Goal: Information Seeking & Learning: Learn about a topic

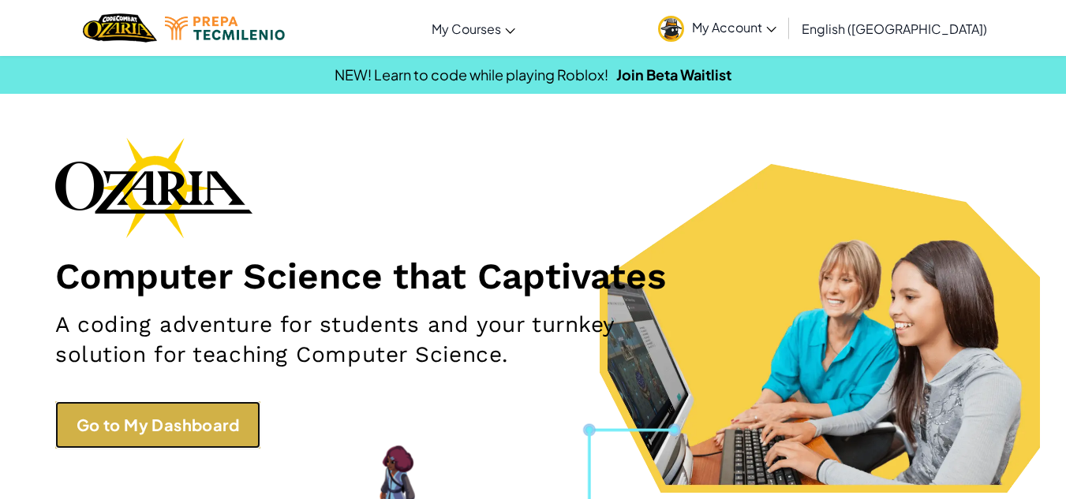
click at [151, 420] on link "Go to My Dashboard" at bounding box center [157, 424] width 205 height 47
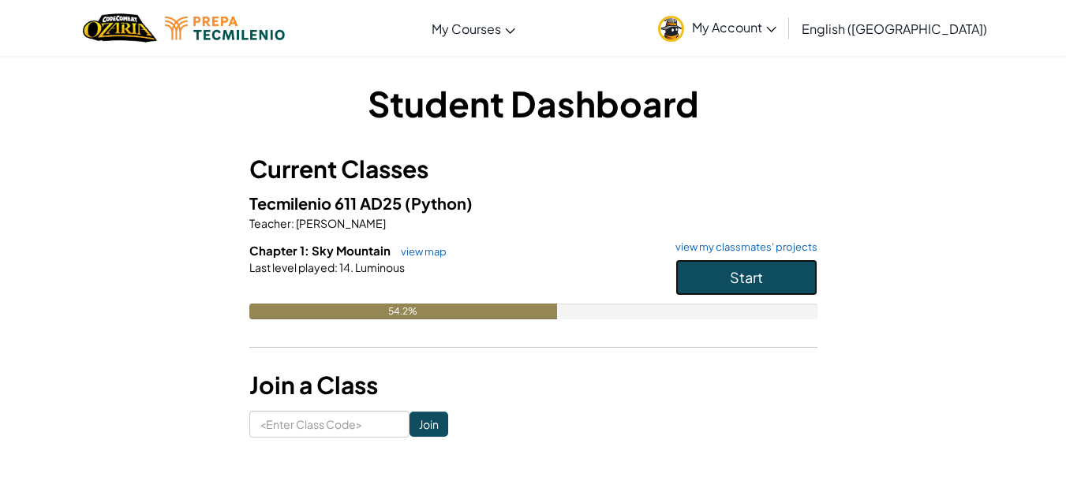
click at [719, 282] on button "Start" at bounding box center [746, 277] width 142 height 36
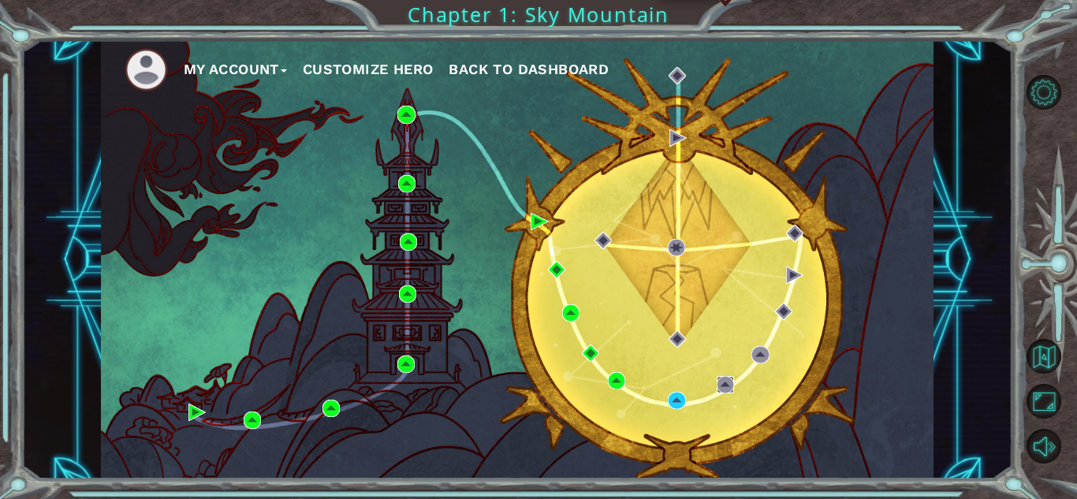
click at [724, 385] on img at bounding box center [725, 384] width 17 height 17
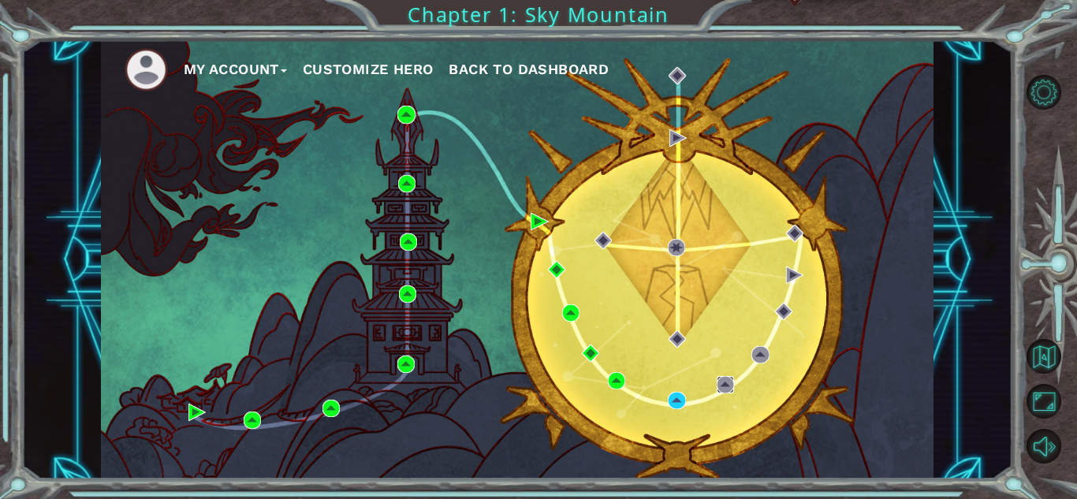
drag, startPoint x: 724, startPoint y: 385, endPoint x: 794, endPoint y: 275, distance: 130.2
click at [794, 275] on div "My Account Customize Hero Back to Dashboard" at bounding box center [517, 259] width 833 height 439
drag, startPoint x: 794, startPoint y: 275, endPoint x: 784, endPoint y: 309, distance: 35.4
click at [784, 309] on img at bounding box center [783, 311] width 17 height 17
drag, startPoint x: 784, startPoint y: 309, endPoint x: 757, endPoint y: 356, distance: 53.7
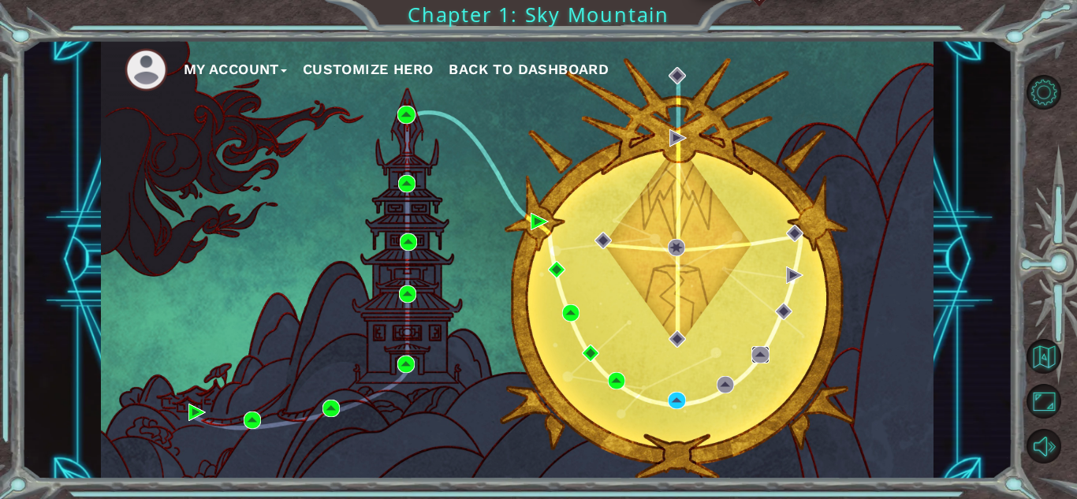
click at [757, 356] on img at bounding box center [760, 354] width 17 height 17
drag, startPoint x: 757, startPoint y: 356, endPoint x: 680, endPoint y: 394, distance: 86.4
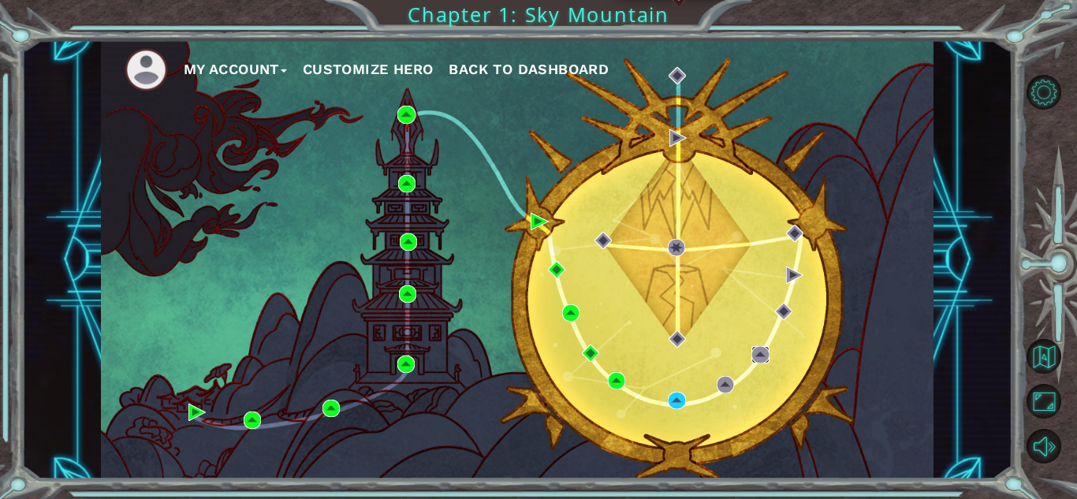
click at [680, 394] on div "My Account Customize Hero Back to Dashboard" at bounding box center [517, 259] width 833 height 439
click at [674, 396] on img at bounding box center [676, 400] width 17 height 17
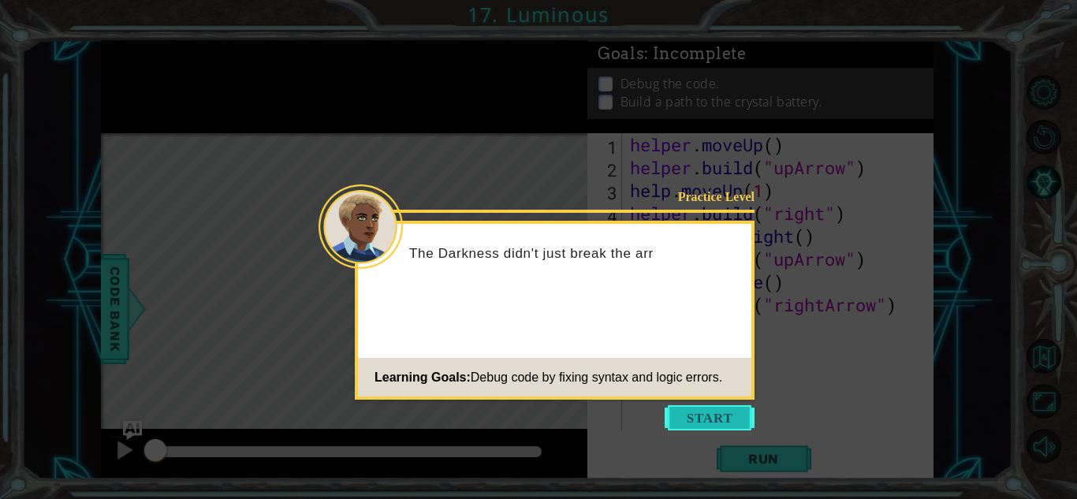
click at [722, 405] on button "Start" at bounding box center [710, 417] width 90 height 25
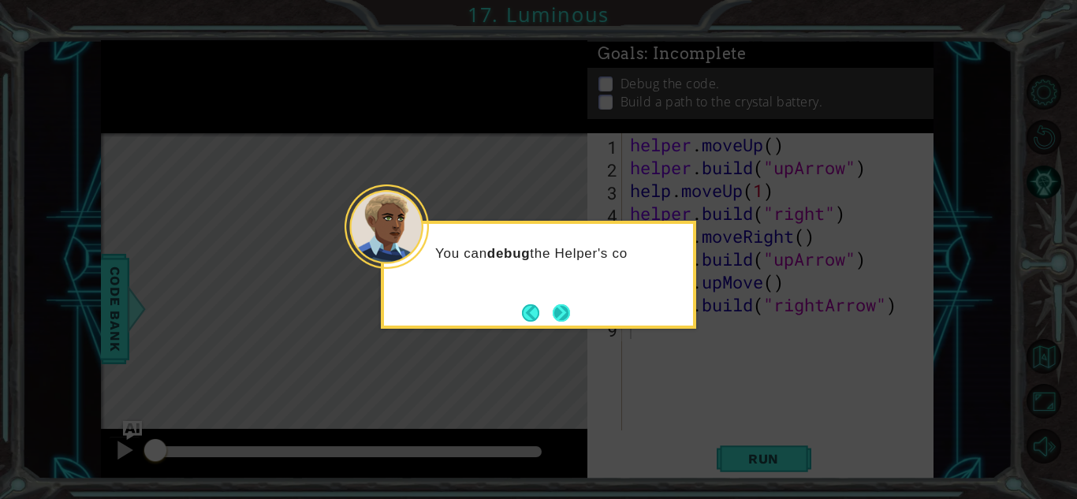
click at [556, 315] on button "Next" at bounding box center [561, 312] width 17 height 17
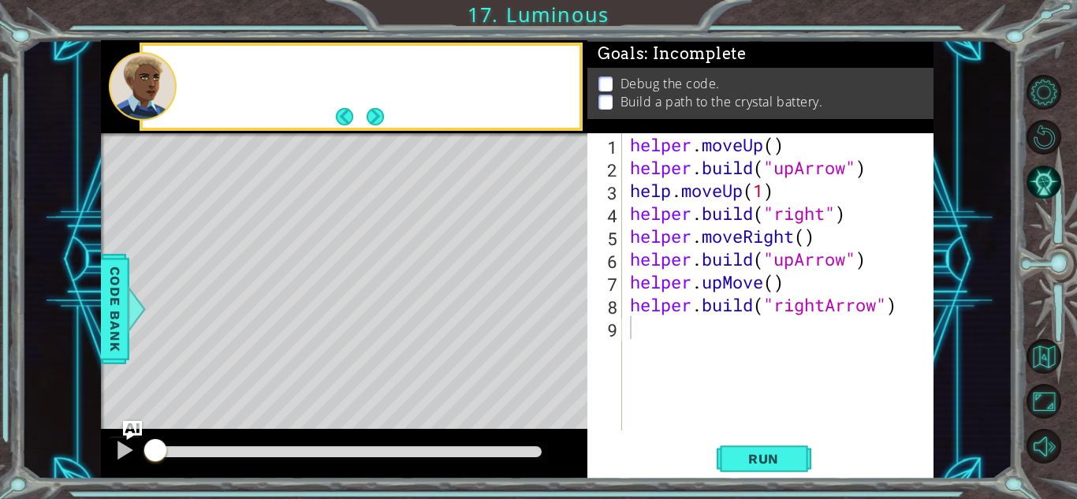
click at [556, 315] on div "Level Map" at bounding box center [465, 365] width 729 height 465
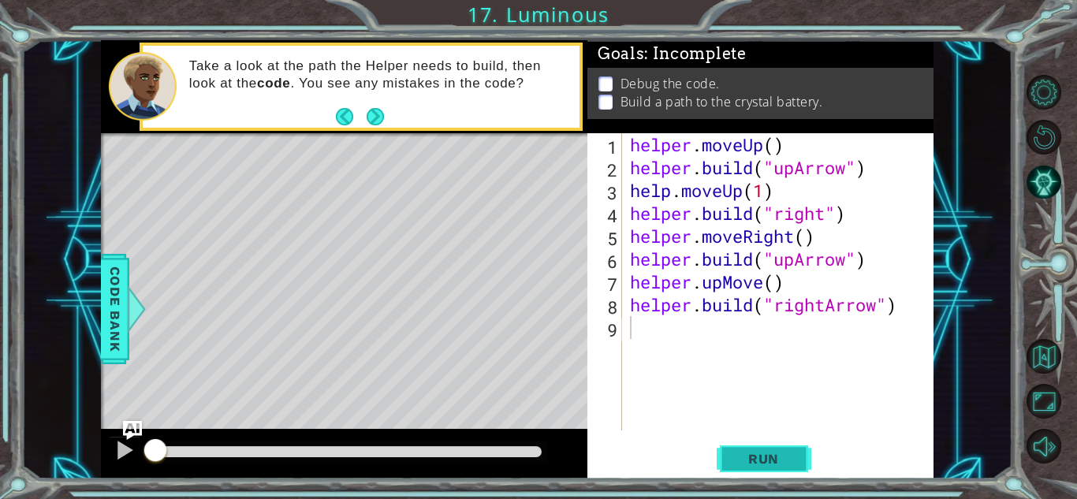
click at [793, 455] on span "Run" at bounding box center [764, 459] width 62 height 16
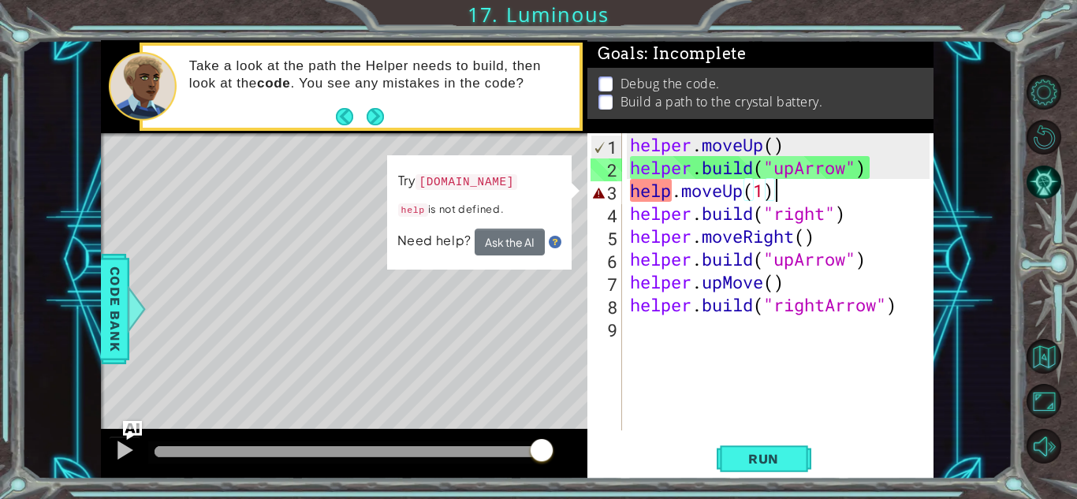
click at [798, 190] on div "helper . moveUp ( ) helper . build ( "upArrow" ) help . moveUp ( 1 ) helper . b…" at bounding box center [782, 304] width 311 height 343
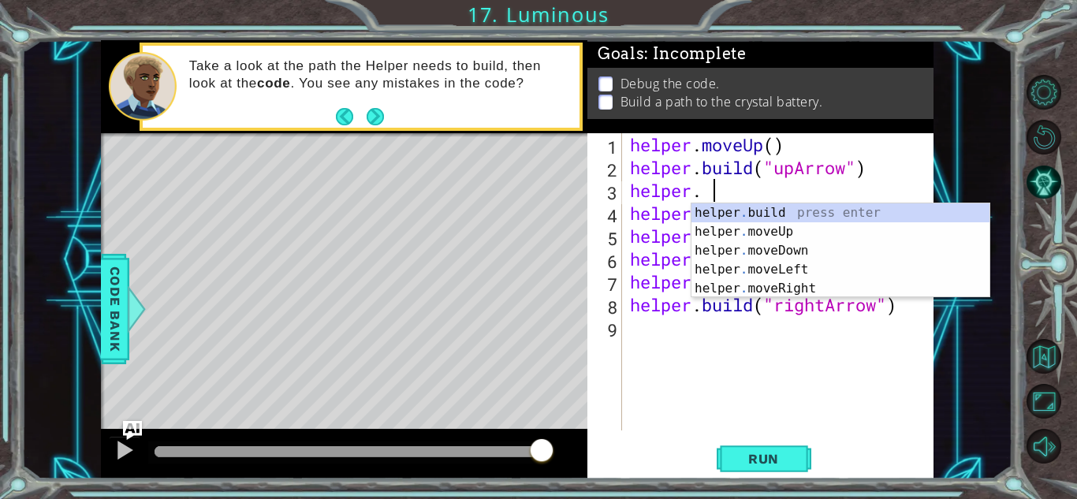
scroll to position [0, 2]
click at [745, 211] on div "helper . build press enter helper . moveUp press enter helper . moveDown press …" at bounding box center [841, 269] width 298 height 133
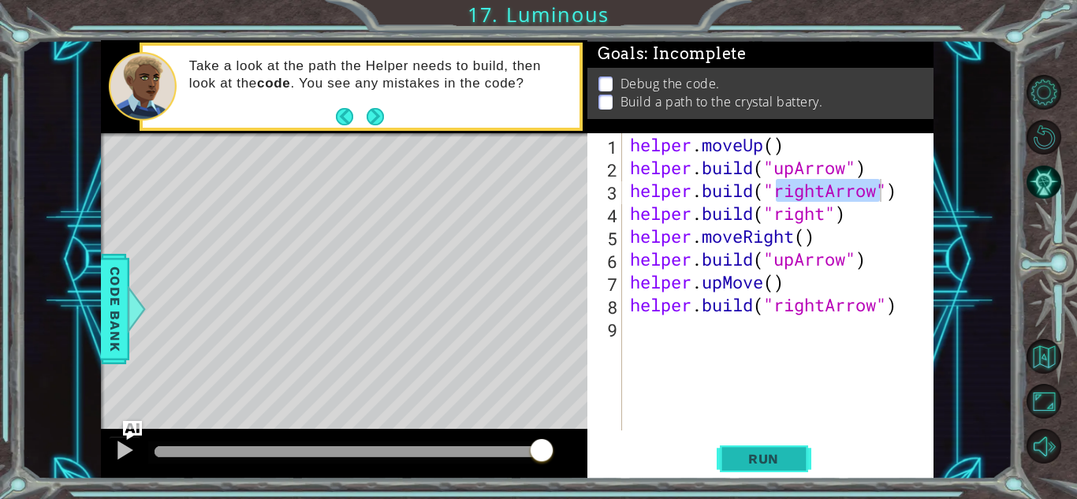
click at [773, 453] on span "Run" at bounding box center [764, 459] width 62 height 16
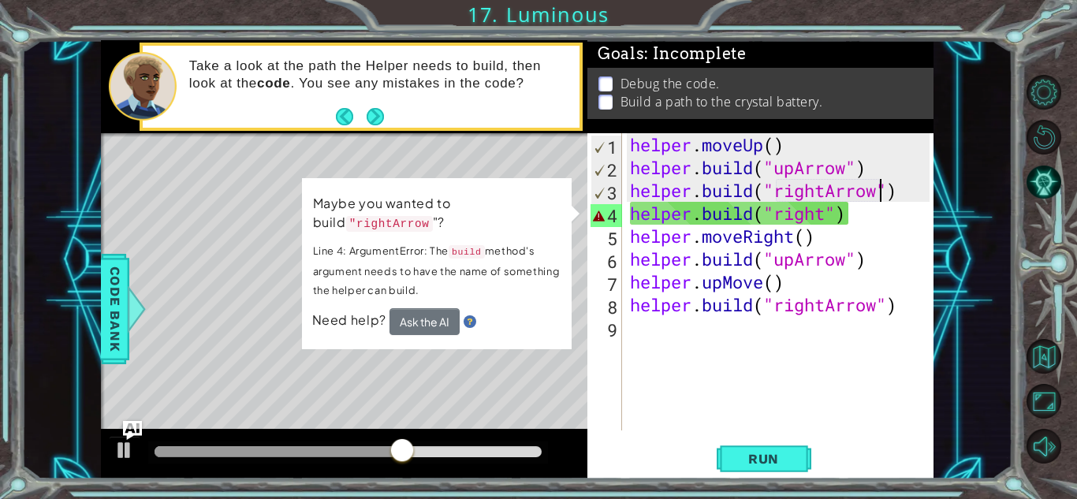
click at [835, 219] on div "helper . moveUp ( ) helper . build ( "upArrow" ) helper . build ( "rightArrow" …" at bounding box center [782, 304] width 311 height 343
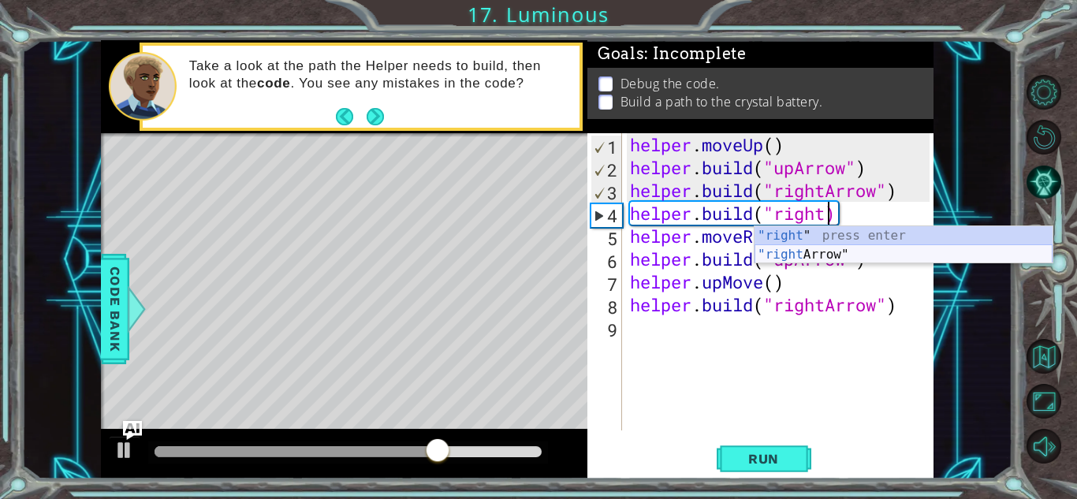
click at [838, 248] on div ""right " press enter "right Arrow" press enter" at bounding box center [904, 264] width 298 height 76
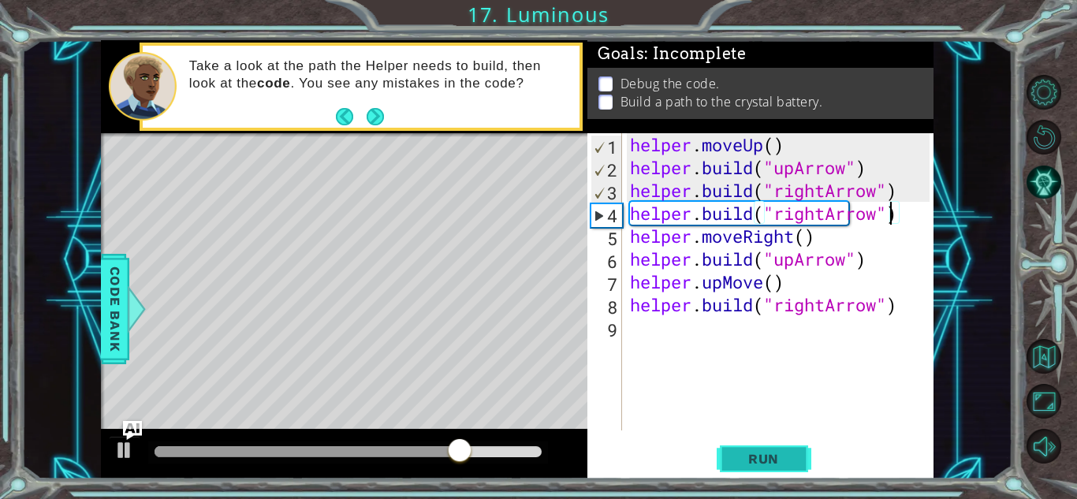
click at [767, 461] on span "Run" at bounding box center [764, 459] width 62 height 16
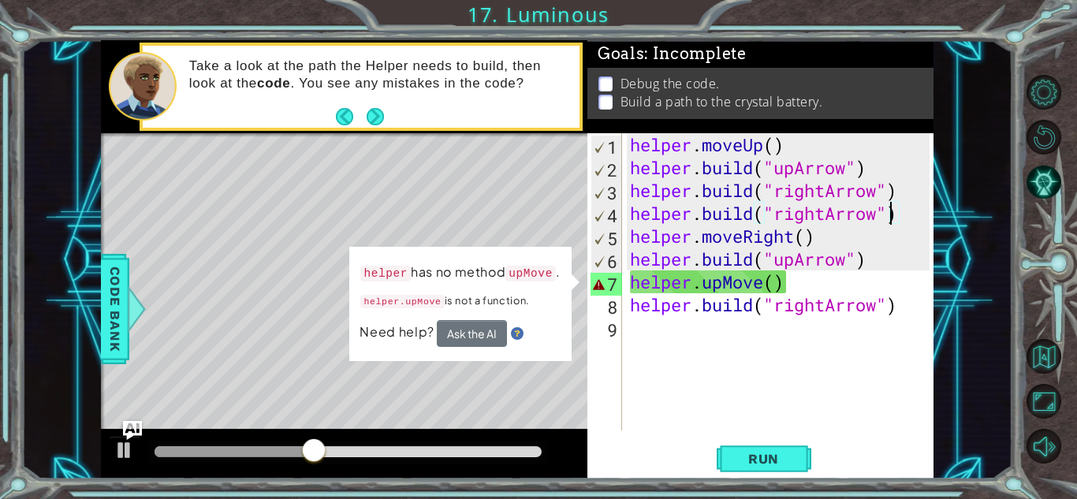
click at [763, 289] on div "helper . moveUp ( ) helper . build ( "upArrow" ) helper . build ( "rightArrow" …" at bounding box center [782, 304] width 311 height 343
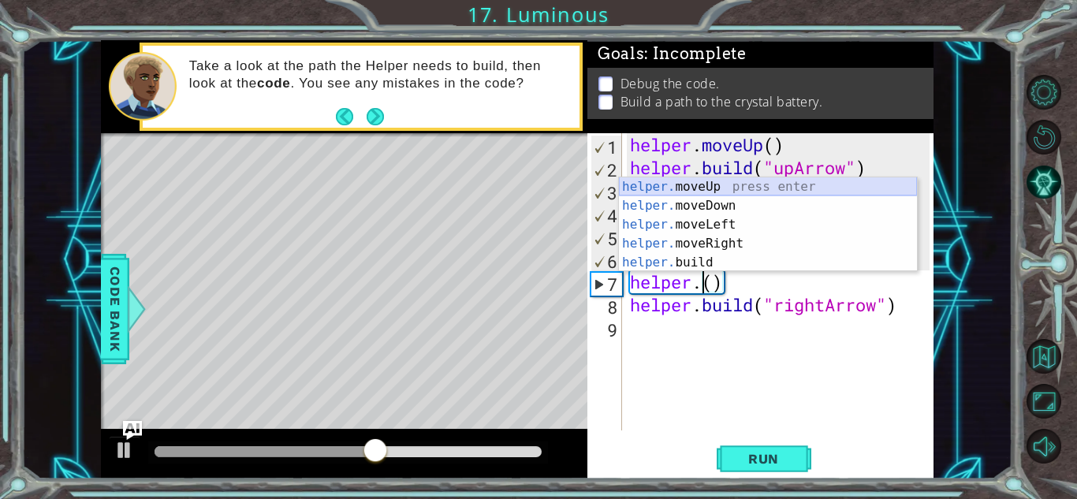
click at [724, 178] on div "helper. moveUp press enter helper. moveDown press enter helper. moveLeft press …" at bounding box center [768, 243] width 298 height 133
type textarea "helper.moveUp(1)"
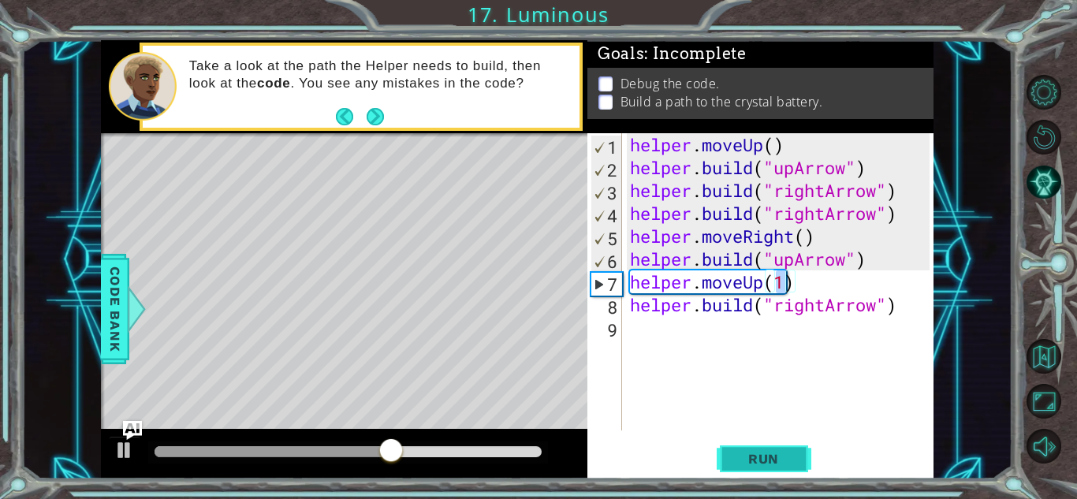
click at [775, 446] on button "Run" at bounding box center [764, 459] width 95 height 35
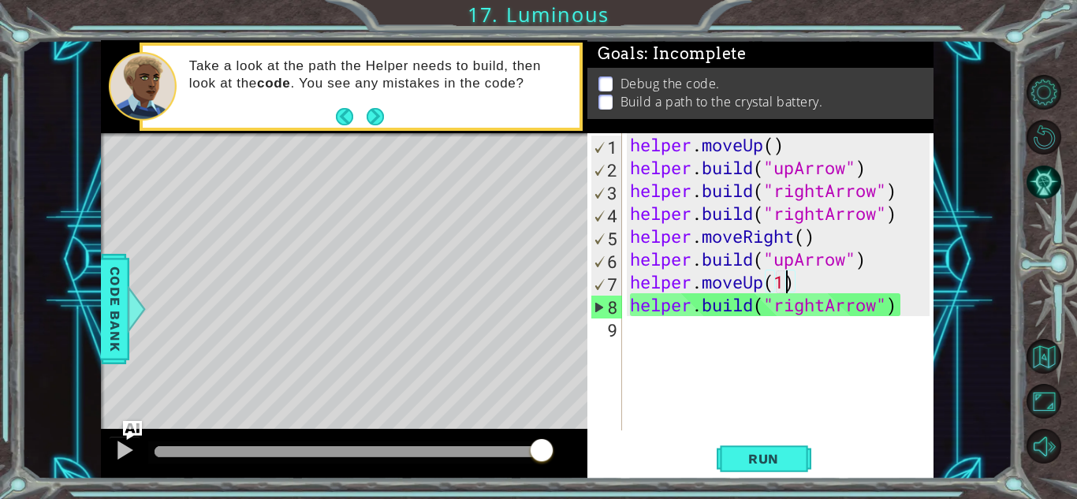
click at [639, 330] on div "helper . moveUp ( ) helper . build ( "upArrow" ) helper . build ( "rightArrow" …" at bounding box center [782, 304] width 311 height 343
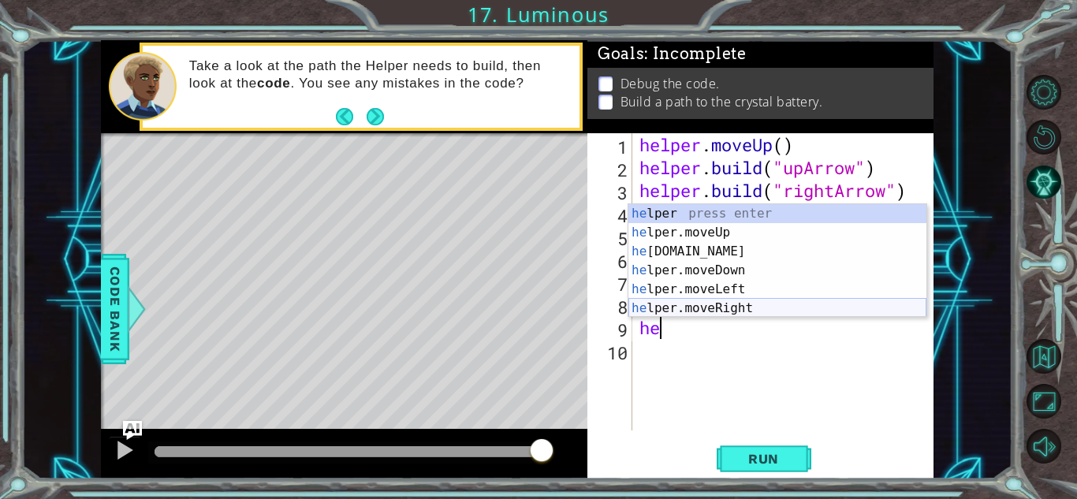
click at [665, 308] on div "he lper press enter he lper.moveUp press enter he [DOMAIN_NAME] press enter he …" at bounding box center [778, 279] width 298 height 151
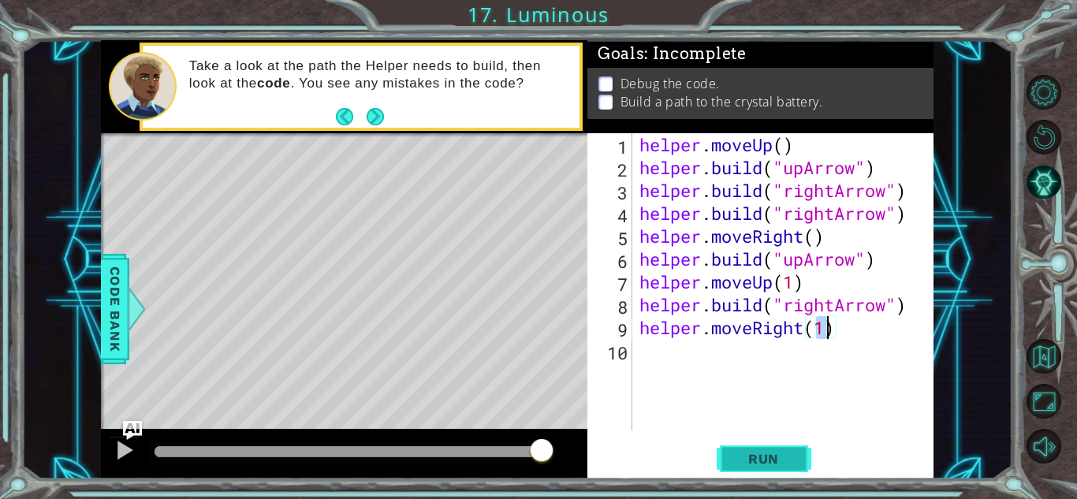
click at [759, 459] on span "Run" at bounding box center [764, 459] width 62 height 16
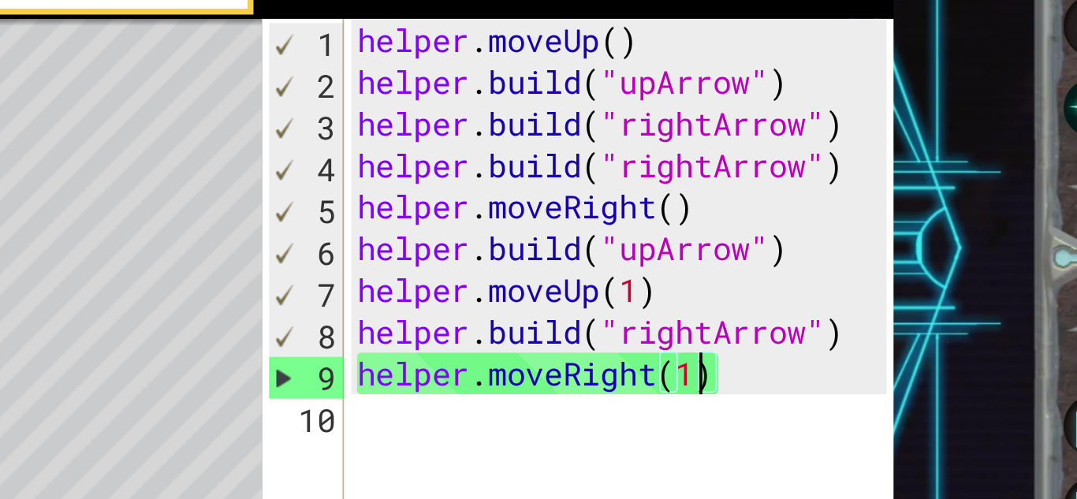
click at [907, 192] on div "helper . moveUp ( ) helper . build ( "upArrow" ) helper . build ( "rightArrow" …" at bounding box center [786, 304] width 301 height 343
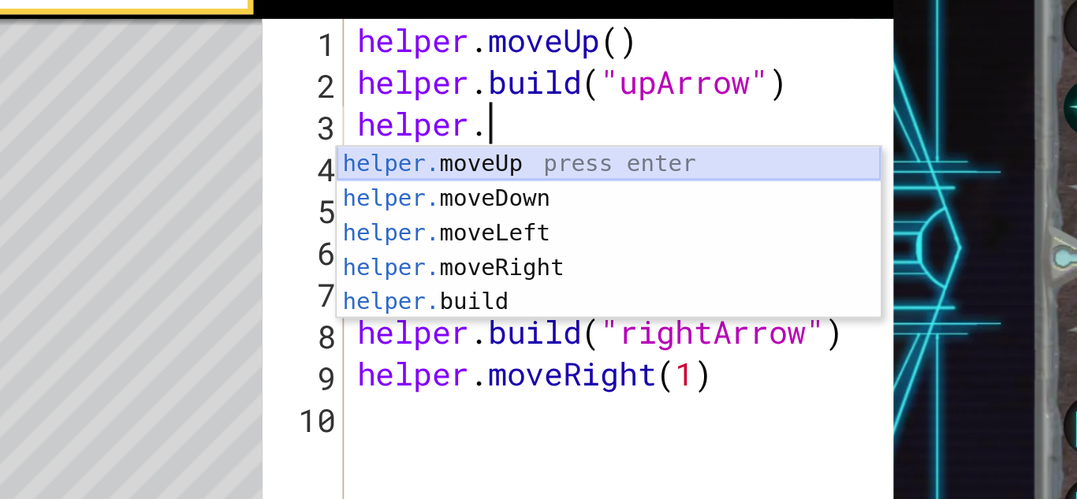
click at [834, 212] on div "helper. moveUp press enter helper. moveDown press enter helper. moveLeft press …" at bounding box center [778, 269] width 298 height 133
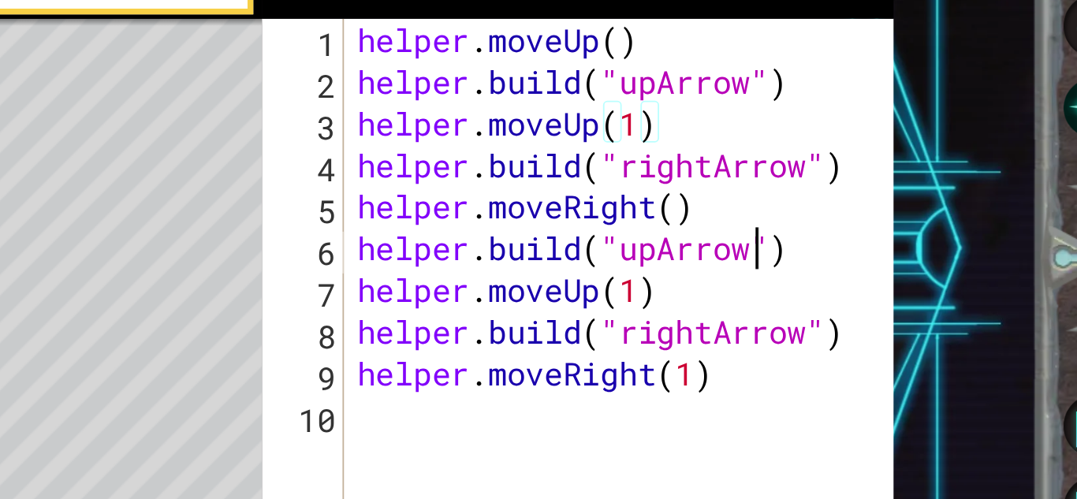
click at [857, 262] on div "helper . moveUp ( ) helper . build ( "upArrow" ) helper . moveUp ( 1 ) helper .…" at bounding box center [786, 304] width 301 height 343
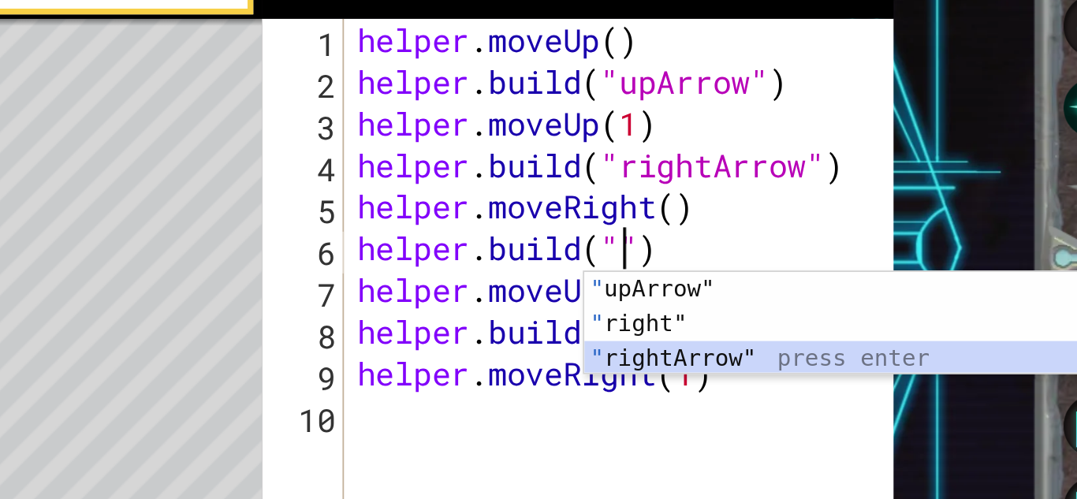
click at [817, 314] on div "" upArrow" press enter " right" press enter " rightArrow" press enter" at bounding box center [913, 319] width 298 height 95
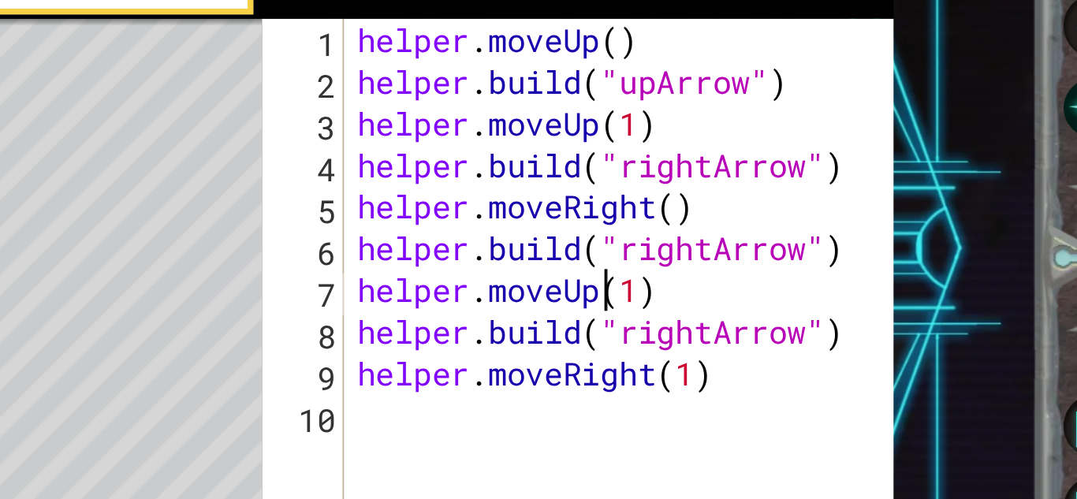
click at [775, 282] on div "helper . moveUp ( ) helper . build ( "upArrow" ) helper . moveUp ( 1 ) helper .…" at bounding box center [786, 304] width 301 height 343
click at [813, 287] on div "helper . moveUp ( ) helper . build ( "upArrow" ) helper . moveUp ( 1 ) helper .…" at bounding box center [786, 304] width 301 height 343
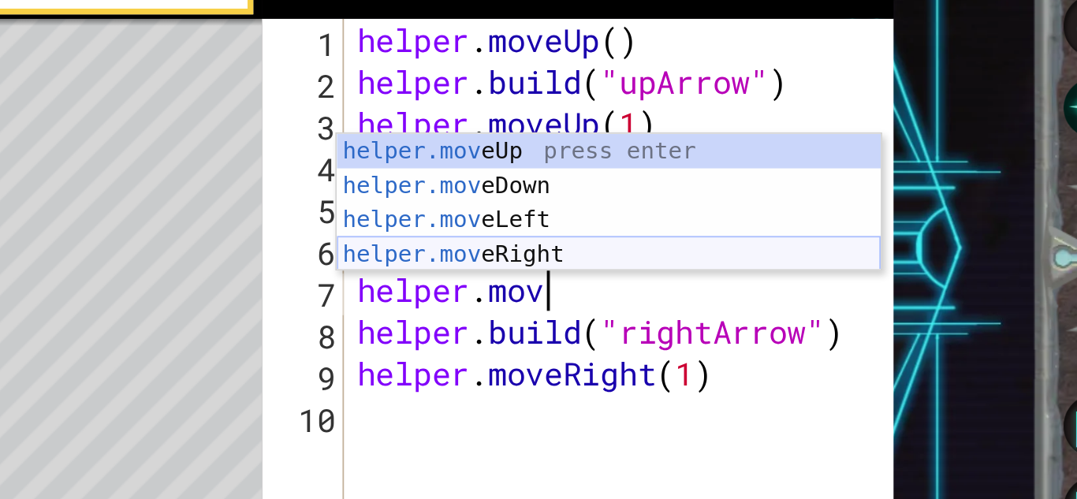
click at [771, 256] on div "helper.mov eUp press enter helper.mov eDown press enter helper.mov eLeft press …" at bounding box center [778, 253] width 298 height 114
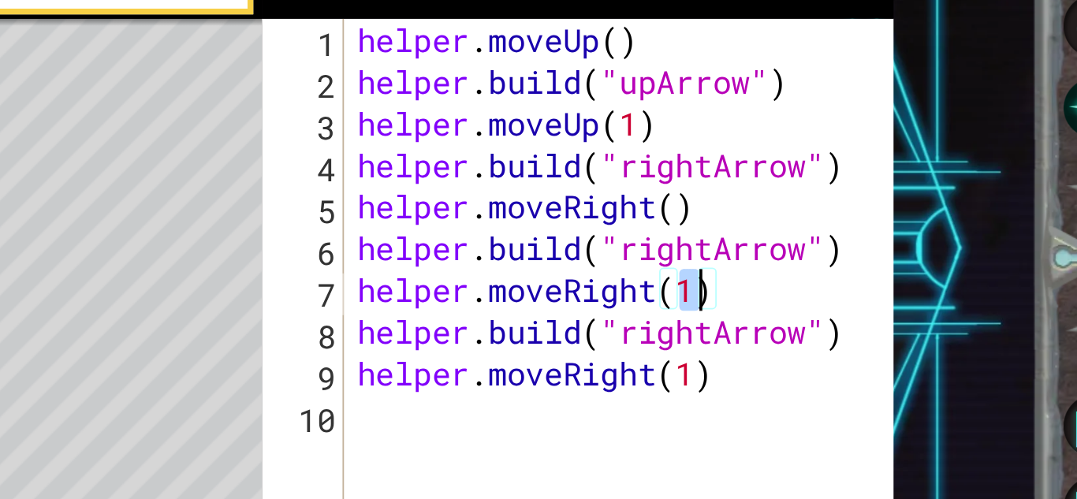
click at [887, 308] on div "helper . moveUp ( ) helper . build ( "upArrow" ) helper . moveUp ( 1 ) helper .…" at bounding box center [786, 304] width 301 height 343
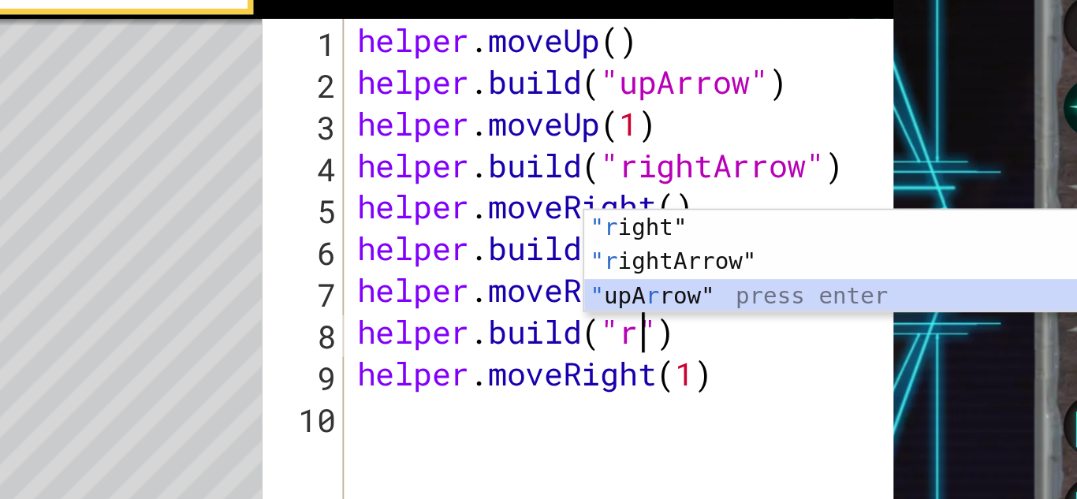
click at [876, 285] on div ""r ight" press enter "r ightArrow" press enter " upA r row" press enter" at bounding box center [913, 285] width 298 height 95
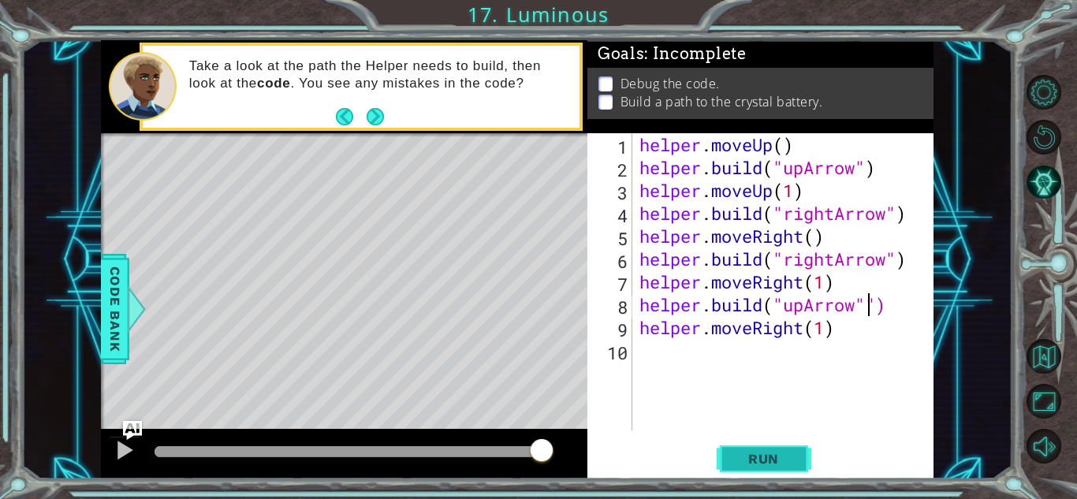
click at [732, 456] on button "Run" at bounding box center [764, 459] width 95 height 35
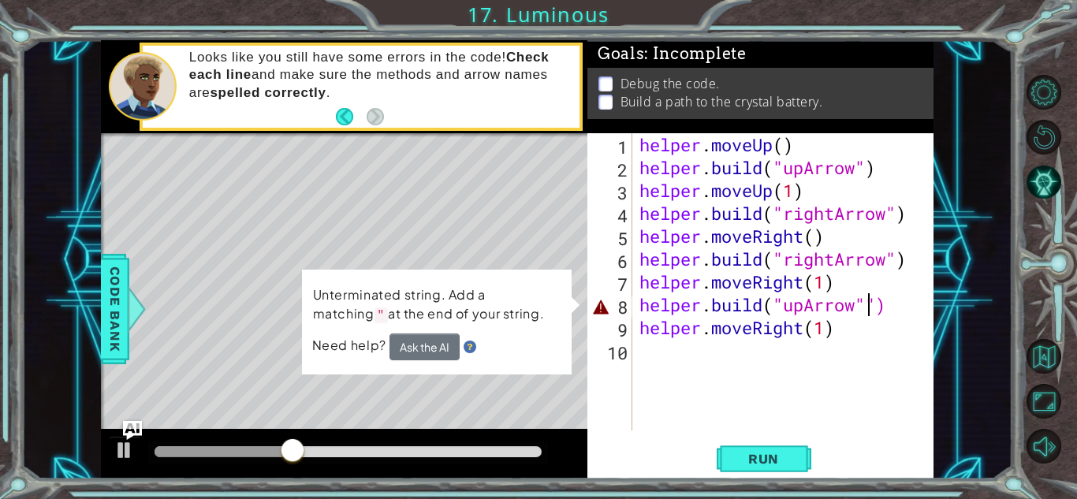
type textarea "[DOMAIN_NAME]("upArrow")"
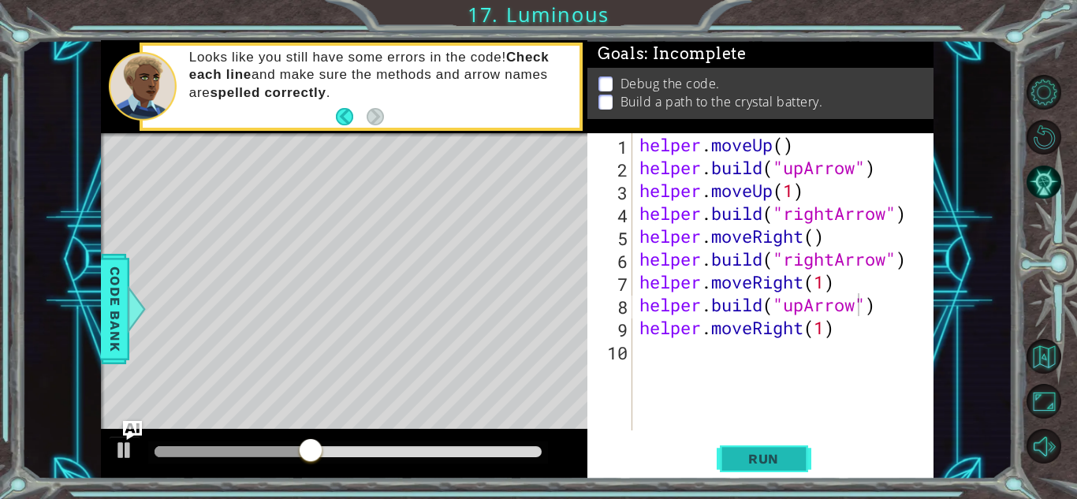
click at [795, 457] on button "Run" at bounding box center [764, 459] width 95 height 35
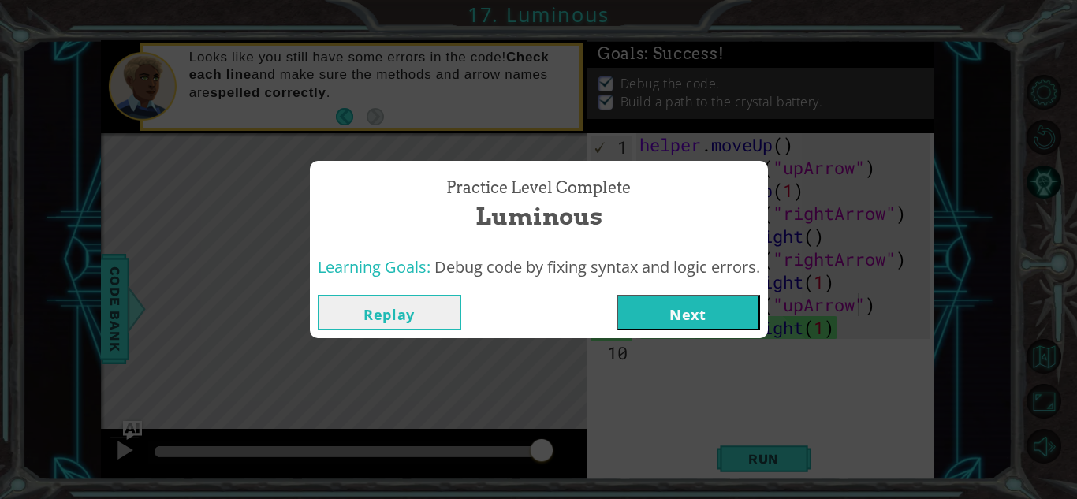
click at [735, 330] on div "Replay Next" at bounding box center [539, 312] width 458 height 51
click at [719, 304] on button "Next" at bounding box center [689, 312] width 144 height 35
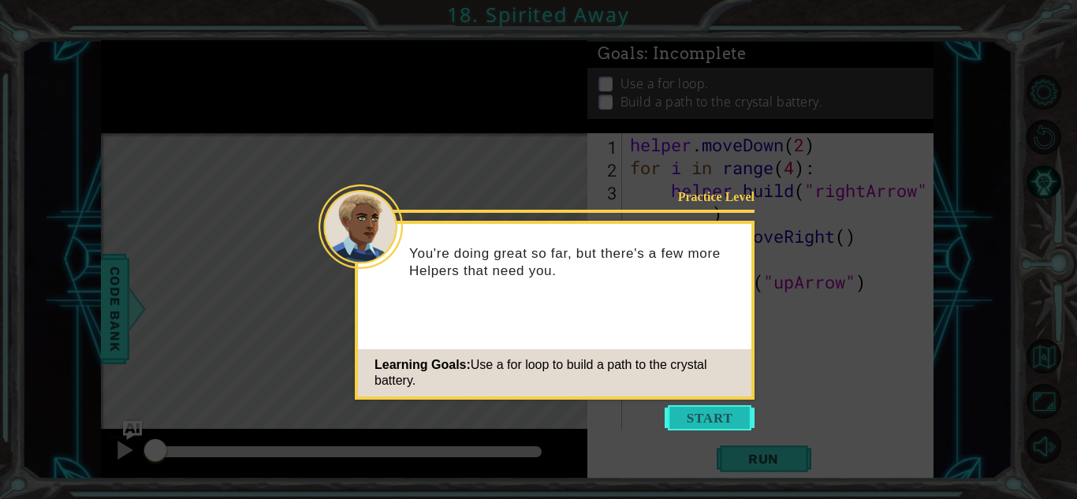
click at [680, 412] on button "Start" at bounding box center [710, 417] width 90 height 25
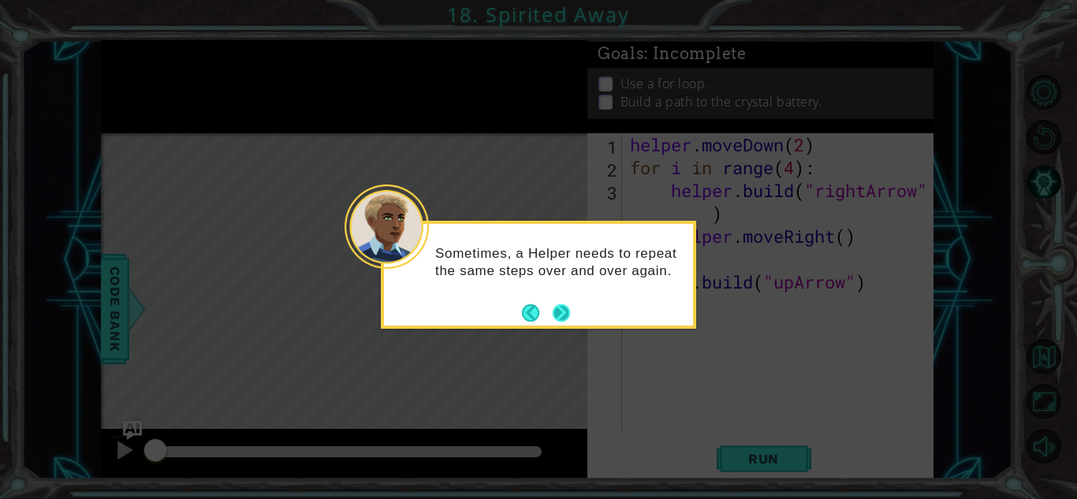
click at [569, 311] on button "Next" at bounding box center [561, 312] width 17 height 17
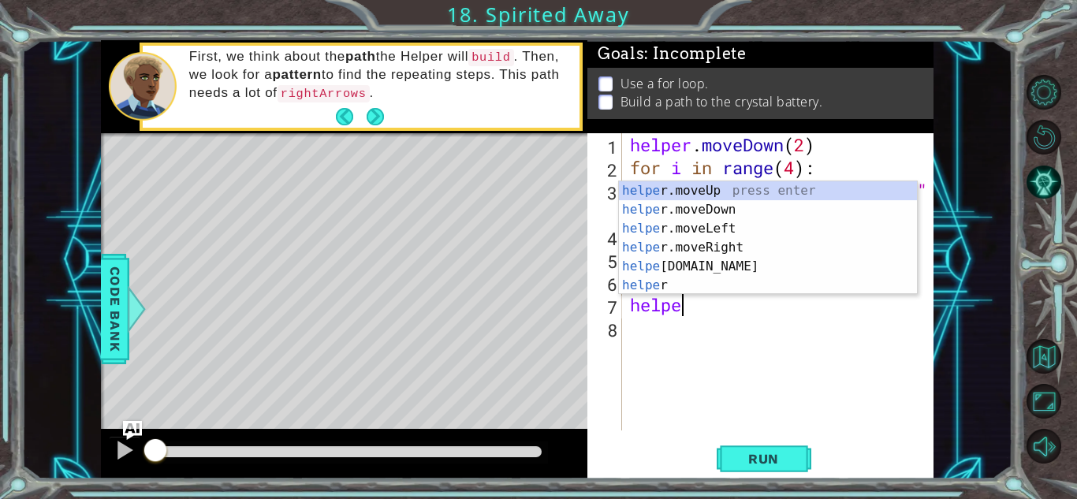
scroll to position [0, 2]
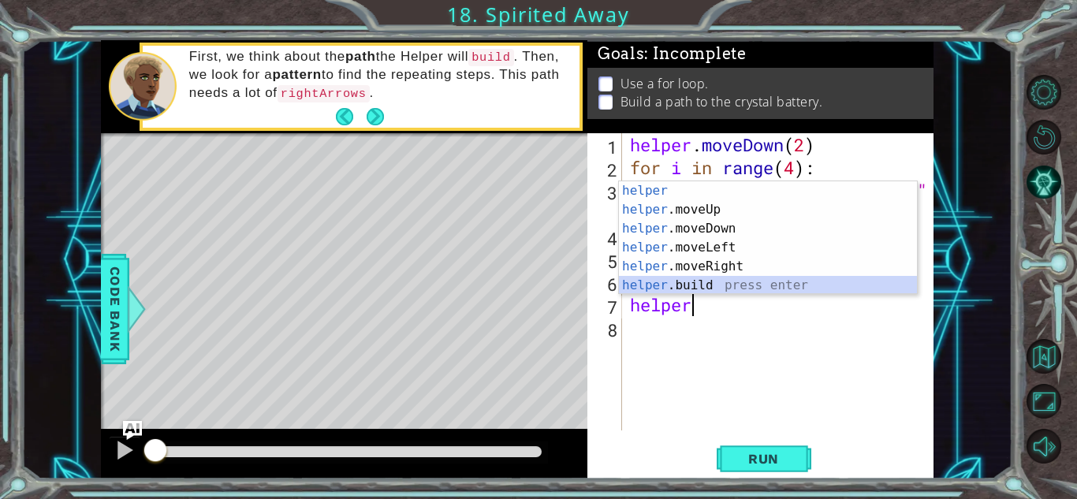
click at [696, 281] on div "helper press enter helper .moveUp press enter helper .moveDown press enter help…" at bounding box center [768, 256] width 298 height 151
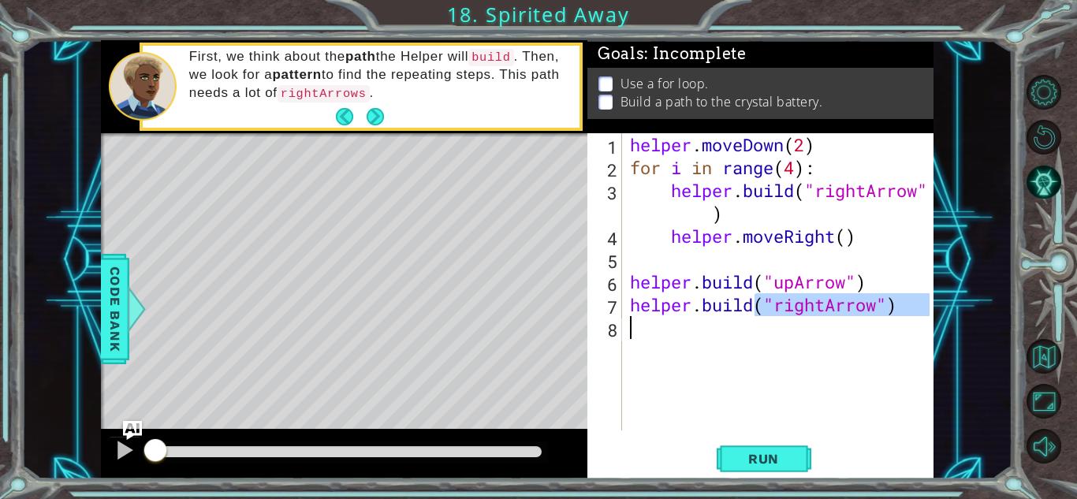
drag, startPoint x: 760, startPoint y: 298, endPoint x: 845, endPoint y: 332, distance: 91.7
click at [845, 332] on div "helper . moveDown ( 2 ) for i in range ( 4 ) : helper . build ( "rightArrow" ) …" at bounding box center [782, 304] width 311 height 343
type textarea "[DOMAIN_NAME]("rightArrow")"
click at [845, 332] on div "helper . moveDown ( 2 ) for i in range ( 4 ) : helper . build ( "rightArrow" ) …" at bounding box center [778, 281] width 303 height 297
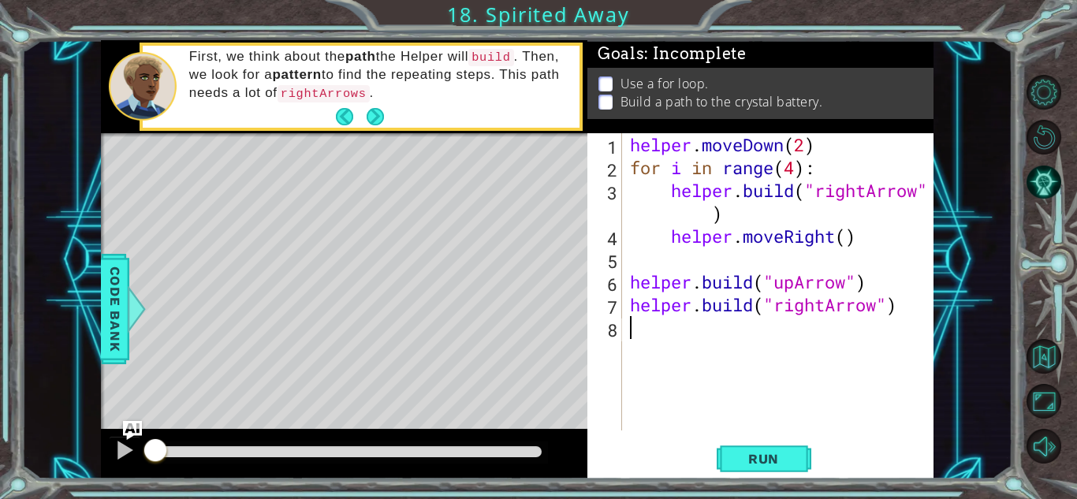
click at [845, 332] on div "helper . moveDown ( 2 ) for i in range ( 4 ) : helper . build ( "rightArrow" ) …" at bounding box center [782, 304] width 311 height 343
click at [896, 312] on div "helper . moveDown ( 2 ) for i in range ( 4 ) : helper . build ( "rightArrow" ) …" at bounding box center [782, 304] width 311 height 343
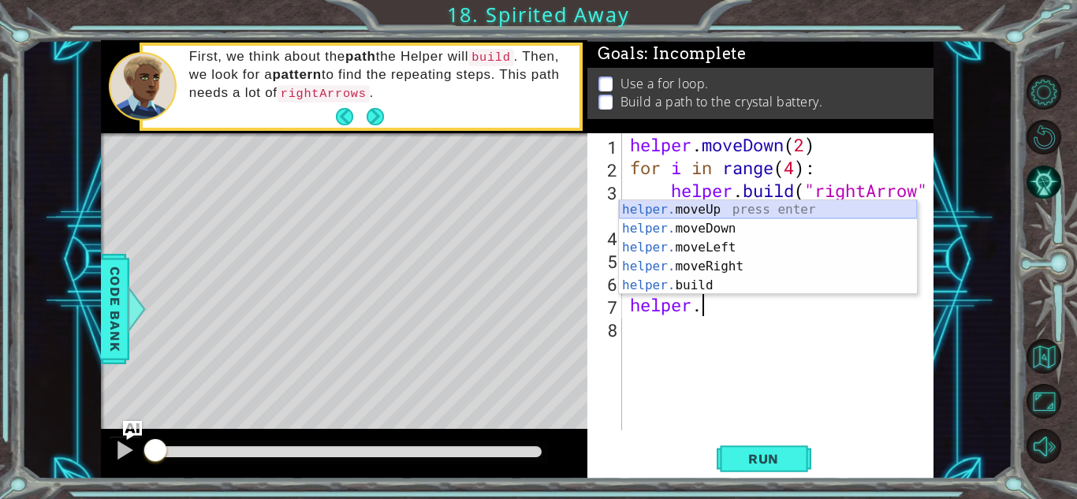
click at [844, 211] on div "helper. moveUp press enter helper. moveDown press enter helper. moveLeft press …" at bounding box center [768, 266] width 298 height 133
type textarea "helper.moveUp(1)"
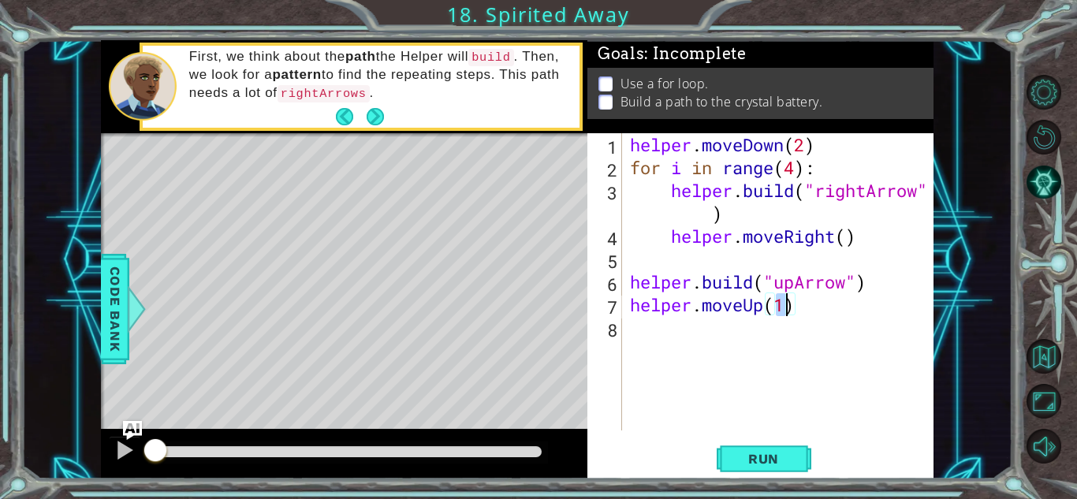
click at [633, 325] on div "helper . moveDown ( 2 ) for i in range ( 4 ) : helper . build ( "rightArrow" ) …" at bounding box center [782, 304] width 311 height 343
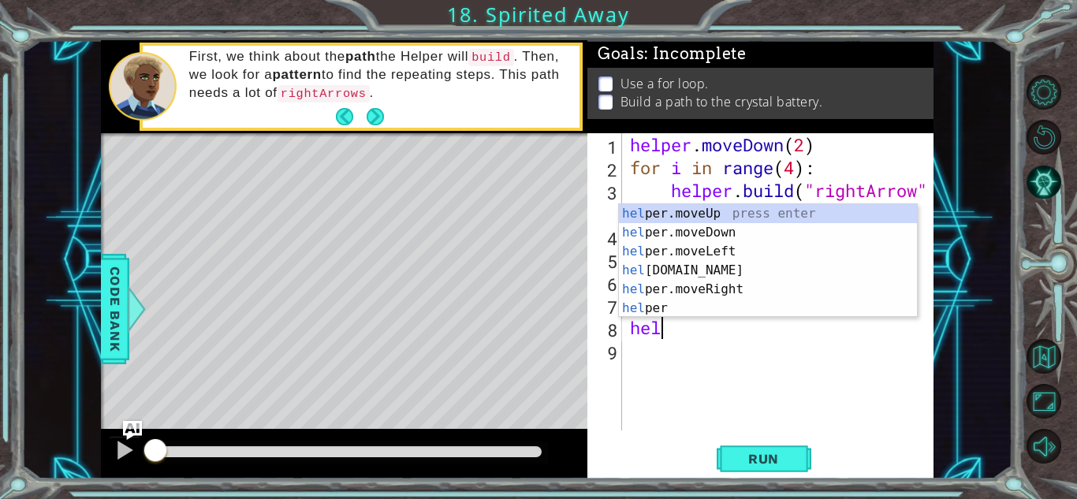
click at [674, 331] on div "helper . moveDown ( 2 ) for i in range ( 4 ) : helper . build ( "rightArrow" ) …" at bounding box center [782, 304] width 311 height 343
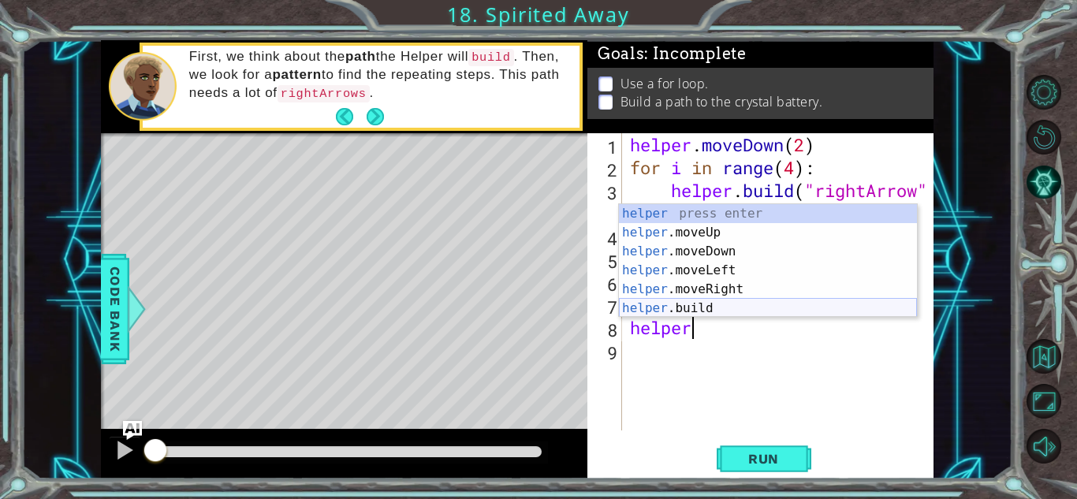
click at [703, 304] on div "helper press enter helper .moveUp press enter helper .moveDown press enter help…" at bounding box center [768, 279] width 298 height 151
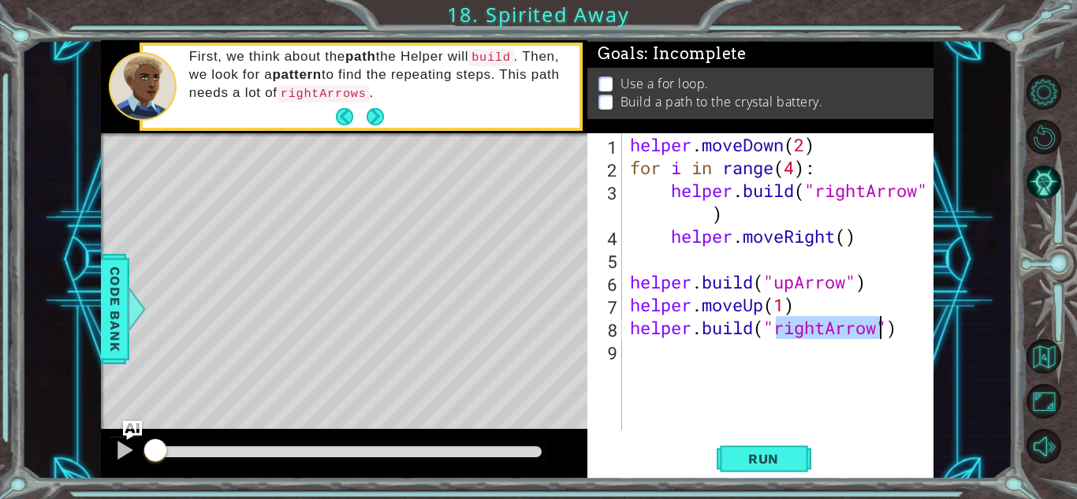
click at [875, 327] on div "helper . moveDown ( 2 ) for i in range ( 4 ) : helper . build ( "rightArrow" ) …" at bounding box center [778, 281] width 303 height 297
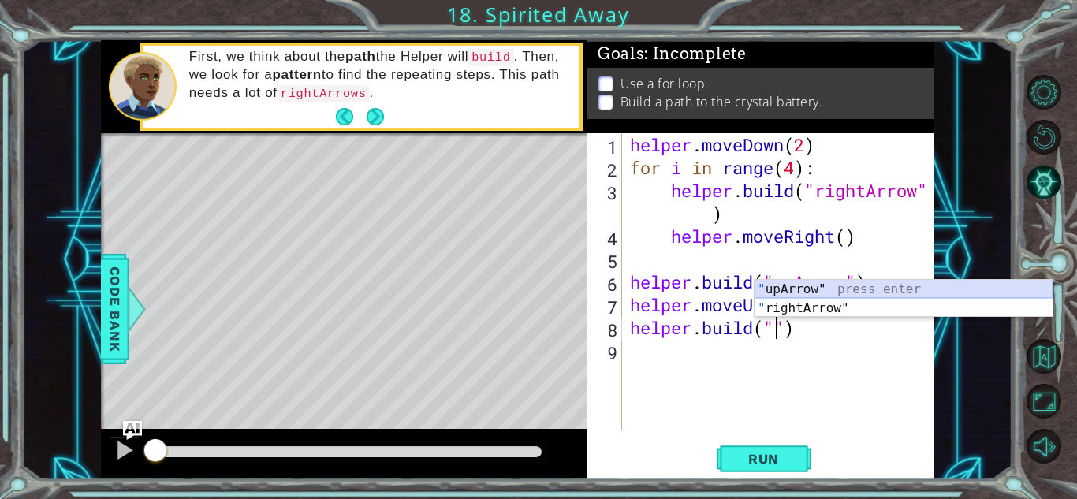
click at [892, 286] on div "" upArrow" press enter " rightArrow" press enter" at bounding box center [904, 318] width 298 height 76
type textarea "[DOMAIN_NAME]("upArrow")"
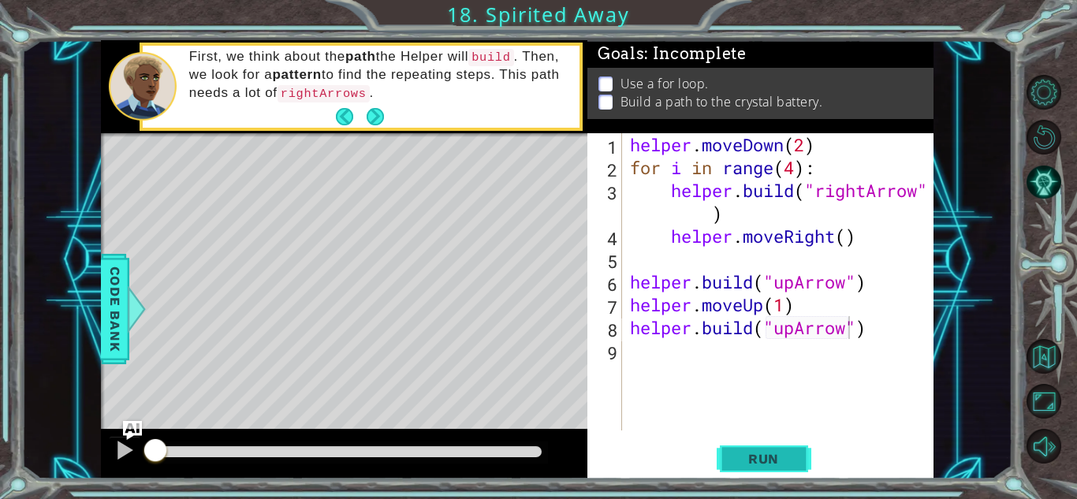
click at [778, 442] on button "Run" at bounding box center [764, 459] width 95 height 35
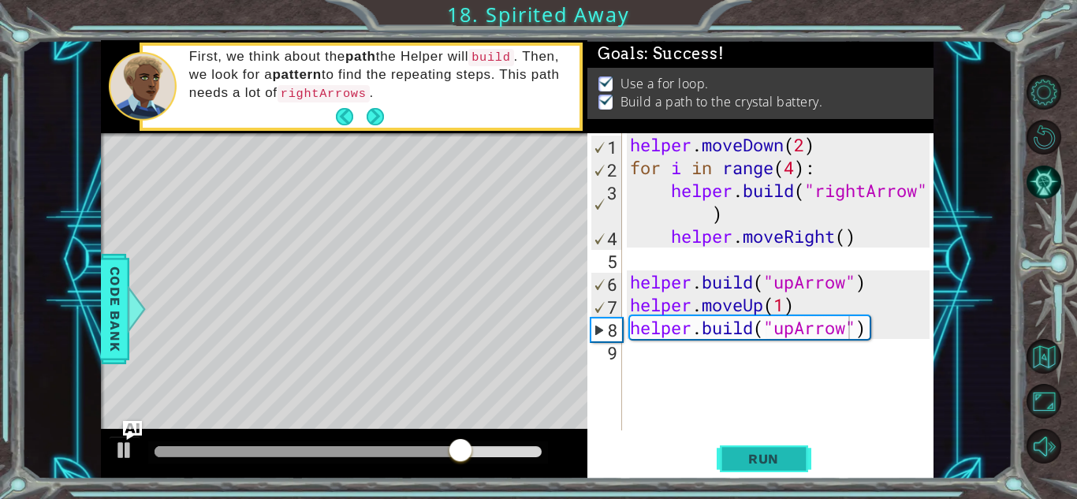
click at [778, 446] on button "Run" at bounding box center [764, 459] width 95 height 35
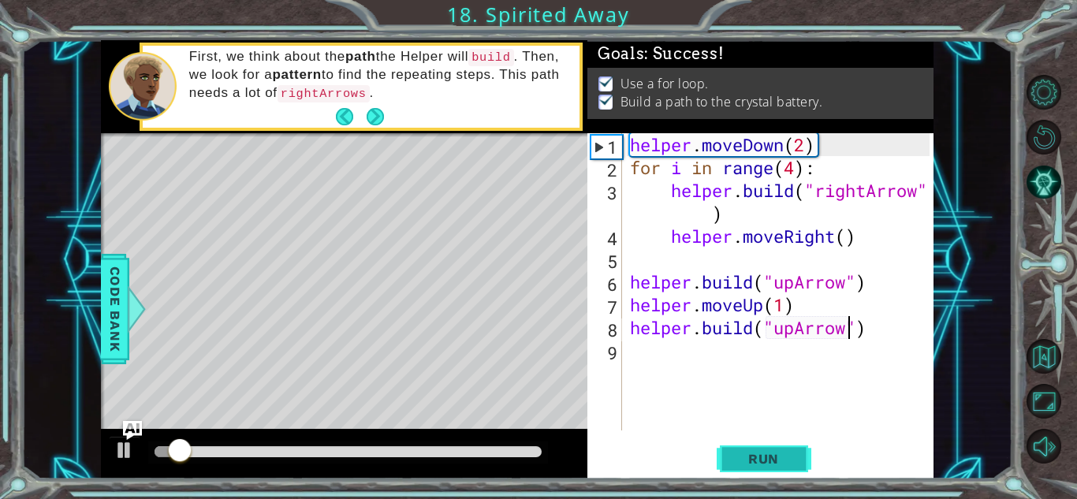
click at [771, 455] on span "Run" at bounding box center [764, 459] width 62 height 16
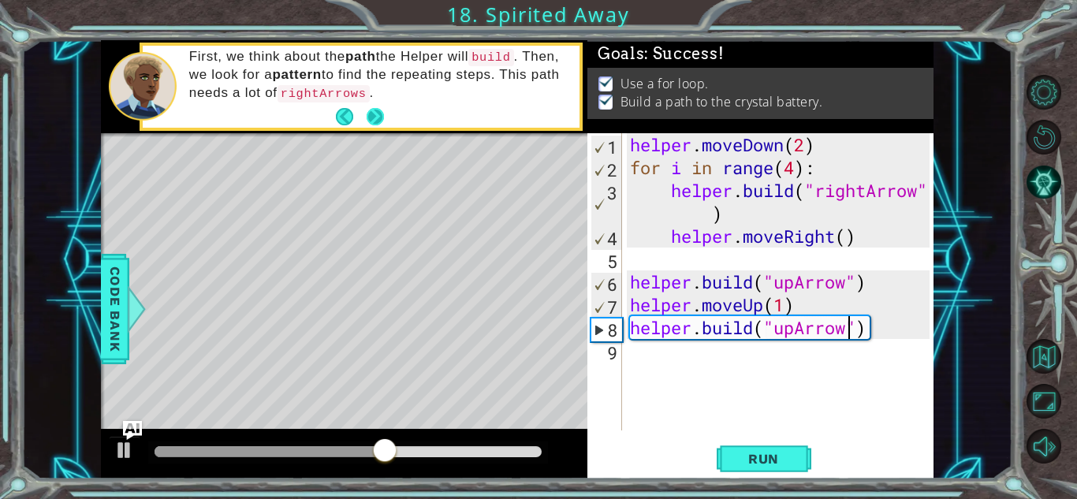
click at [372, 120] on button "Next" at bounding box center [375, 116] width 17 height 17
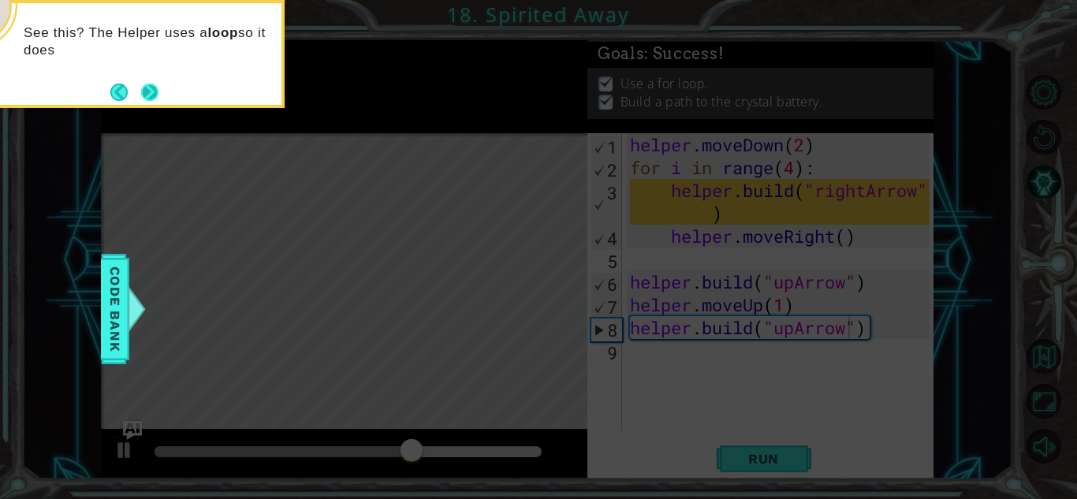
click at [146, 88] on button "Next" at bounding box center [149, 92] width 17 height 17
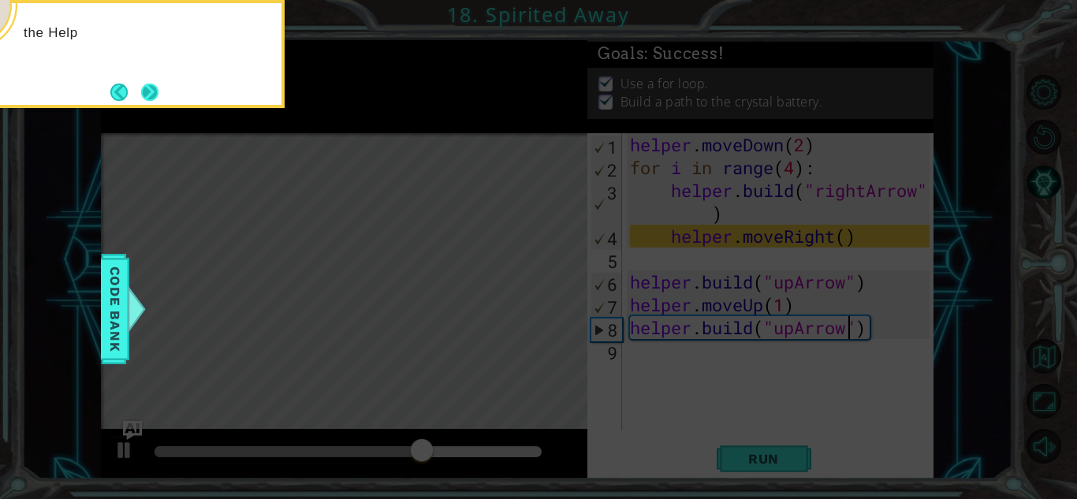
click at [146, 88] on button "Next" at bounding box center [149, 92] width 17 height 17
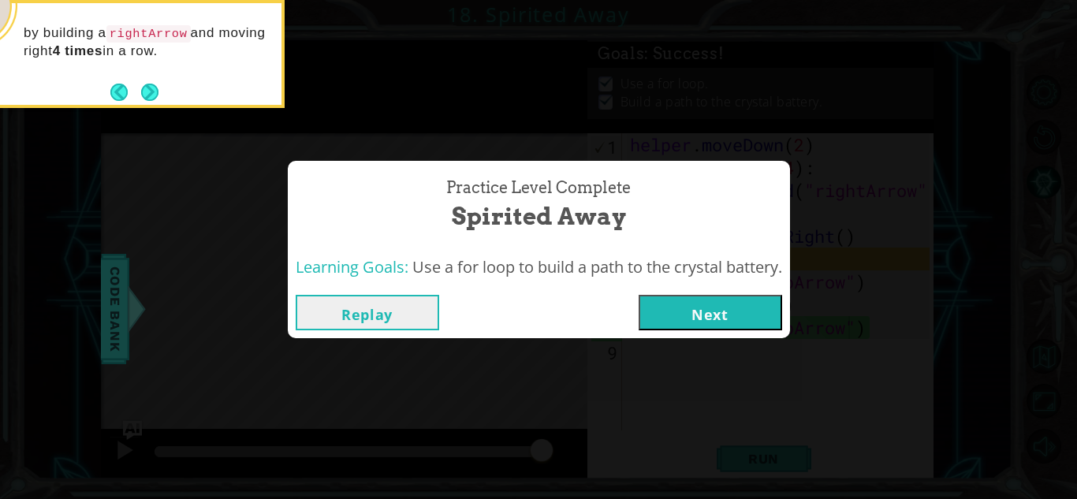
click at [670, 311] on button "Next" at bounding box center [711, 312] width 144 height 35
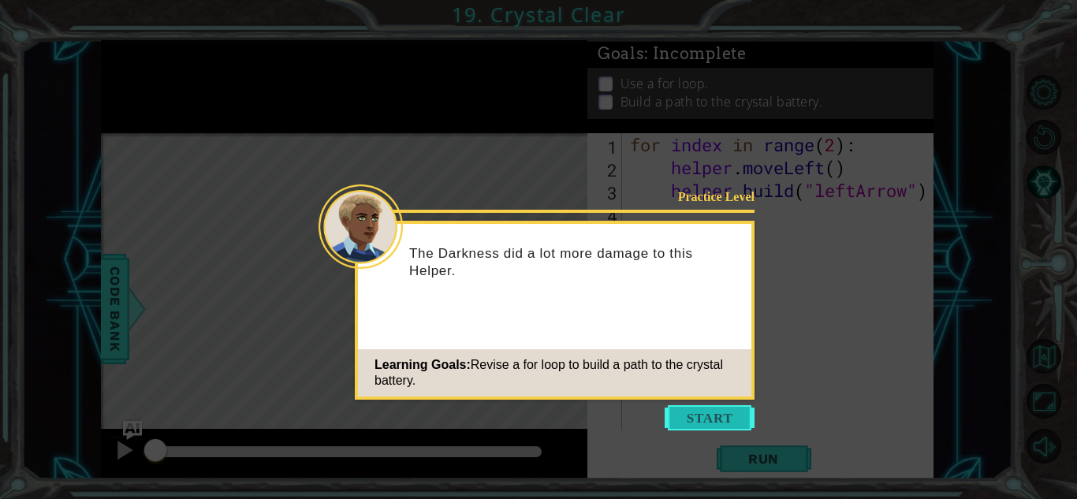
click at [704, 417] on button "Start" at bounding box center [710, 417] width 90 height 25
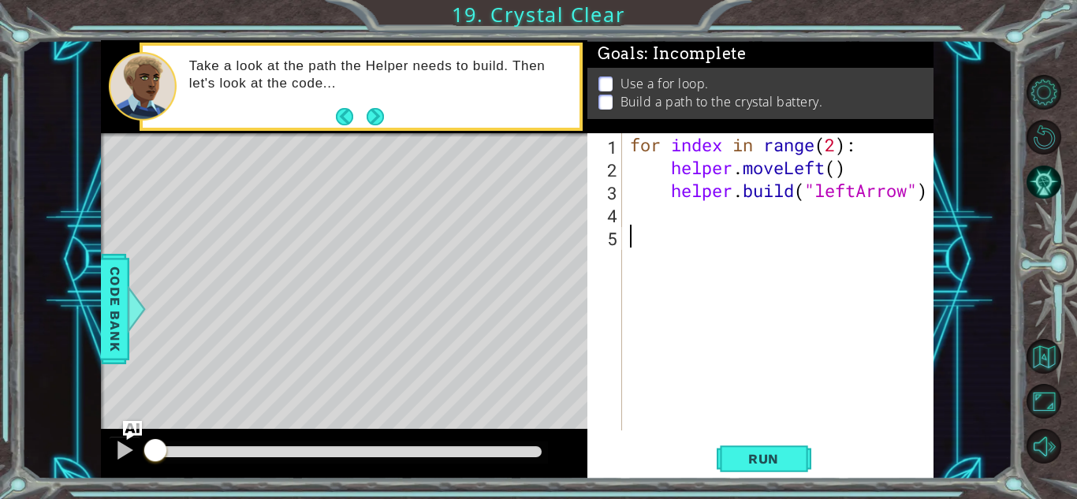
click at [659, 214] on div "for index in range ( 2 ) : helper . moveLeft ( ) helper . build ( "leftArrow" )" at bounding box center [782, 304] width 311 height 343
click at [771, 467] on button "Run" at bounding box center [764, 459] width 95 height 35
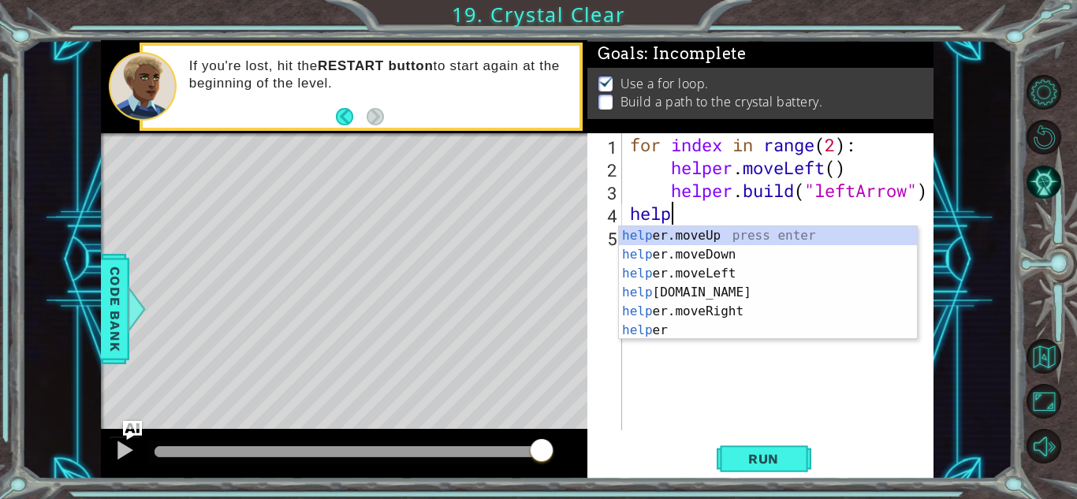
scroll to position [0, 2]
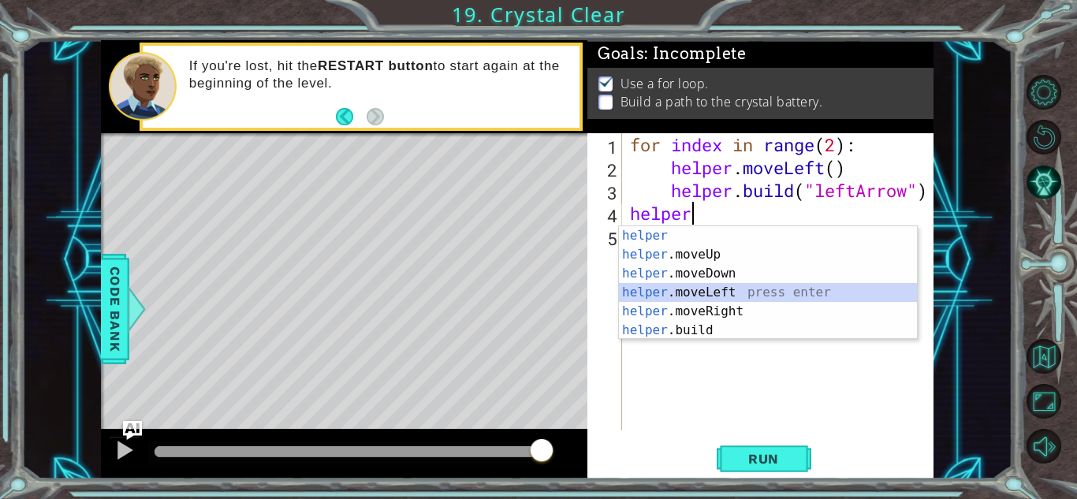
click at [686, 293] on div "helper press enter helper .moveUp press enter helper .moveDown press enter help…" at bounding box center [768, 301] width 298 height 151
type textarea "helper.moveLeft(1)"
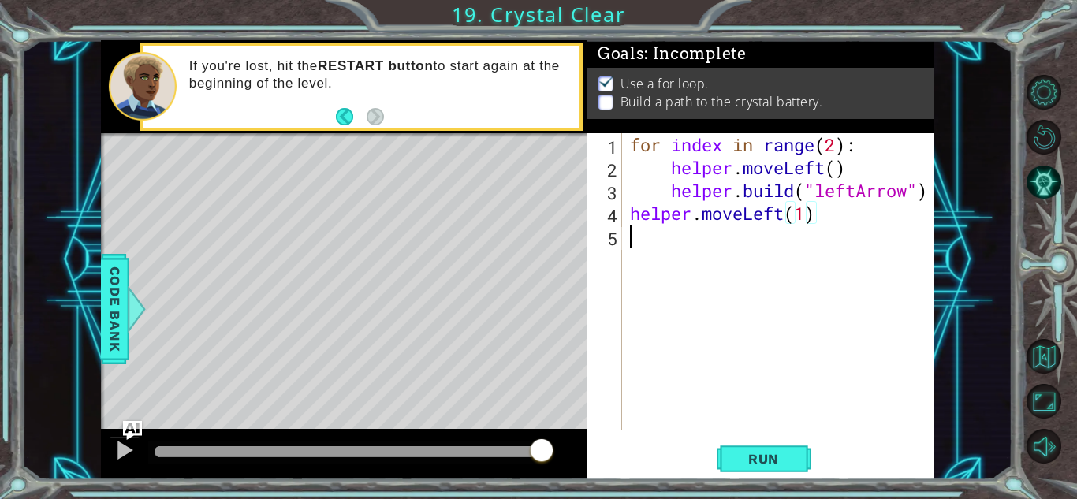
click at [659, 245] on div "for index in range ( 2 ) : helper . moveLeft ( ) helper . build ( "leftArrow" )…" at bounding box center [782, 304] width 311 height 343
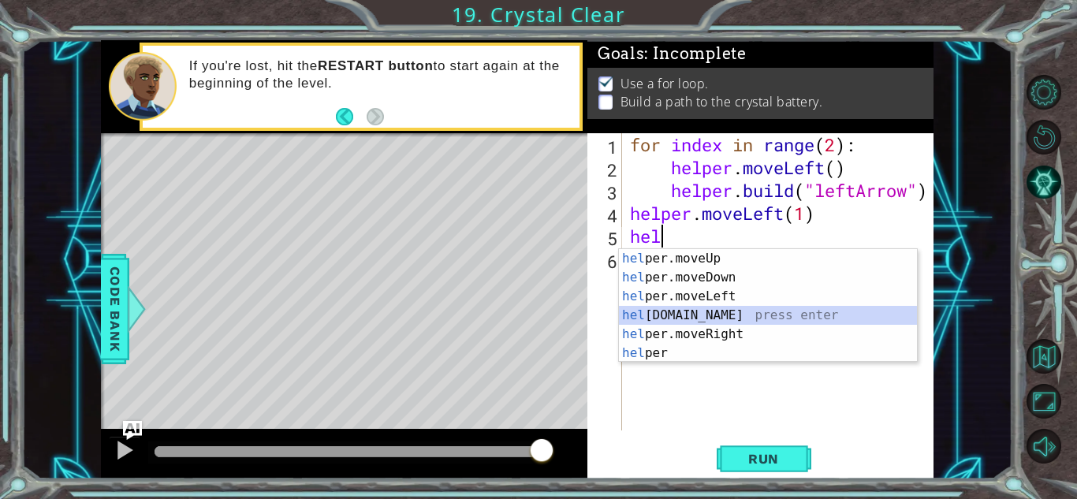
click at [653, 314] on div "hel per.moveUp press enter hel per.moveDown press enter hel per.moveLeft press …" at bounding box center [768, 324] width 298 height 151
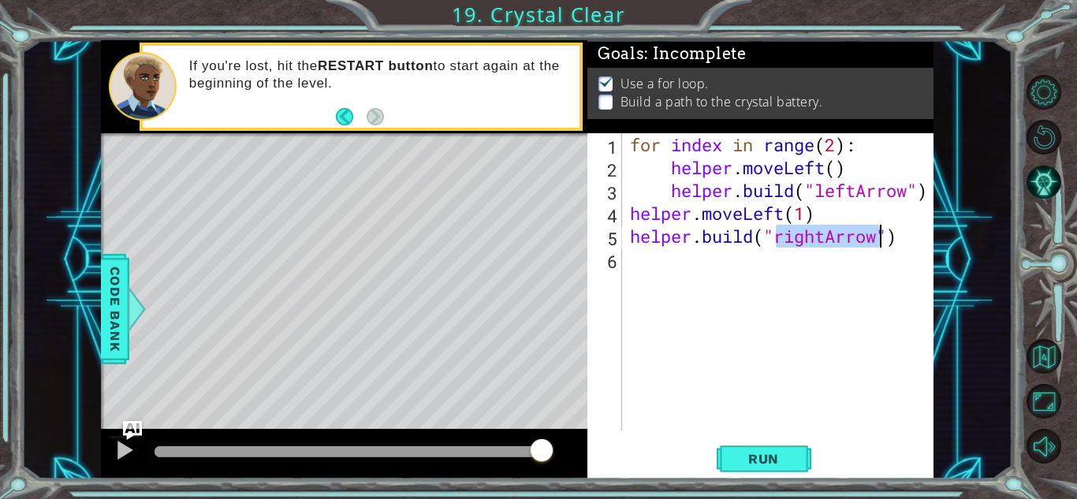
click at [828, 238] on div "for index in range ( 2 ) : helper . moveLeft ( ) helper . build ( "leftArrow" )…" at bounding box center [778, 281] width 303 height 297
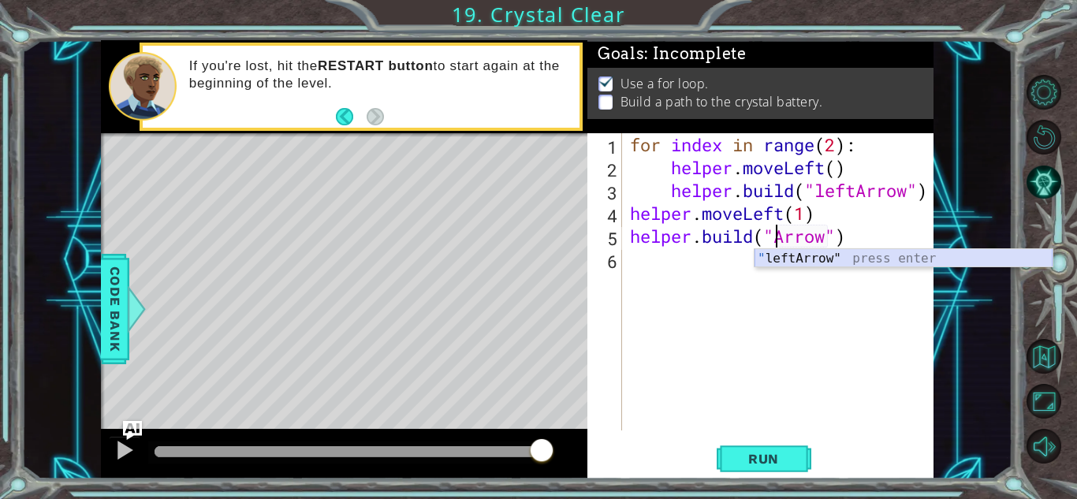
click at [808, 257] on div "" leftArrow" press enter" at bounding box center [904, 277] width 298 height 57
type textarea "[DOMAIN_NAME]("leftArrow")"
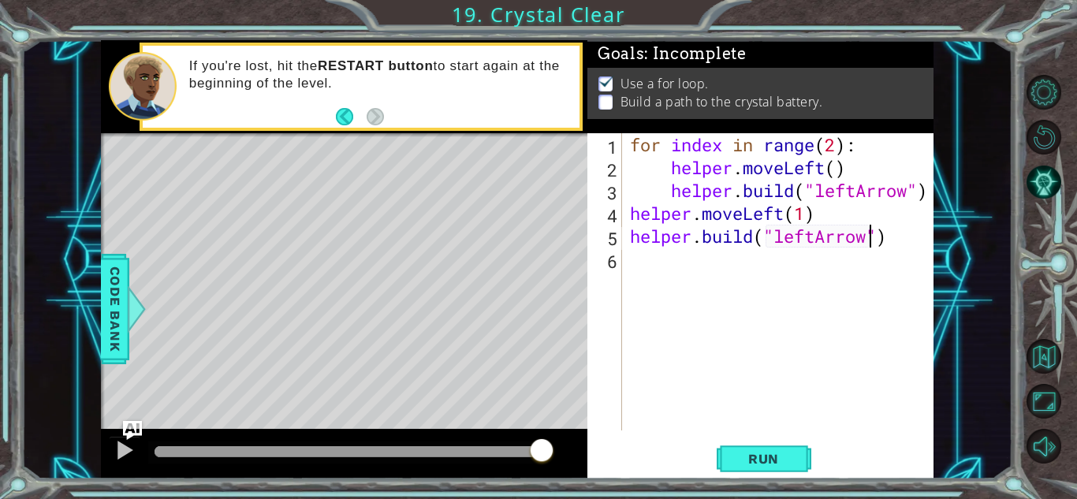
click at [640, 257] on div "for index in range ( 2 ) : helper . moveLeft ( ) helper . build ( "leftArrow" )…" at bounding box center [782, 304] width 311 height 343
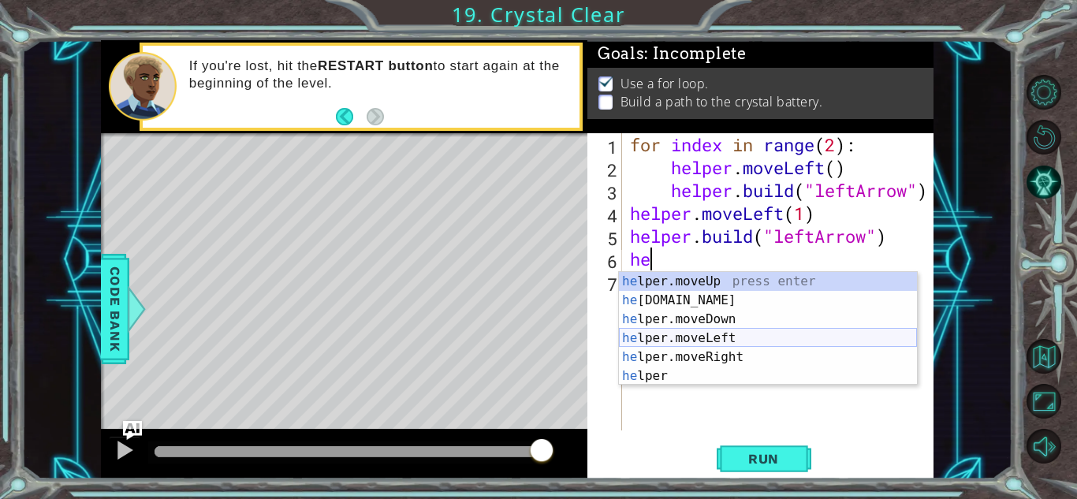
click at [687, 332] on div "he lper.moveUp press enter he [DOMAIN_NAME] press enter he lper.moveDown press …" at bounding box center [768, 347] width 298 height 151
type textarea "helper.moveLeft(1)"
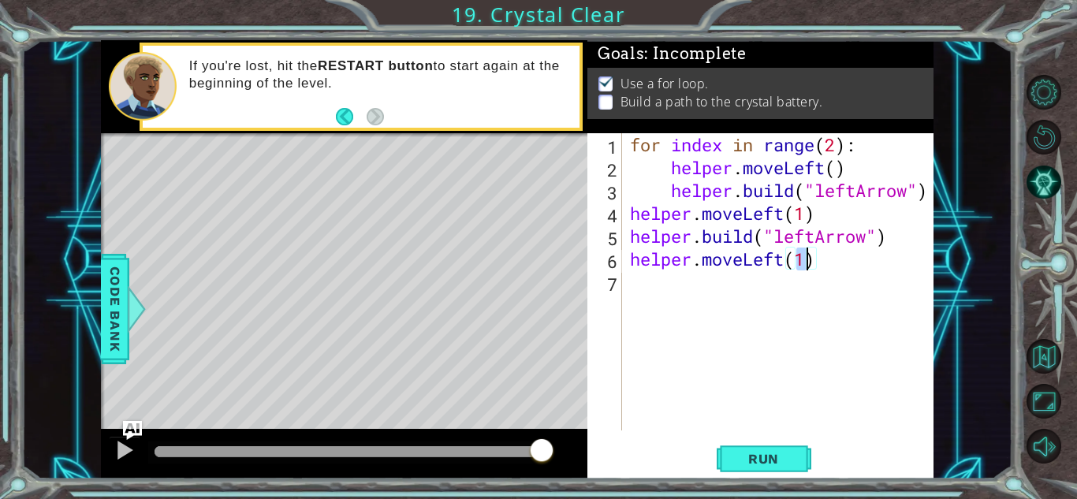
click at [657, 284] on div "for index in range ( 2 ) : helper . moveLeft ( ) helper . build ( "leftArrow" )…" at bounding box center [782, 304] width 311 height 343
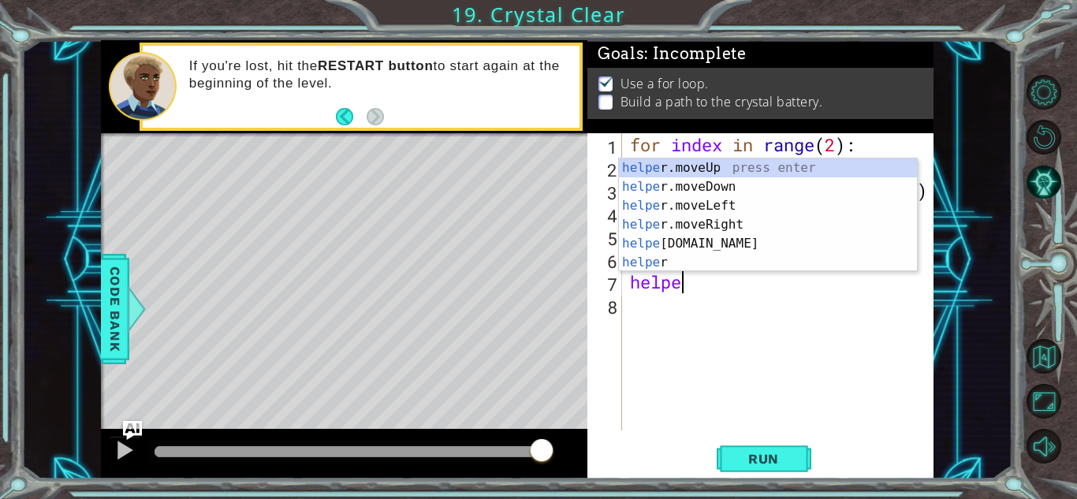
scroll to position [0, 2]
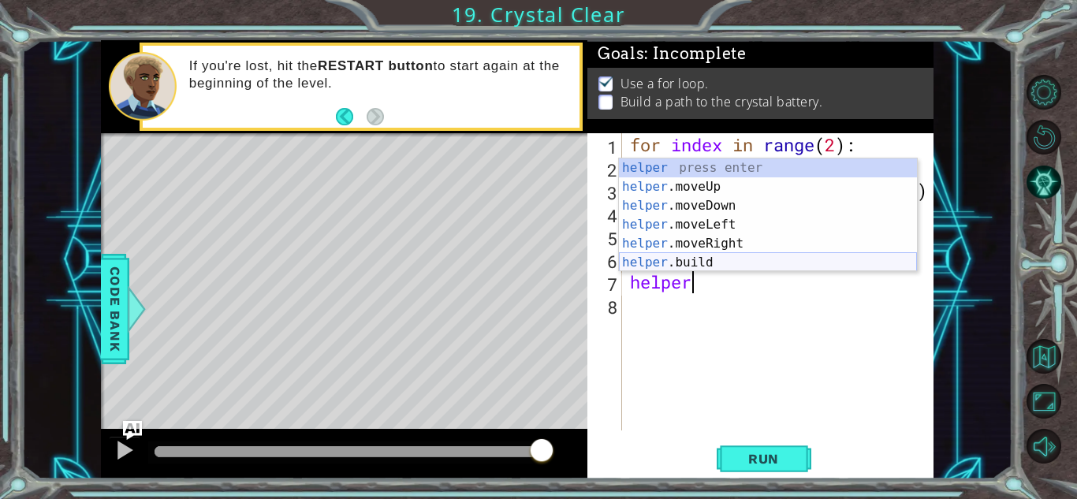
click at [681, 258] on div "helper press enter helper .moveUp press enter helper .moveDown press enter help…" at bounding box center [768, 234] width 298 height 151
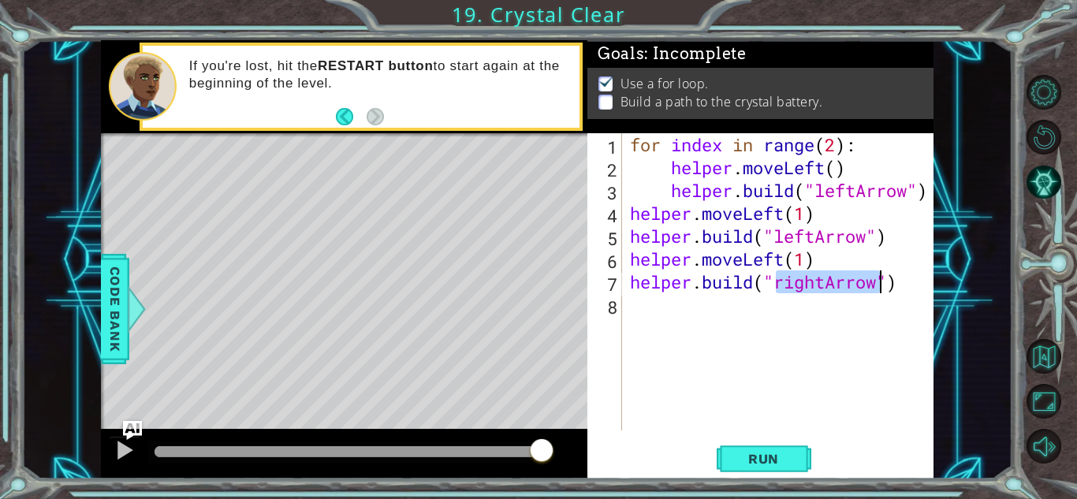
click at [819, 285] on div "for index in range ( 2 ) : helper . moveLeft ( ) helper . build ( "leftArrow" )…" at bounding box center [778, 281] width 303 height 297
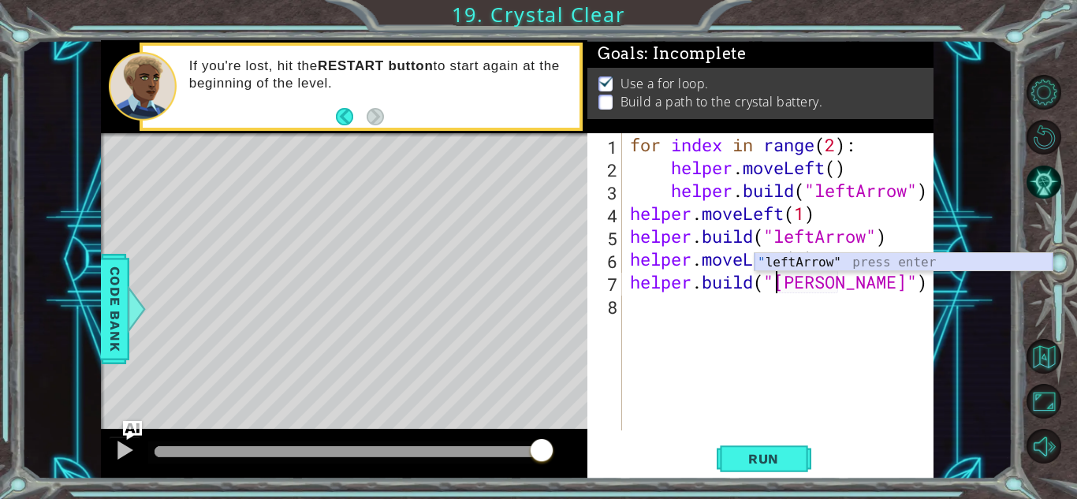
click at [819, 265] on div "" leftArrow" press enter" at bounding box center [904, 281] width 298 height 57
type textarea "[DOMAIN_NAME]("leftArrow")"
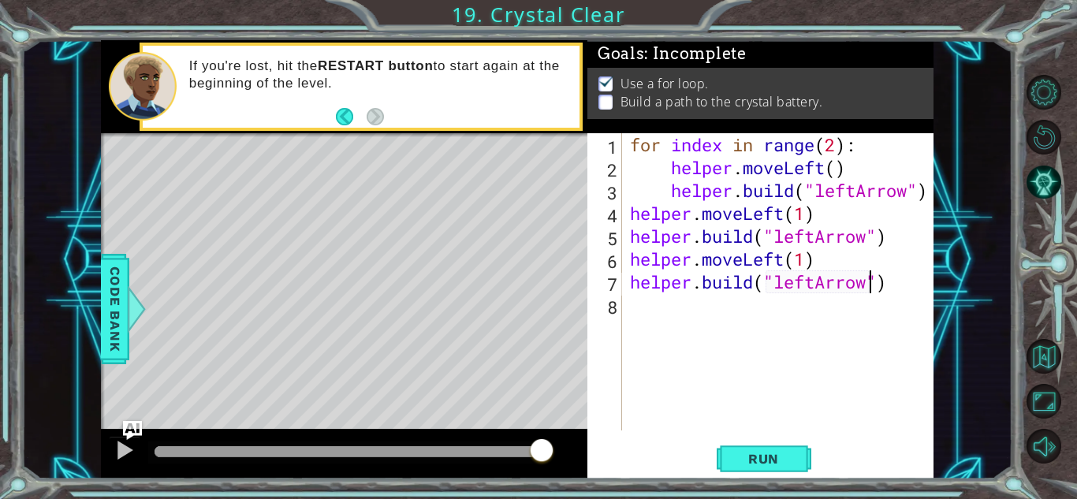
click at [670, 306] on div "for index in range ( 2 ) : helper . moveLeft ( ) helper . build ( "leftArrow" )…" at bounding box center [782, 304] width 311 height 343
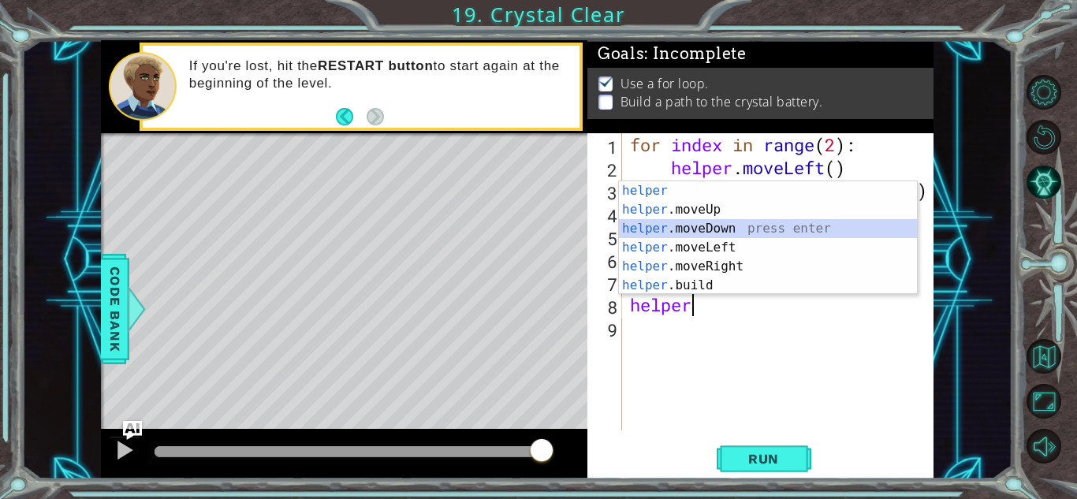
click at [678, 230] on div "helper press enter helper .moveUp press enter helper .moveDown press enter help…" at bounding box center [768, 256] width 298 height 151
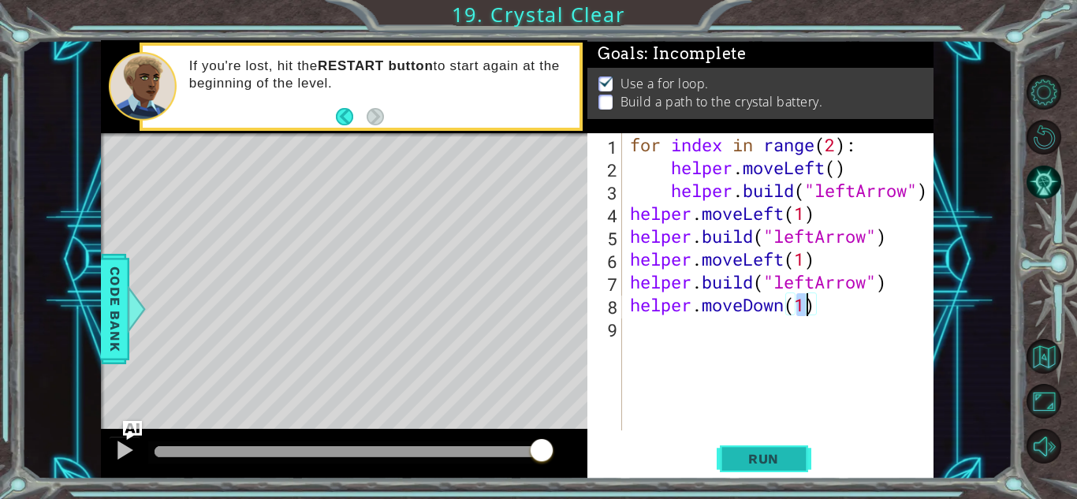
type textarea "helper.moveDown(1)"
click at [763, 457] on span "Run" at bounding box center [764, 459] width 62 height 16
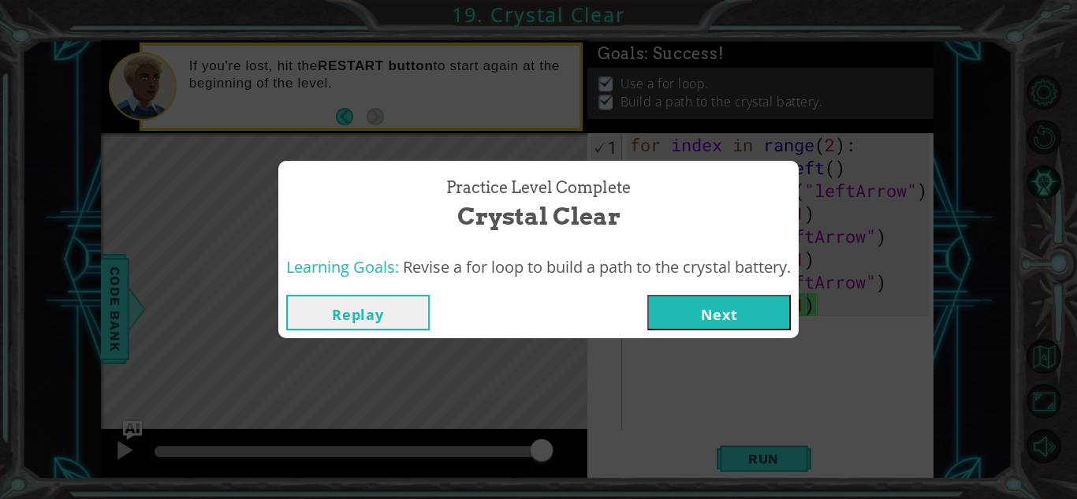
click at [745, 311] on button "Next" at bounding box center [720, 312] width 144 height 35
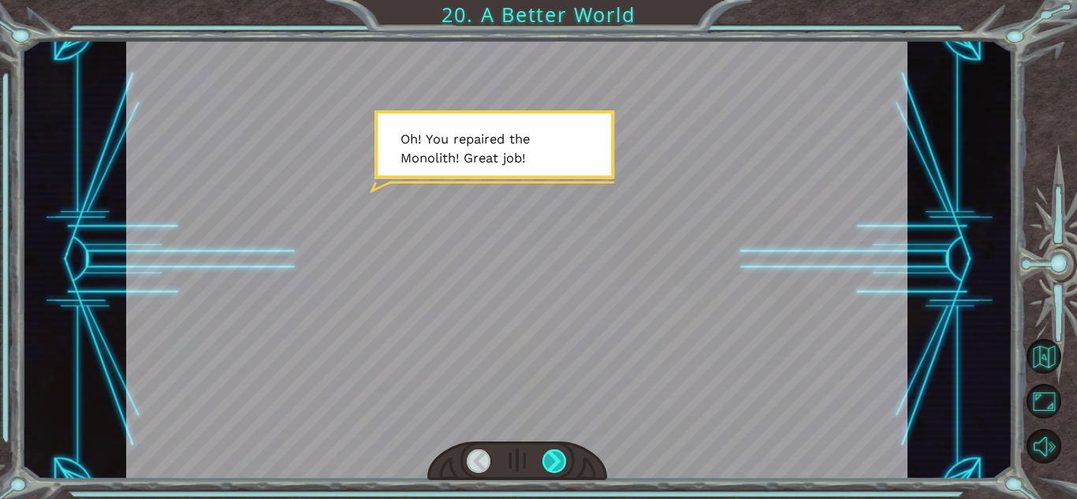
click at [556, 461] on div at bounding box center [555, 462] width 24 height 24
click at [552, 455] on div at bounding box center [555, 462] width 24 height 24
click at [559, 457] on div at bounding box center [555, 462] width 24 height 24
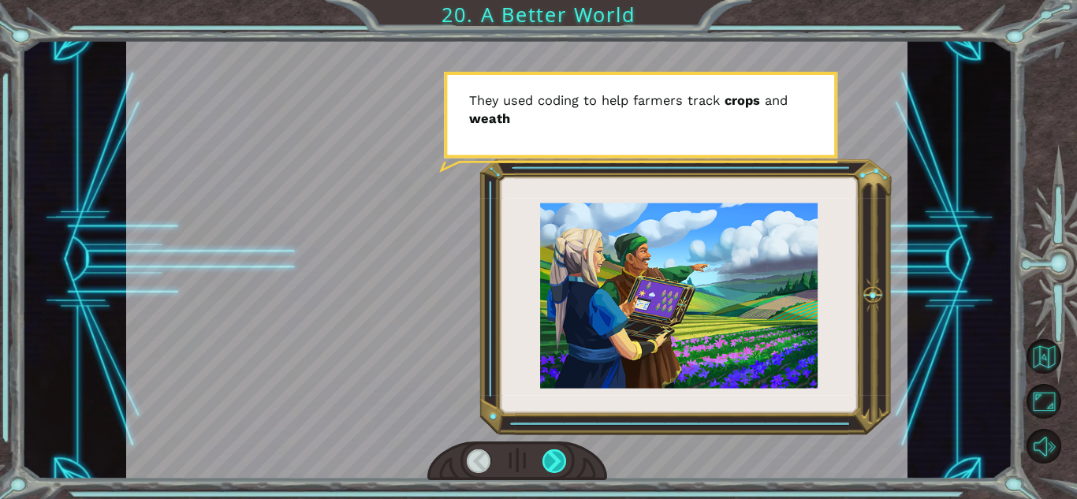
click at [559, 457] on div at bounding box center [555, 462] width 24 height 24
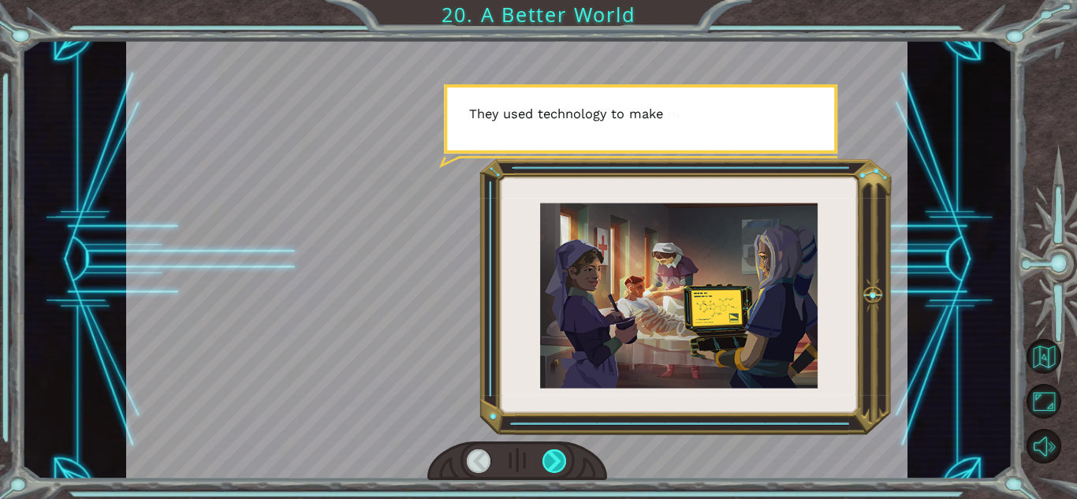
click at [559, 457] on div at bounding box center [555, 462] width 24 height 24
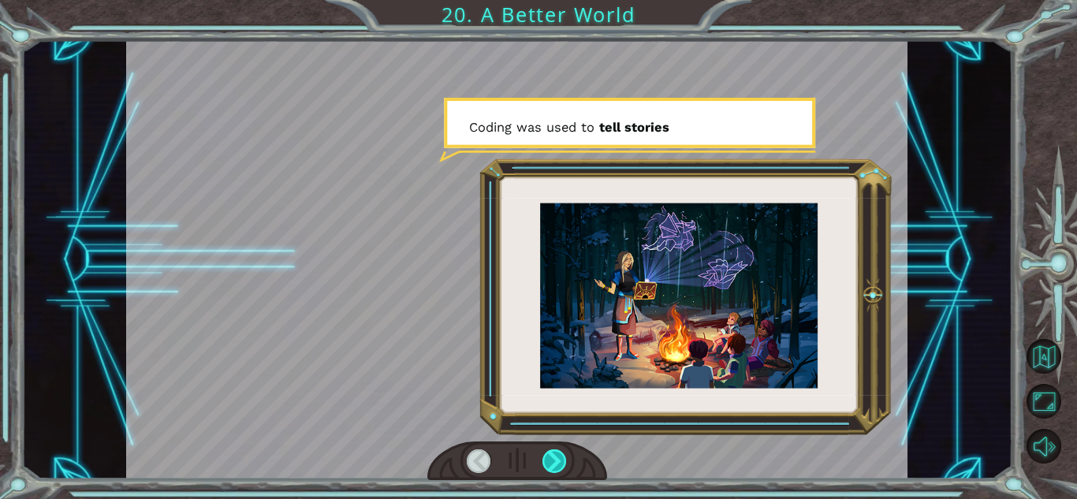
click at [559, 457] on div at bounding box center [555, 462] width 24 height 24
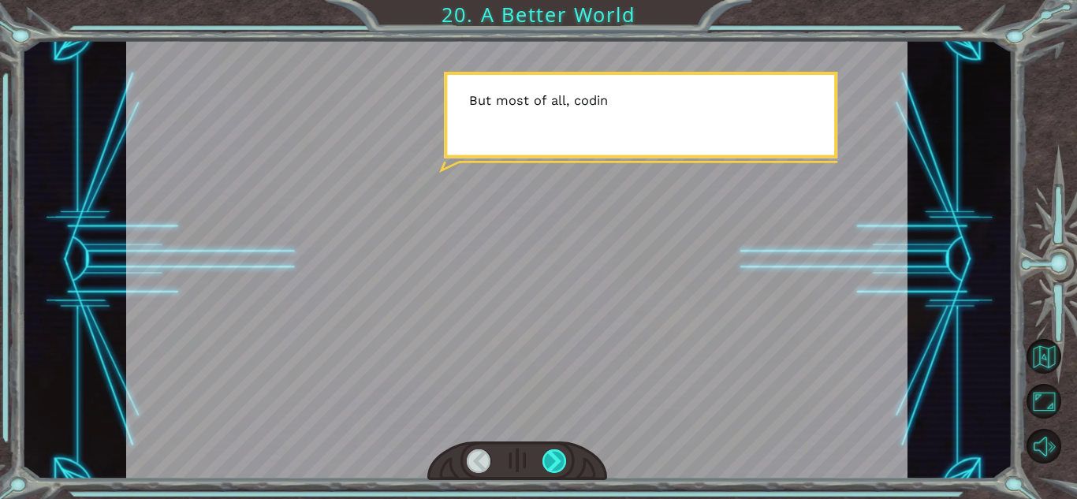
click at [559, 457] on div at bounding box center [555, 462] width 24 height 24
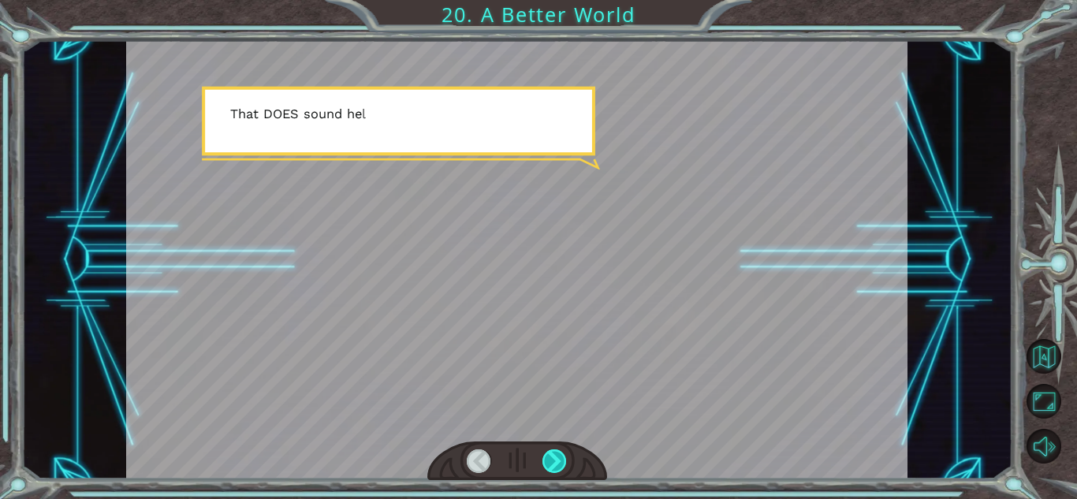
click at [559, 457] on div at bounding box center [555, 462] width 24 height 24
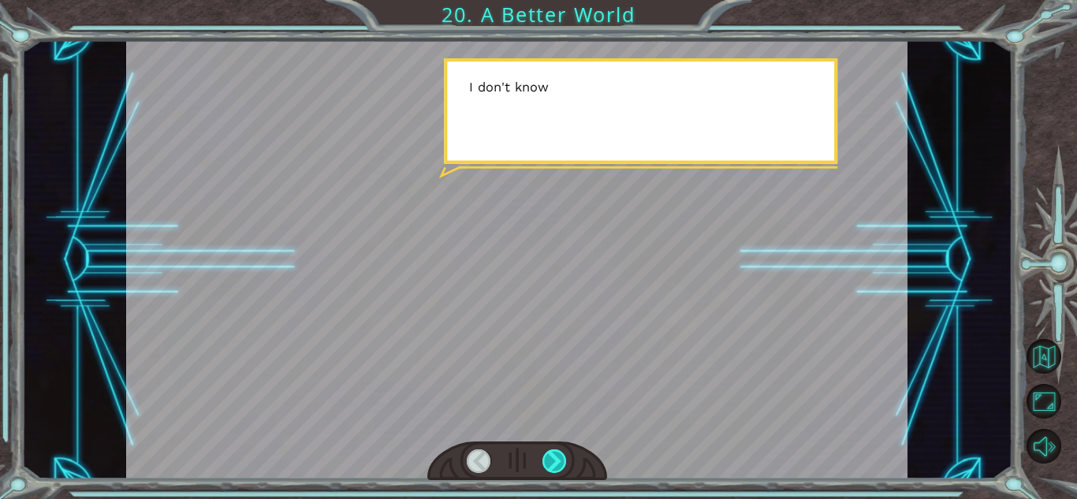
click at [559, 457] on div at bounding box center [555, 462] width 24 height 24
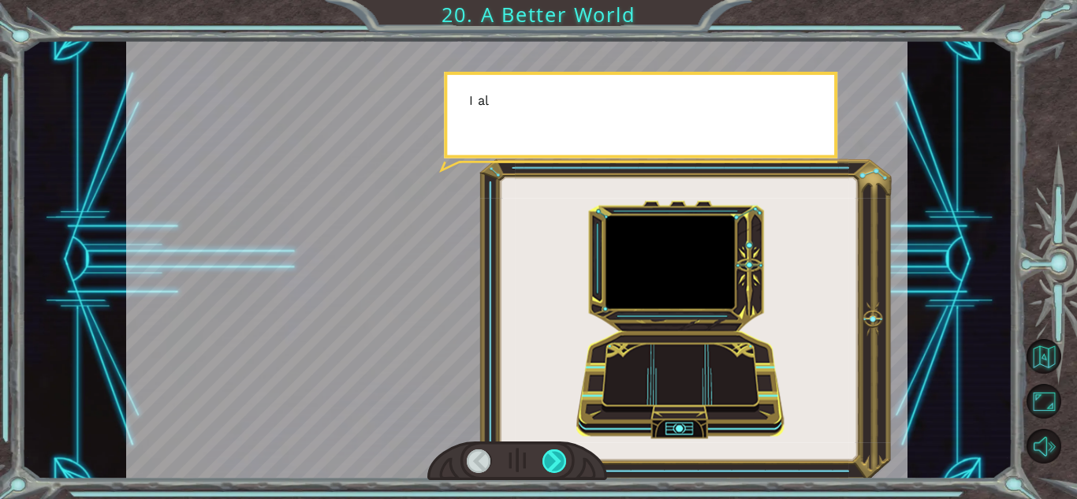
click at [559, 457] on div at bounding box center [555, 462] width 24 height 24
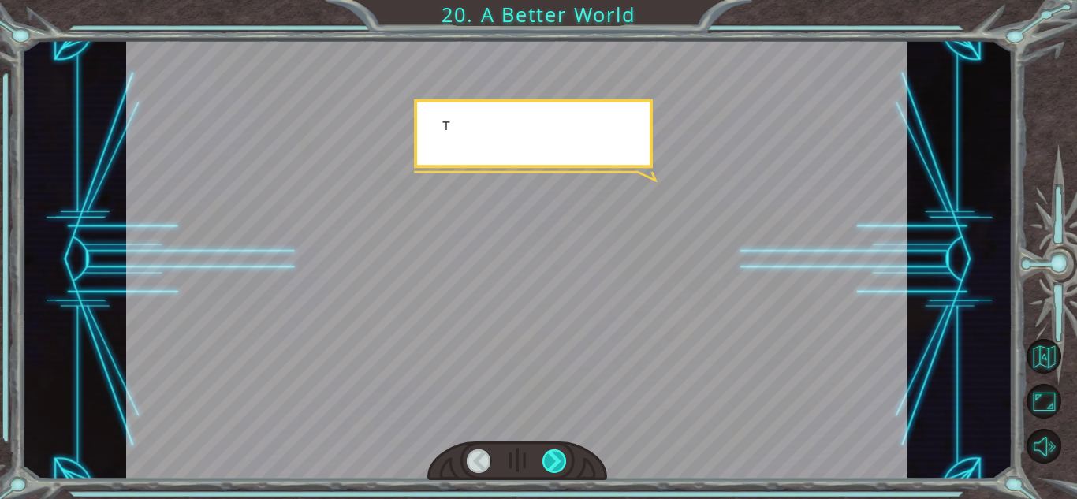
click at [559, 457] on div at bounding box center [555, 462] width 24 height 24
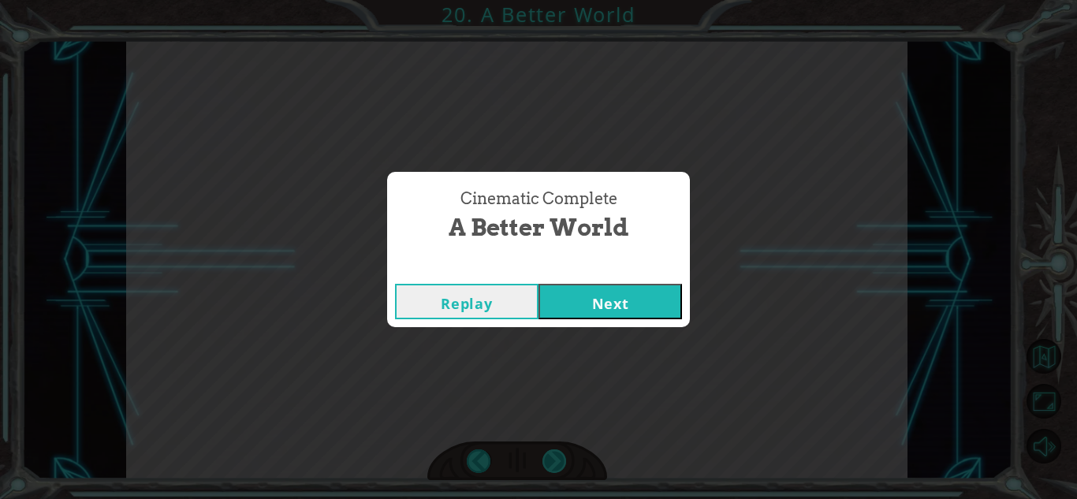
click at [559, 457] on div "Cinematic Complete A Better World Replay Next" at bounding box center [538, 249] width 1077 height 499
click at [581, 292] on button "Next" at bounding box center [611, 301] width 144 height 35
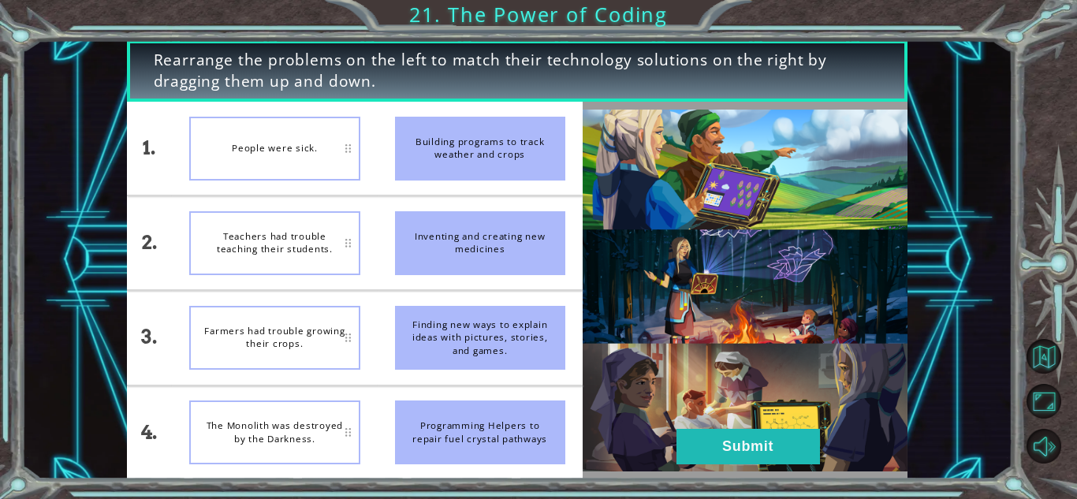
drag, startPoint x: 412, startPoint y: 114, endPoint x: 327, endPoint y: 158, distance: 94.9
click at [327, 158] on div "1. 2. 3. 4. People were sick. Teachers had trouble teaching their students. Far…" at bounding box center [355, 291] width 456 height 378
click at [748, 434] on button "Submit" at bounding box center [749, 446] width 144 height 35
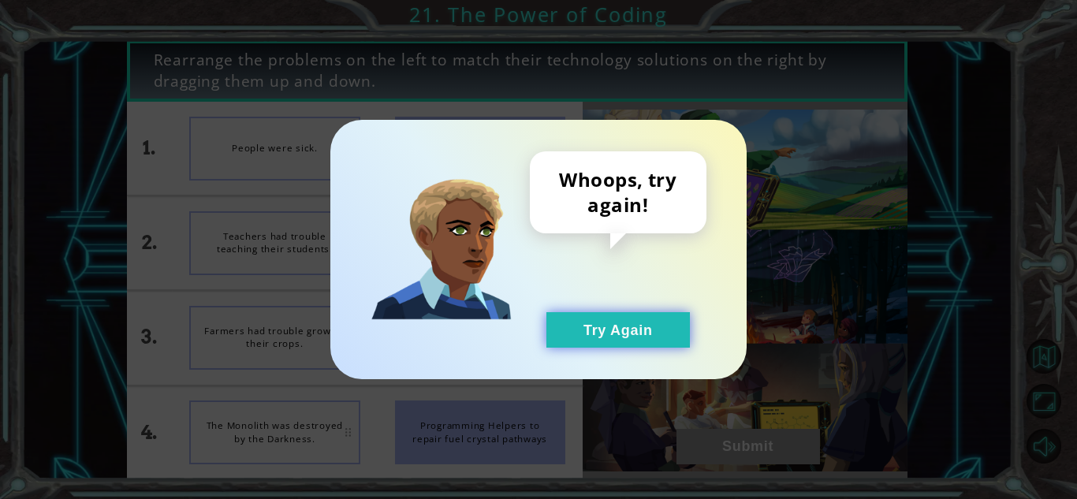
click at [671, 333] on button "Try Again" at bounding box center [619, 329] width 144 height 35
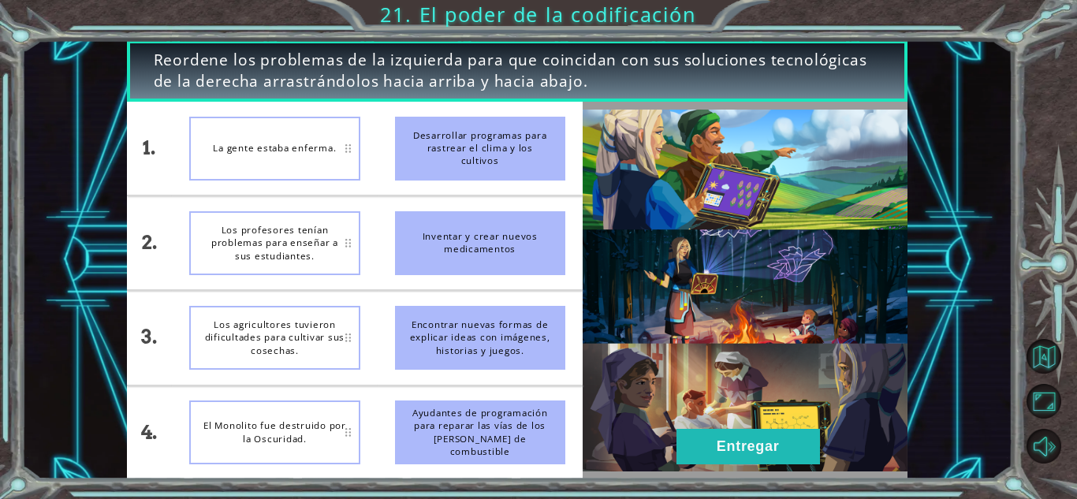
drag, startPoint x: 465, startPoint y: 157, endPoint x: 481, endPoint y: 164, distance: 18.0
click at [642, 185] on div "1. 2. 3. 4. La gente estaba enferma. Los profesores tenían problemas para enseñ…" at bounding box center [517, 291] width 781 height 378
click at [270, 144] on font "La gente estaba enferma." at bounding box center [274, 148] width 123 height 12
drag, startPoint x: 270, startPoint y: 144, endPoint x: 495, endPoint y: 232, distance: 241.2
click at [495, 232] on div "1. 2. 3. 4. La gente estaba enferma. Los profesores tenían problemas para enseñ…" at bounding box center [355, 291] width 456 height 378
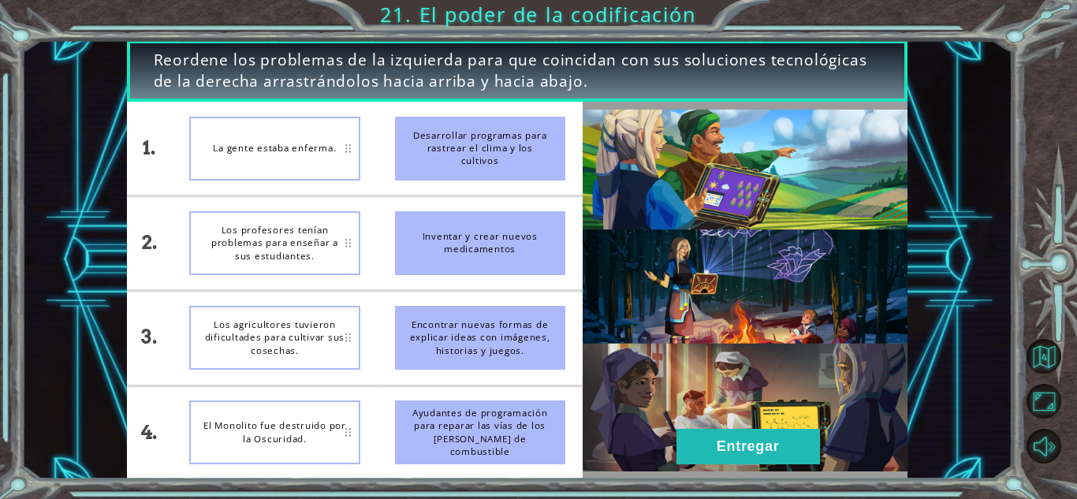
click at [726, 269] on img at bounding box center [745, 291] width 325 height 363
drag, startPoint x: 501, startPoint y: 162, endPoint x: 463, endPoint y: 129, distance: 50.8
click at [463, 129] on div "Desarrollar programas para rastrear el clima y los cultivos" at bounding box center [480, 149] width 170 height 64
click at [485, 237] on font "Inventar y crear nuevos medicamentos" at bounding box center [480, 242] width 115 height 24
drag, startPoint x: 485, startPoint y: 237, endPoint x: 499, endPoint y: 237, distance: 14.2
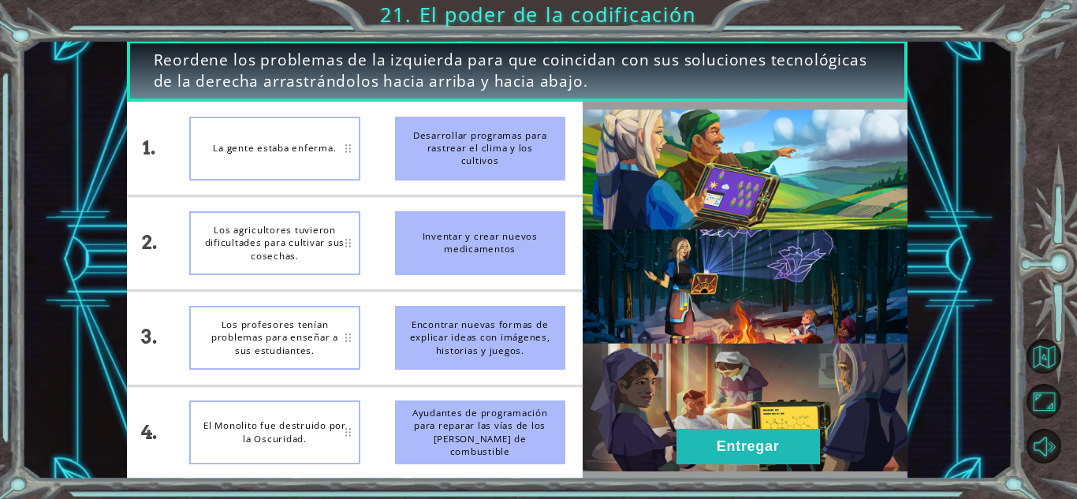
click at [499, 237] on font "Inventar y crear nuevos medicamentos" at bounding box center [480, 242] width 115 height 24
drag, startPoint x: 499, startPoint y: 237, endPoint x: 367, endPoint y: 277, distance: 138.5
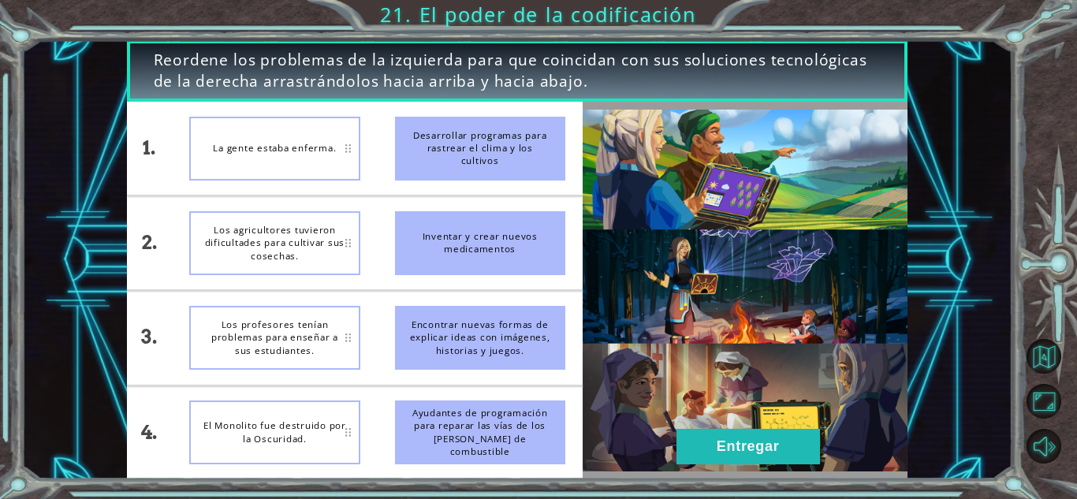
click at [367, 277] on div "1. 2. 3. 4. La gente estaba enferma. Los agricultores tuvieron dificultades par…" at bounding box center [355, 291] width 456 height 378
click at [502, 155] on font "Desarrollar programas para rastrear el clima y los cultivos" at bounding box center [480, 148] width 134 height 38
drag, startPoint x: 502, startPoint y: 155, endPoint x: 494, endPoint y: 218, distance: 63.7
click at [494, 218] on ul "Desarrollar programas para rastrear el clima y los cultivos Inventar y crear nu…" at bounding box center [480, 291] width 205 height 378
drag, startPoint x: 494, startPoint y: 224, endPoint x: 536, endPoint y: 291, distance: 79.0
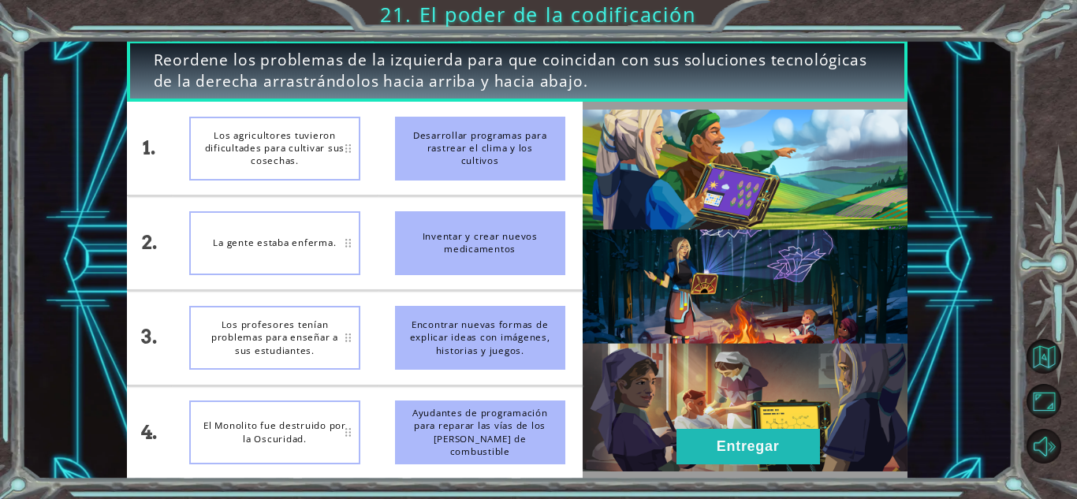
click at [536, 291] on ul "Desarrollar programas para rastrear el clima y los cultivos Inventar y crear nu…" at bounding box center [480, 291] width 205 height 378
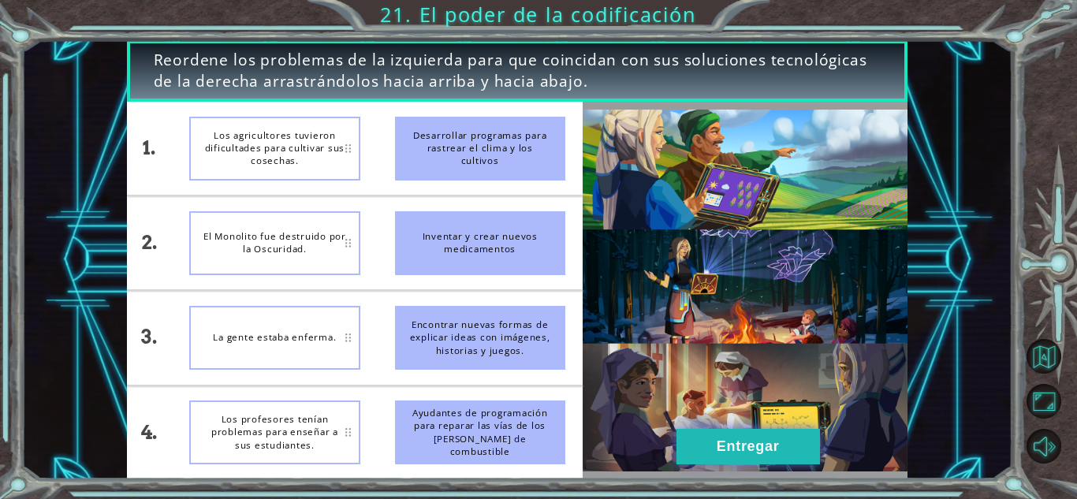
click at [790, 444] on button "Entregar" at bounding box center [749, 446] width 144 height 35
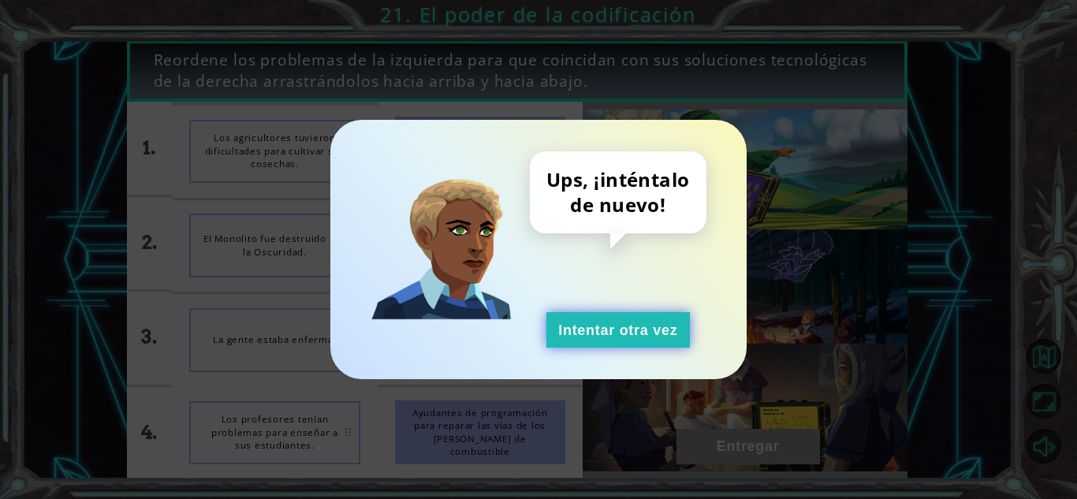
click at [659, 330] on font "Intentar otra vez" at bounding box center [617, 331] width 119 height 16
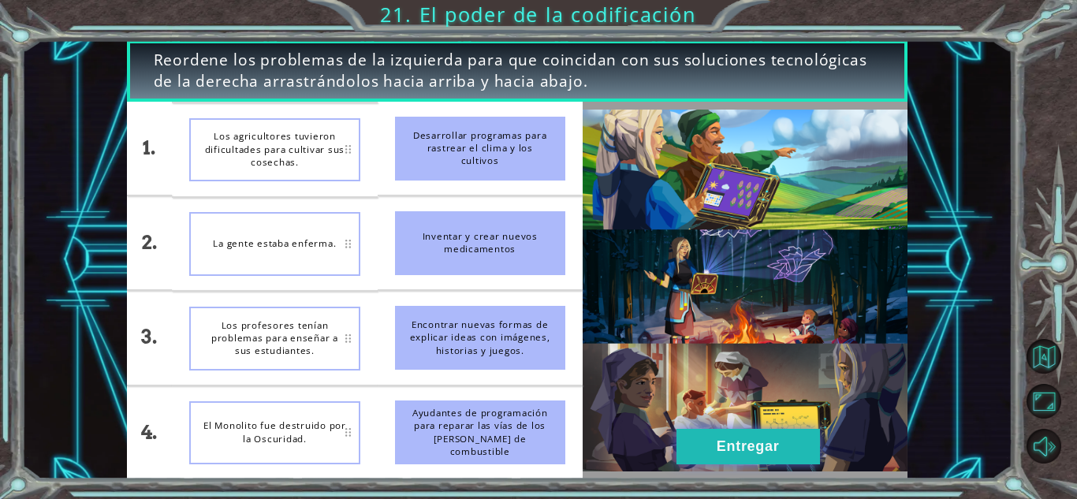
click at [721, 439] on font "Entregar" at bounding box center [748, 447] width 63 height 16
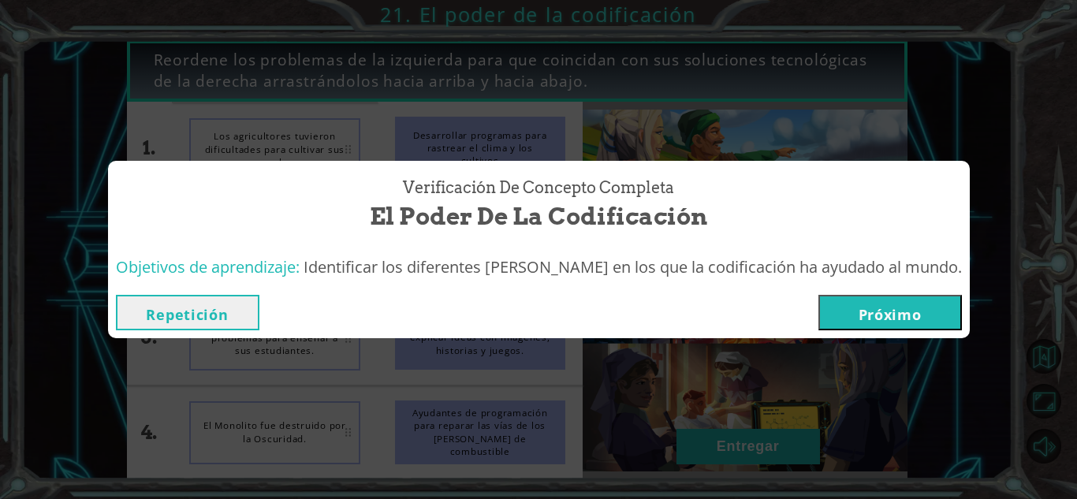
click at [819, 315] on button "Próximo" at bounding box center [891, 312] width 144 height 35
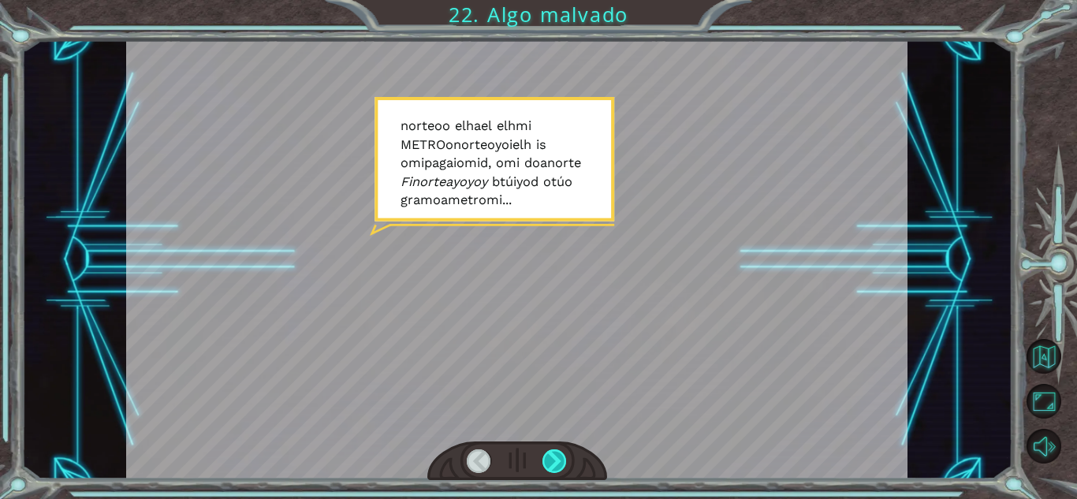
drag, startPoint x: 523, startPoint y: 230, endPoint x: 557, endPoint y: 451, distance: 224.2
click at [557, 451] on div at bounding box center [517, 259] width 782 height 439
click at [557, 451] on div at bounding box center [555, 462] width 24 height 24
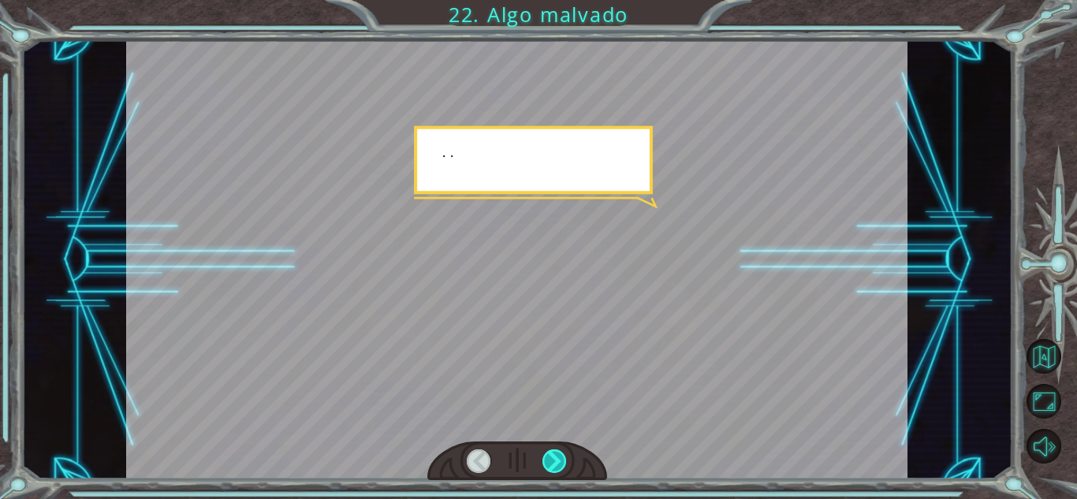
click at [557, 451] on div at bounding box center [555, 462] width 24 height 24
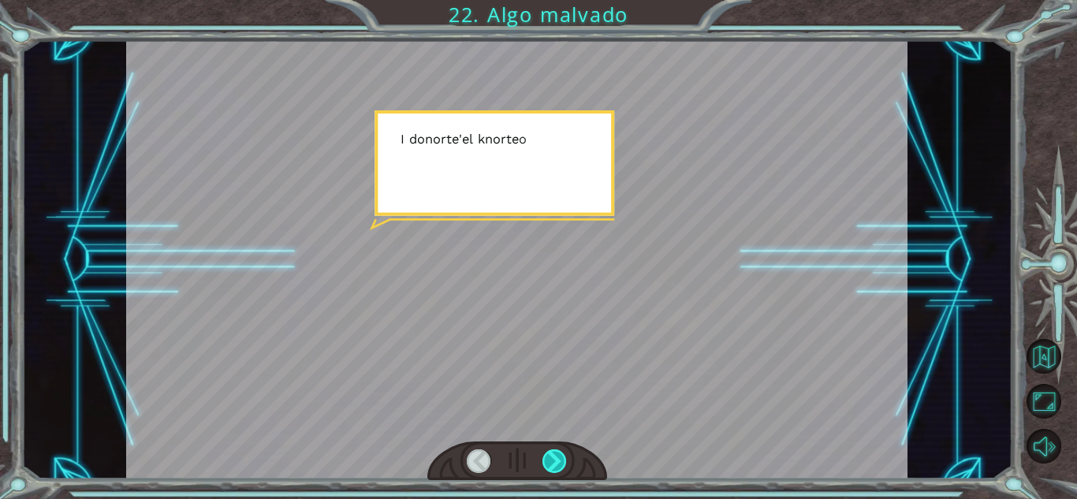
click at [557, 451] on div at bounding box center [555, 462] width 24 height 24
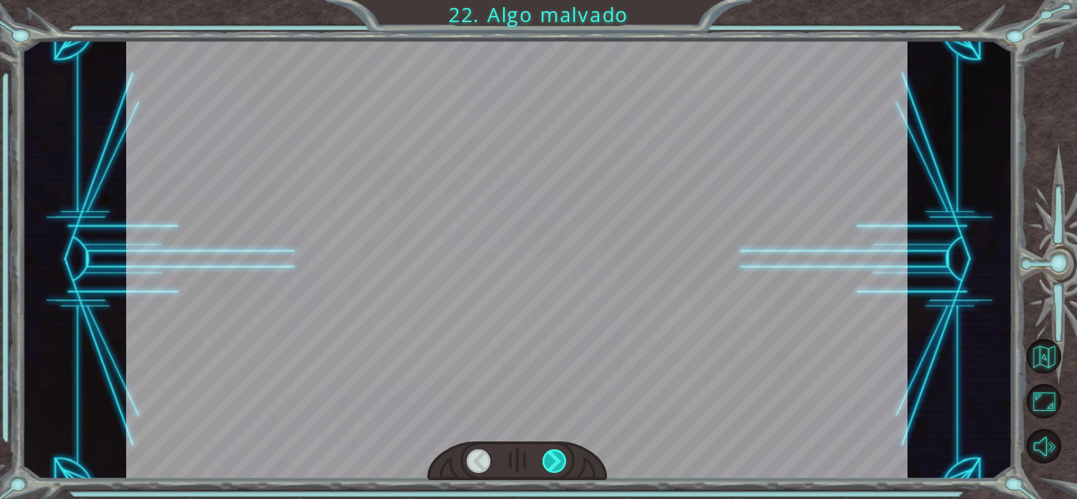
click at [557, 451] on div at bounding box center [555, 462] width 24 height 24
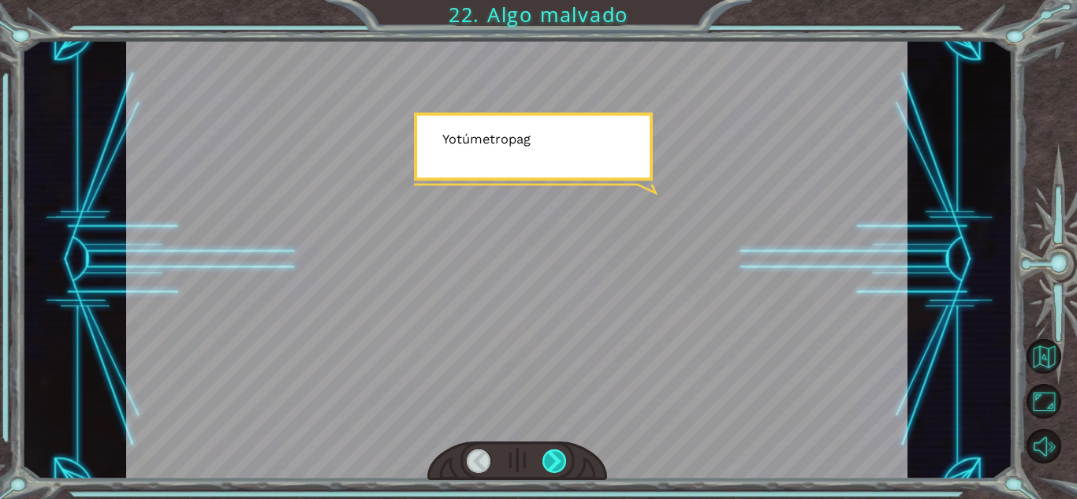
click at [557, 451] on div at bounding box center [555, 462] width 24 height 24
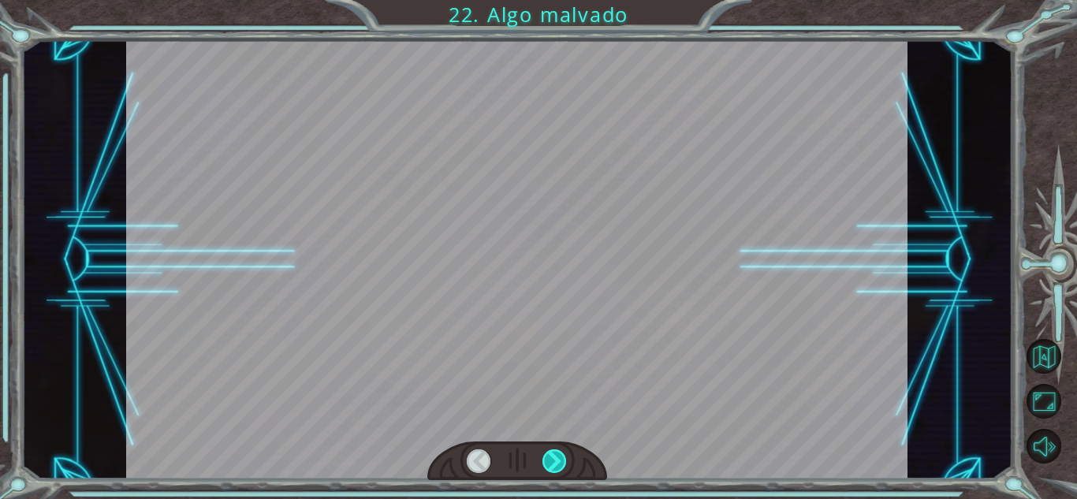
click at [557, 451] on div at bounding box center [555, 462] width 24 height 24
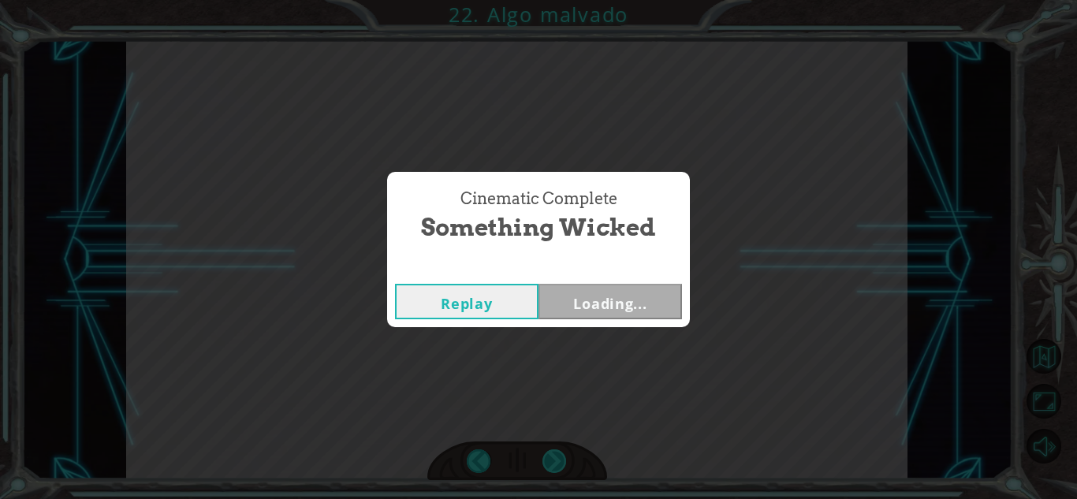
click at [557, 0] on div "Temporary Text norte o o el h a el el h mi METRO o norte o yo i el h i s o mi p…" at bounding box center [538, 0] width 1077 height 0
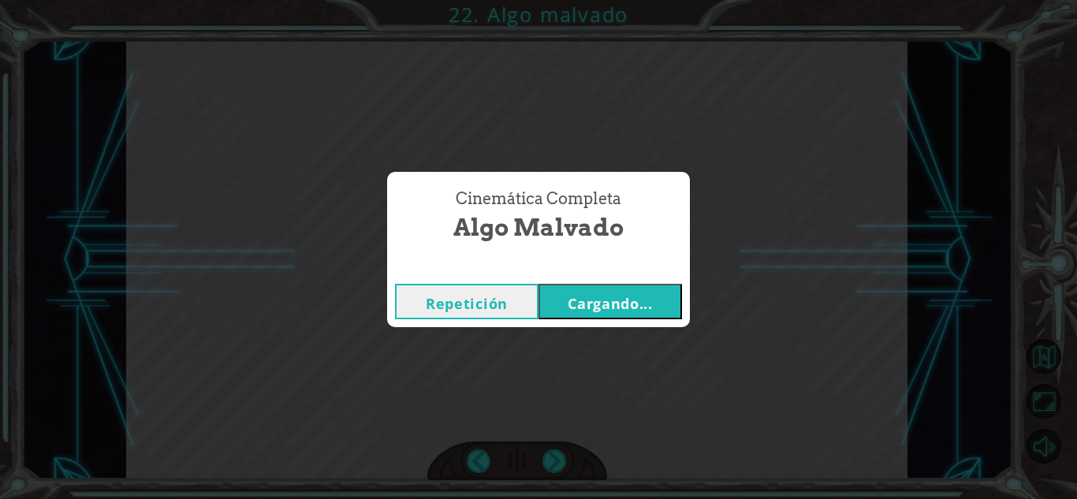
click at [586, 307] on font "Cargando..." at bounding box center [610, 303] width 85 height 19
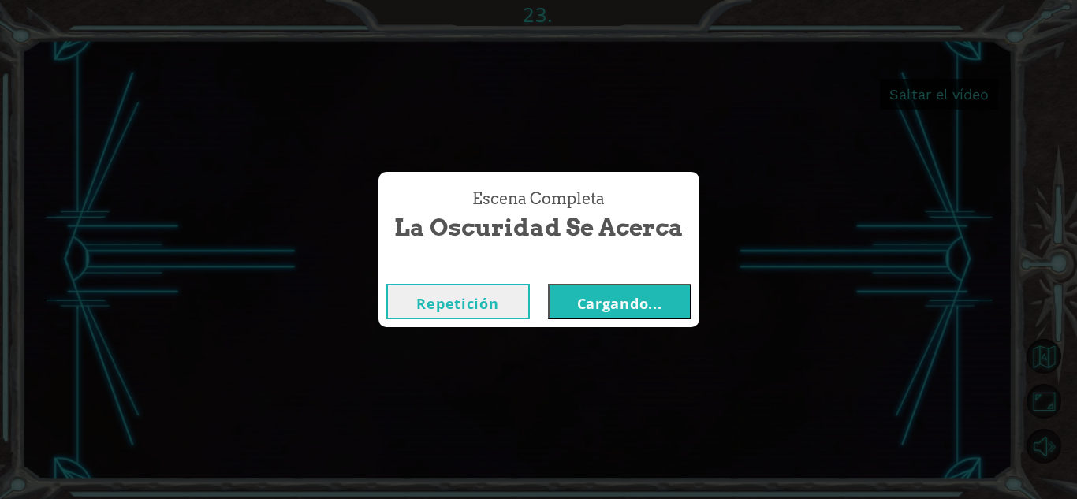
click at [676, 289] on button "Cargando..." at bounding box center [620, 301] width 144 height 35
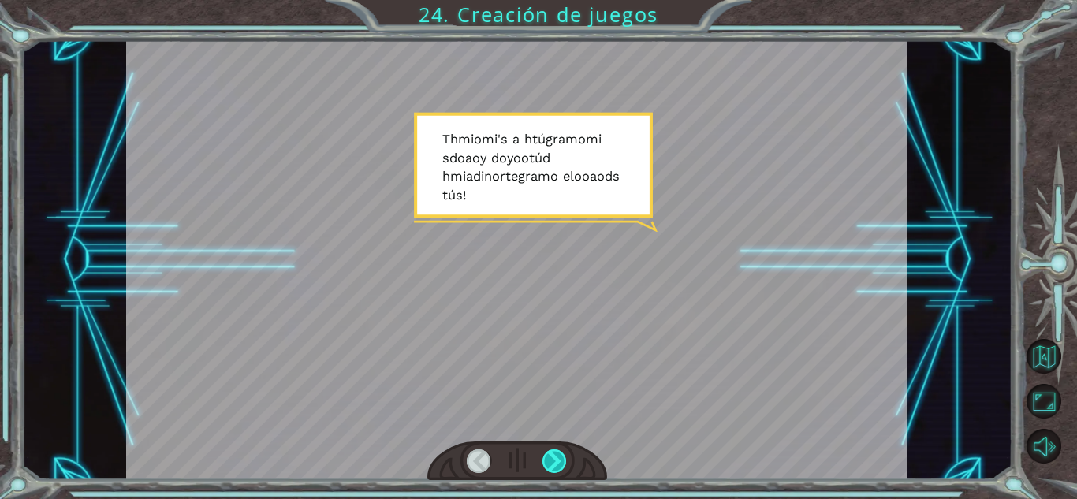
click at [566, 461] on div at bounding box center [555, 462] width 24 height 24
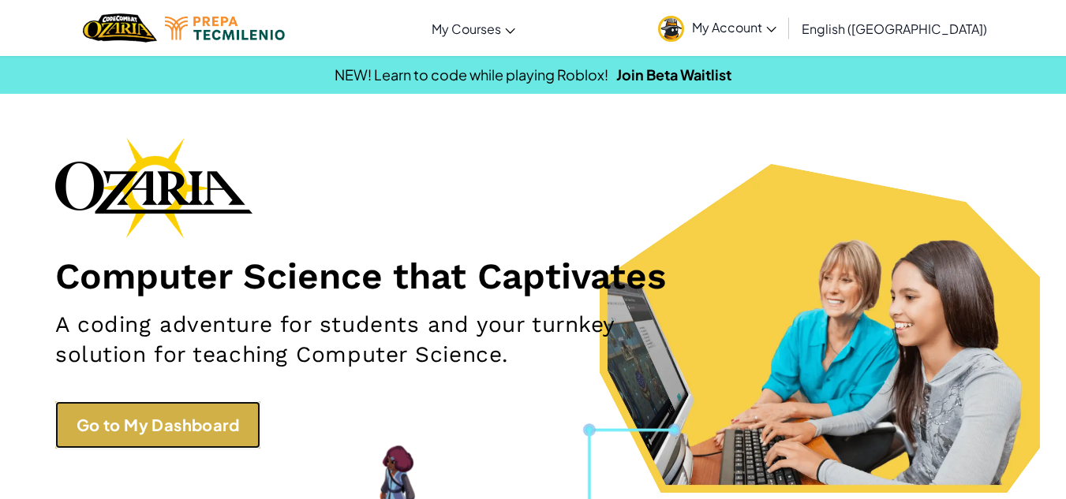
click at [159, 436] on link "Go to My Dashboard" at bounding box center [157, 424] width 205 height 47
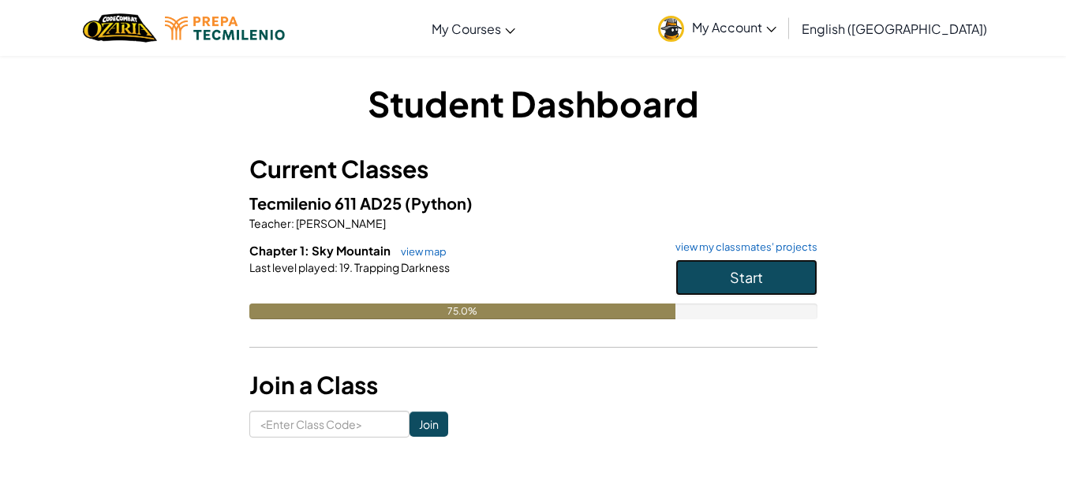
click at [724, 278] on button "Start" at bounding box center [746, 277] width 142 height 36
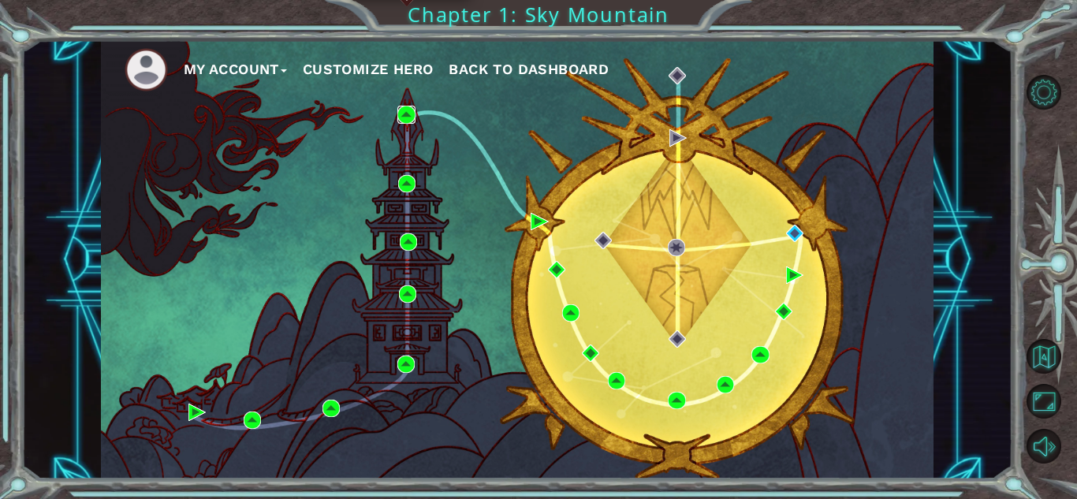
click at [402, 111] on img at bounding box center [406, 114] width 17 height 17
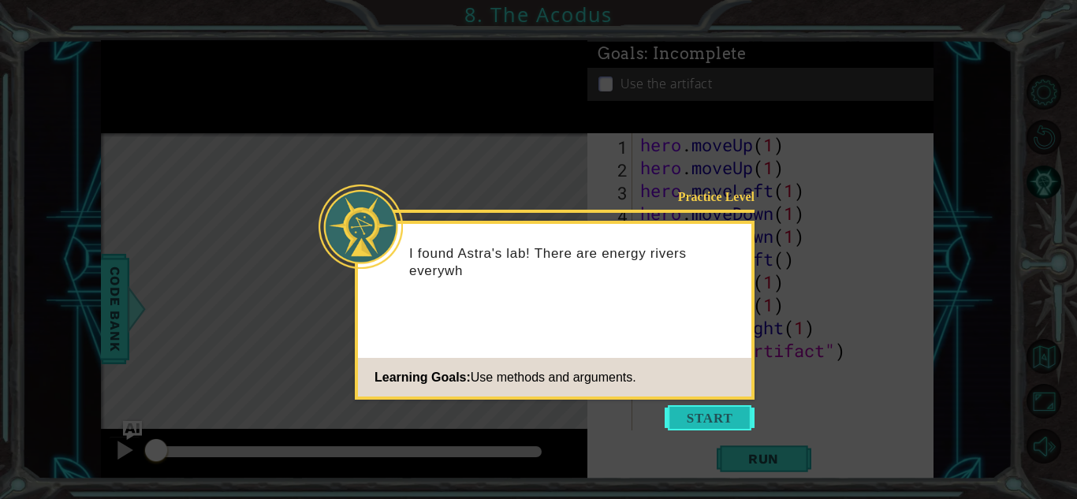
click at [691, 409] on button "Start" at bounding box center [710, 417] width 90 height 25
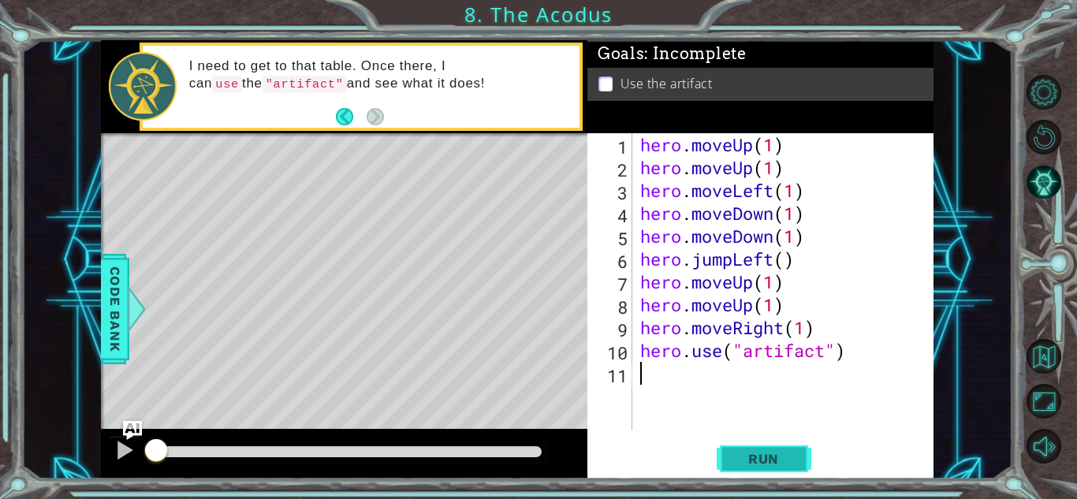
click at [782, 463] on span "Run" at bounding box center [764, 459] width 62 height 16
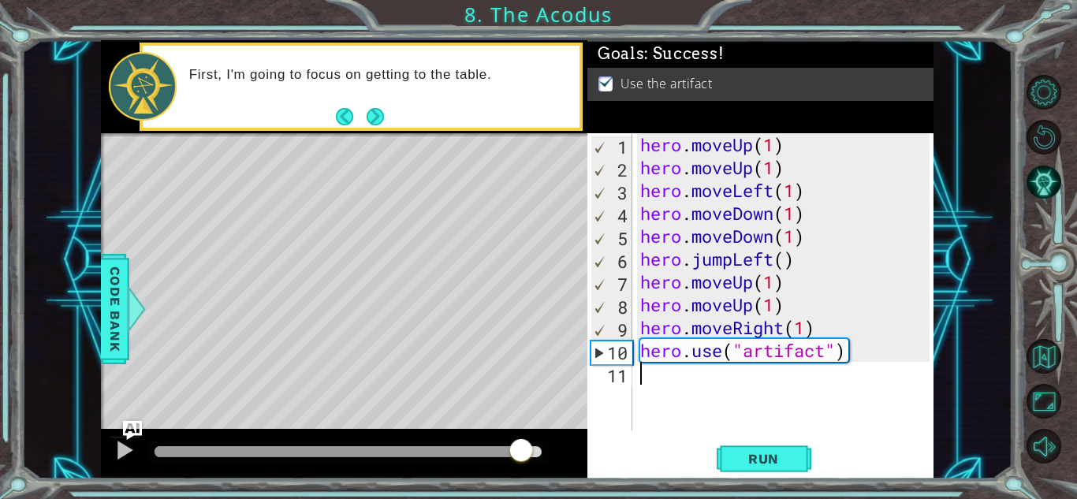
drag, startPoint x: 182, startPoint y: 442, endPoint x: 523, endPoint y: 469, distance: 341.8
click at [523, 469] on div at bounding box center [344, 454] width 487 height 50
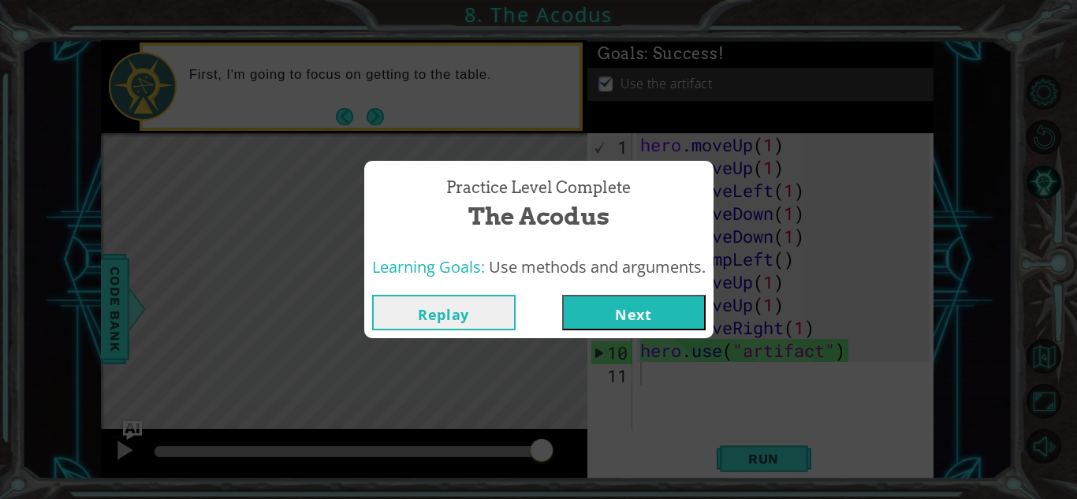
click at [660, 310] on button "Next" at bounding box center [634, 312] width 144 height 35
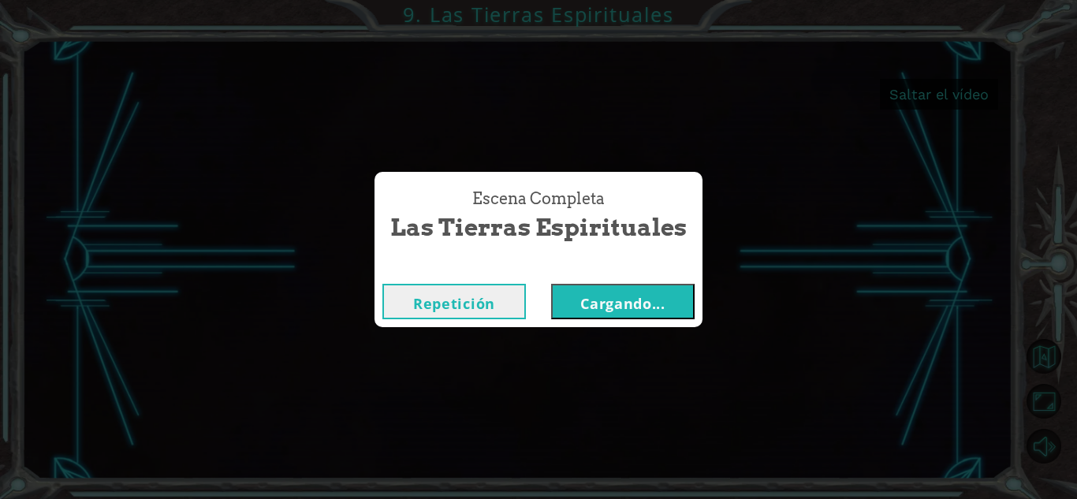
click at [607, 297] on font "Cargando..." at bounding box center [622, 303] width 85 height 19
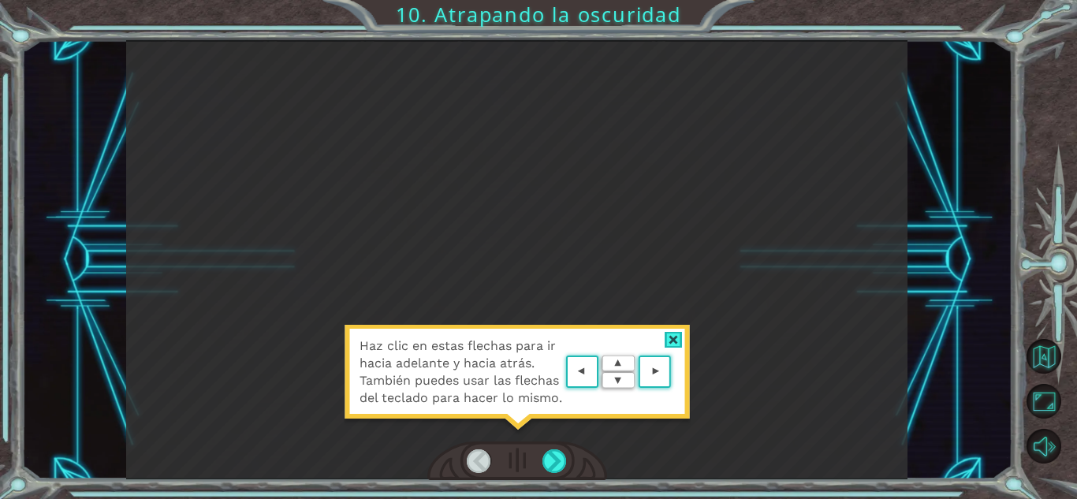
click at [673, 336] on div at bounding box center [674, 340] width 18 height 17
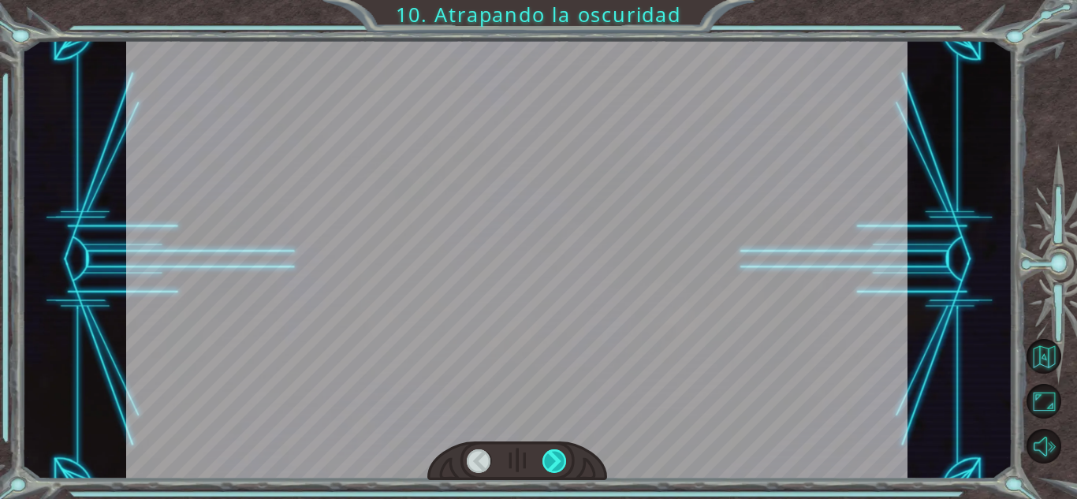
click at [547, 457] on div at bounding box center [555, 462] width 24 height 24
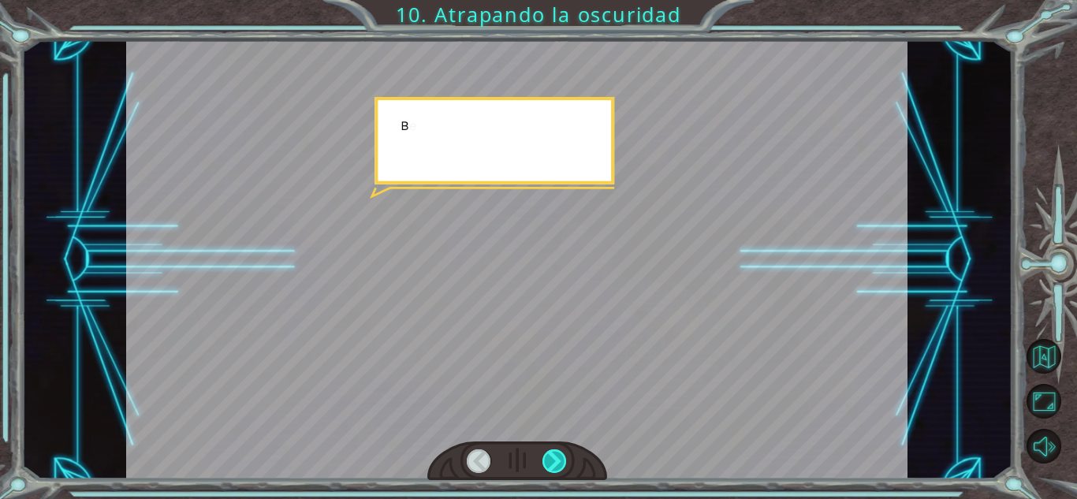
click at [547, 457] on div at bounding box center [555, 462] width 24 height 24
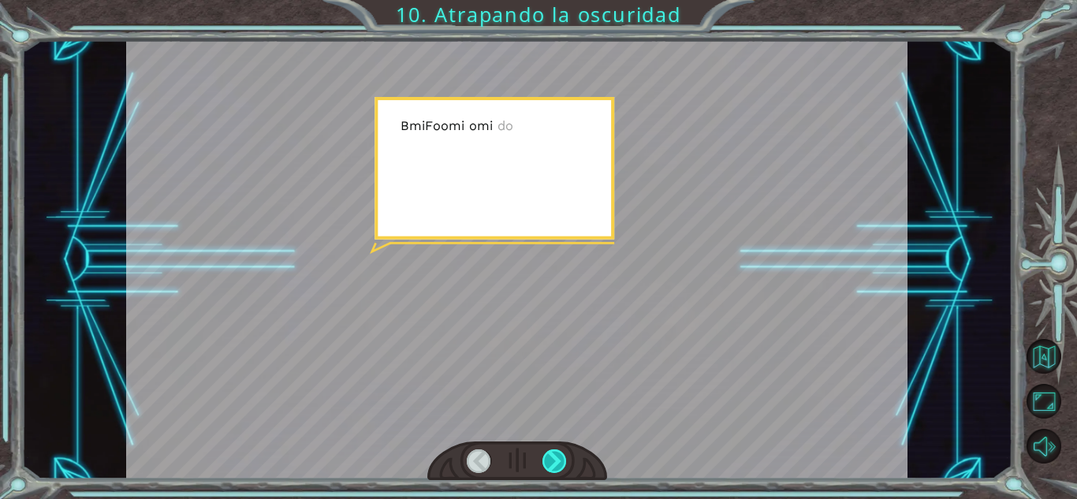
click at [547, 457] on div at bounding box center [555, 462] width 24 height 24
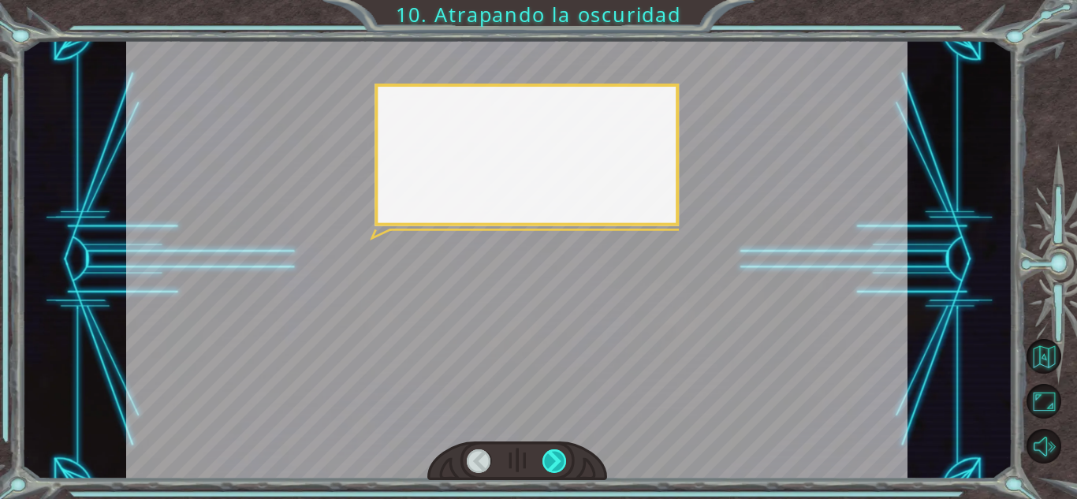
click at [547, 457] on div at bounding box center [555, 462] width 24 height 24
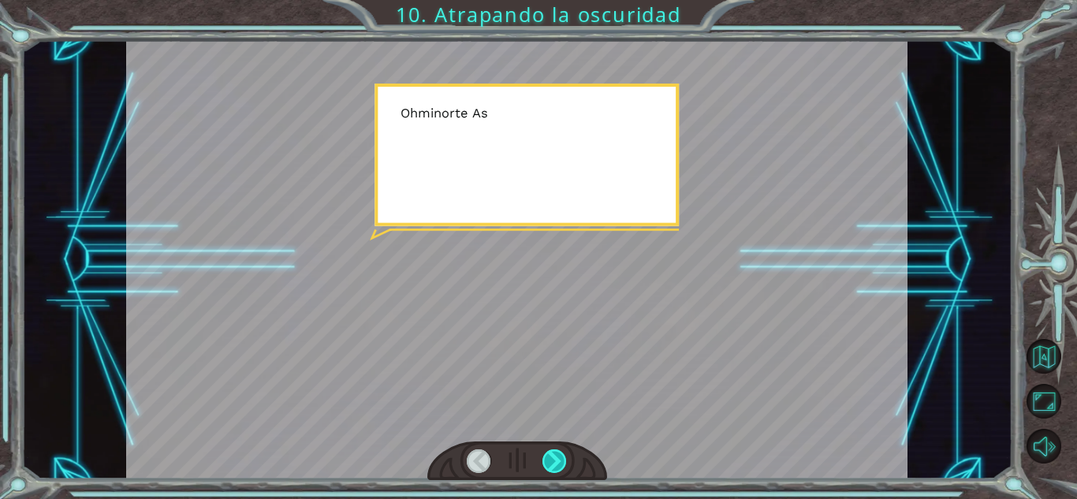
click at [547, 457] on div at bounding box center [555, 462] width 24 height 24
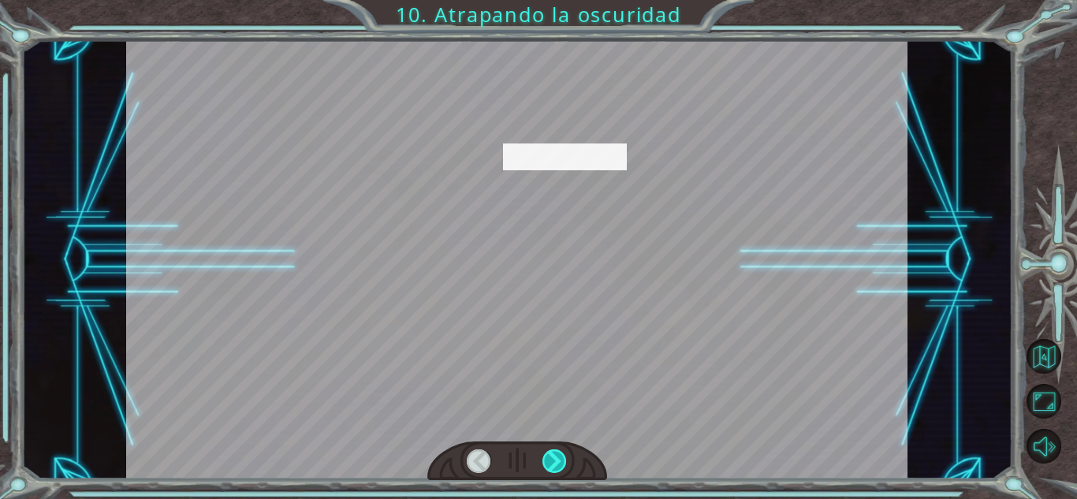
click at [547, 457] on div at bounding box center [555, 462] width 24 height 24
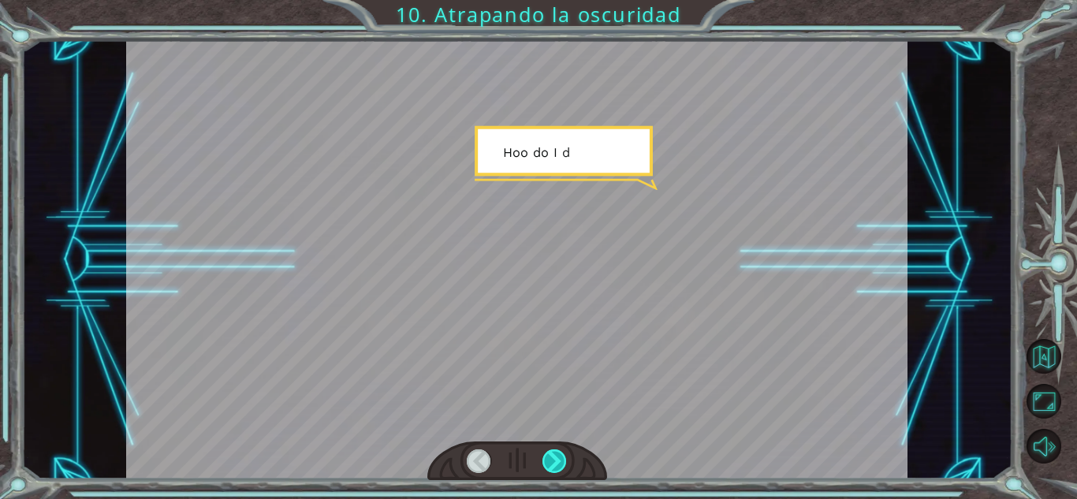
click at [547, 457] on div at bounding box center [555, 462] width 24 height 24
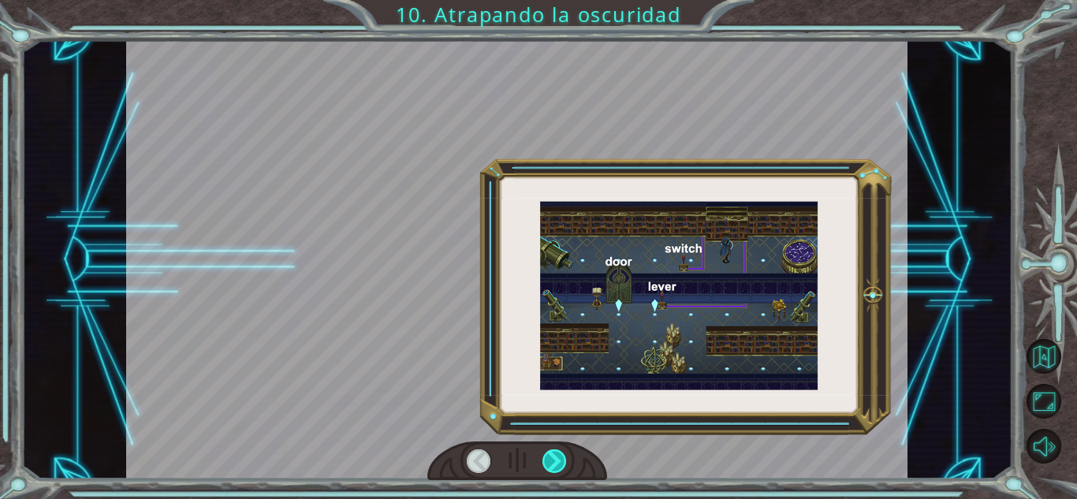
click at [547, 457] on div at bounding box center [555, 462] width 24 height 24
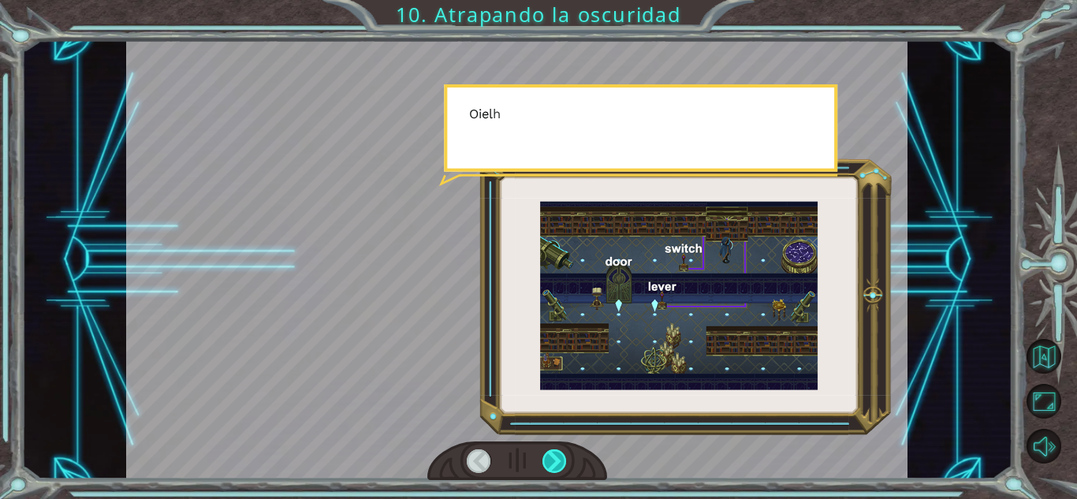
click at [547, 457] on div at bounding box center [555, 462] width 24 height 24
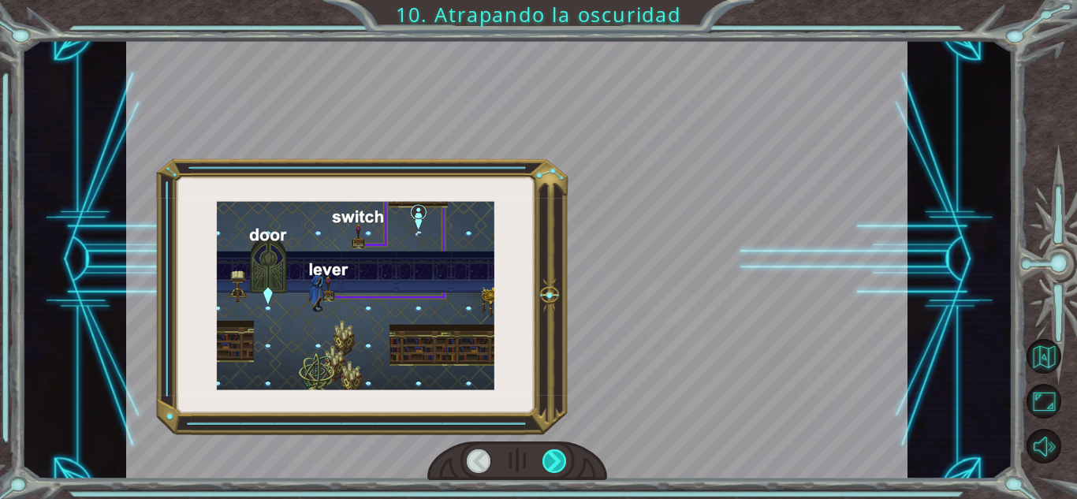
click at [547, 457] on div at bounding box center [555, 462] width 24 height 24
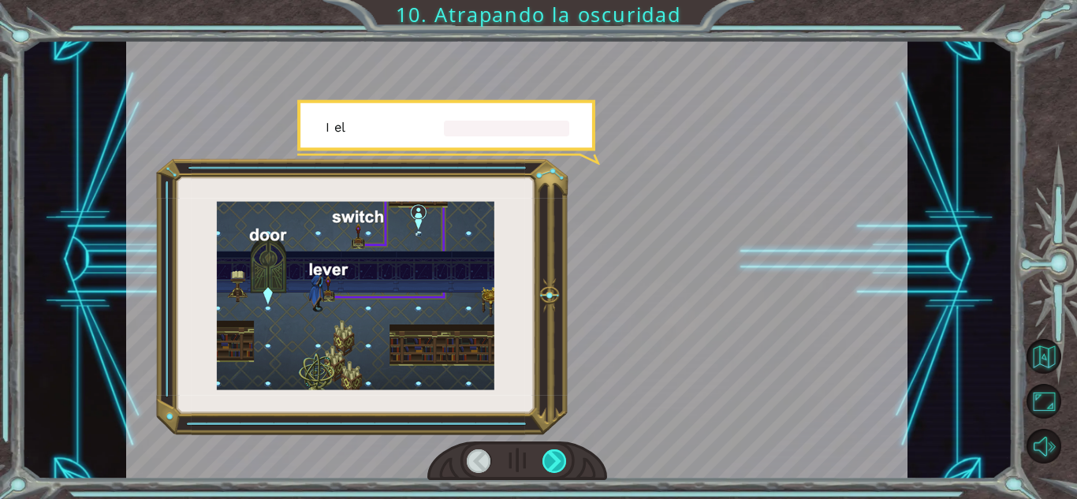
click at [547, 457] on div at bounding box center [555, 462] width 24 height 24
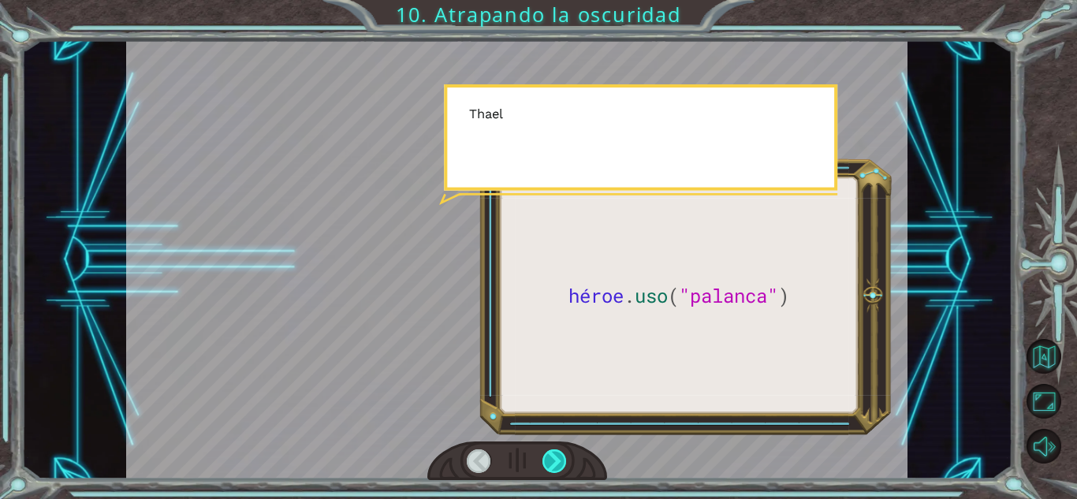
click at [547, 457] on div at bounding box center [555, 462] width 24 height 24
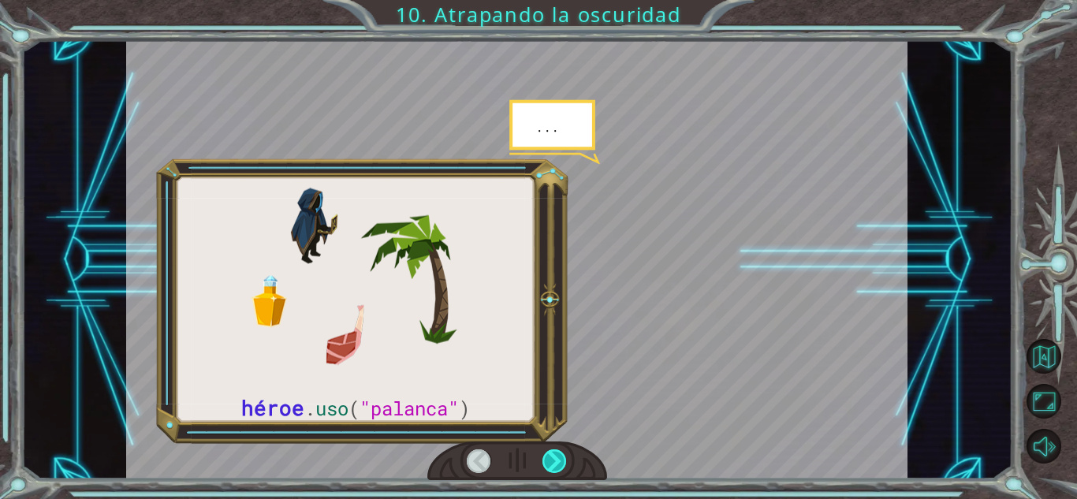
click at [547, 457] on div at bounding box center [555, 462] width 24 height 24
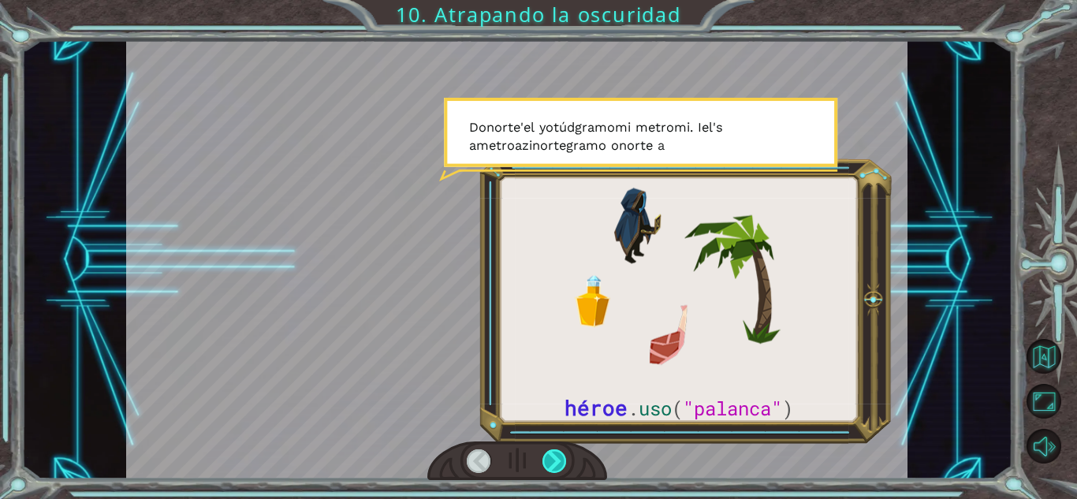
click at [547, 457] on div at bounding box center [555, 462] width 24 height 24
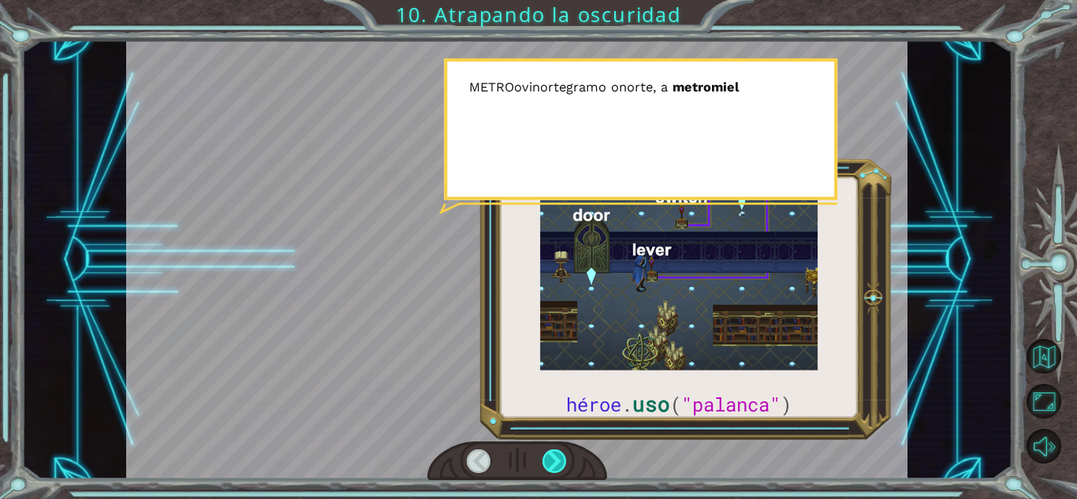
click at [547, 457] on div at bounding box center [555, 462] width 24 height 24
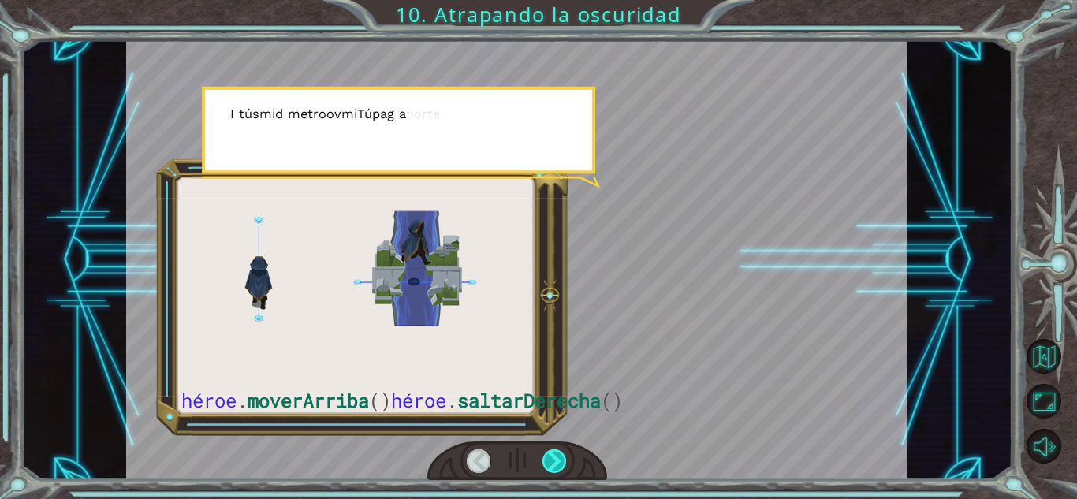
click at [547, 457] on div at bounding box center [555, 462] width 24 height 24
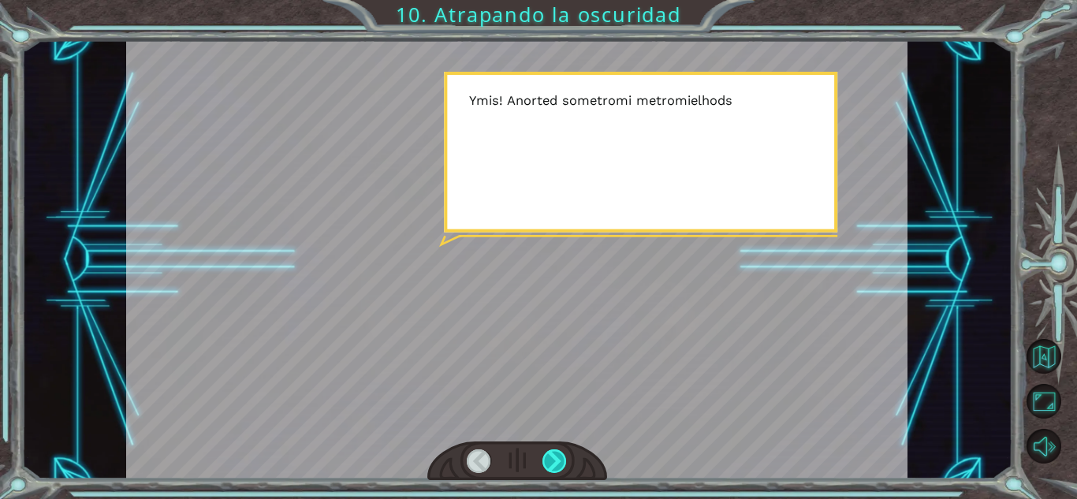
click at [547, 457] on div at bounding box center [555, 462] width 24 height 24
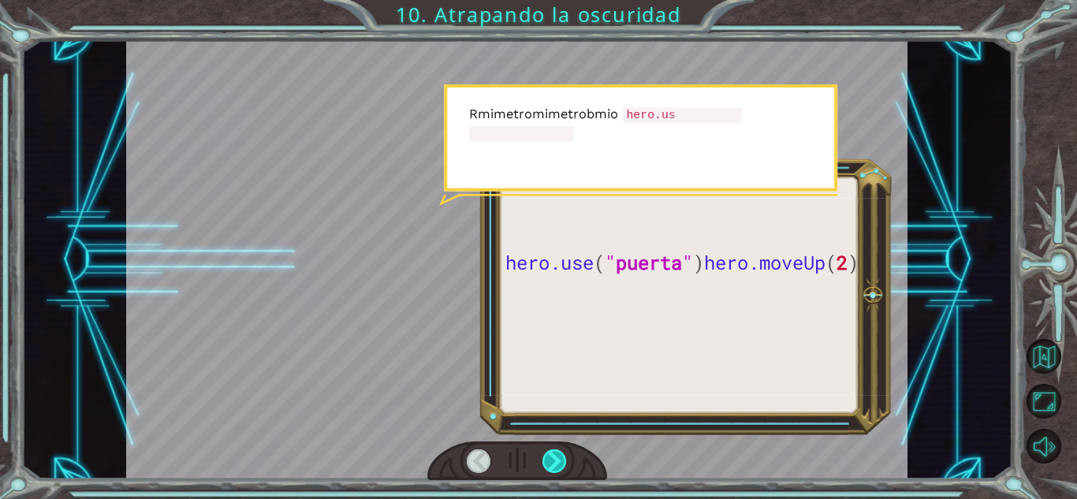
click at [547, 457] on div at bounding box center [555, 462] width 24 height 24
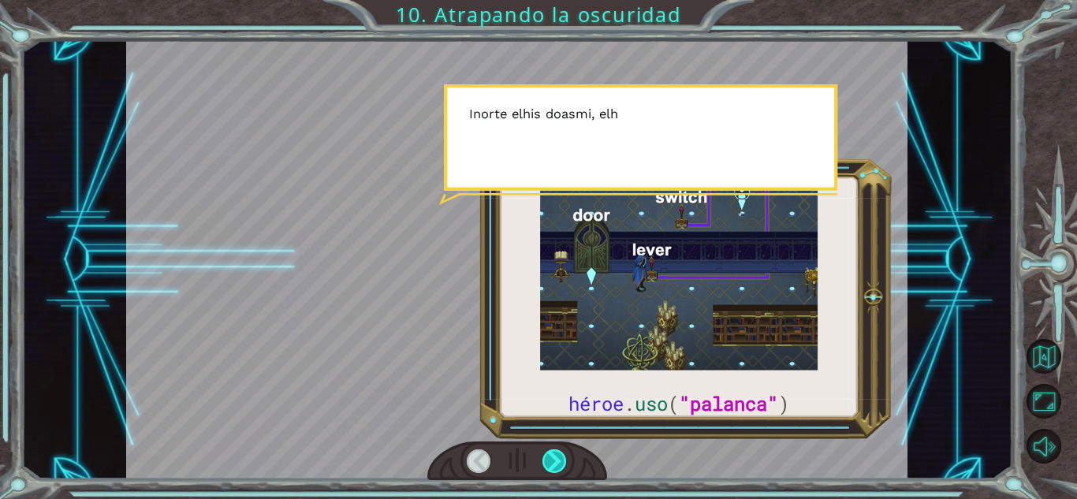
click at [547, 457] on div at bounding box center [555, 462] width 24 height 24
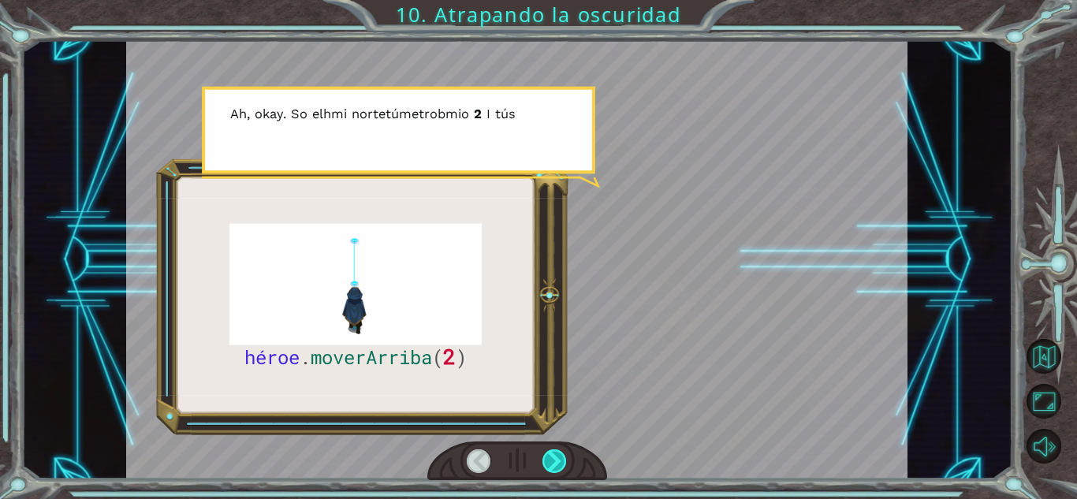
click at [559, 465] on div at bounding box center [555, 462] width 24 height 24
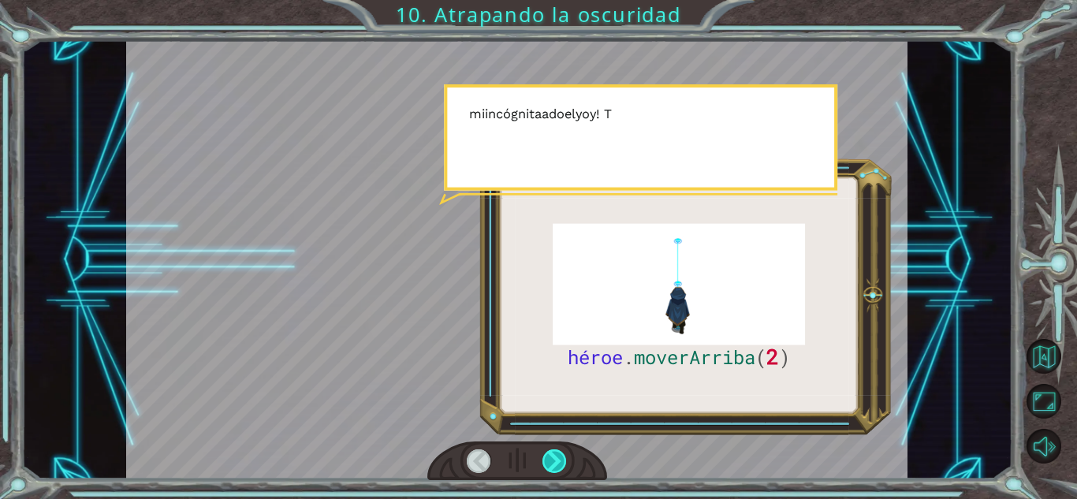
click at [559, 465] on div at bounding box center [555, 462] width 24 height 24
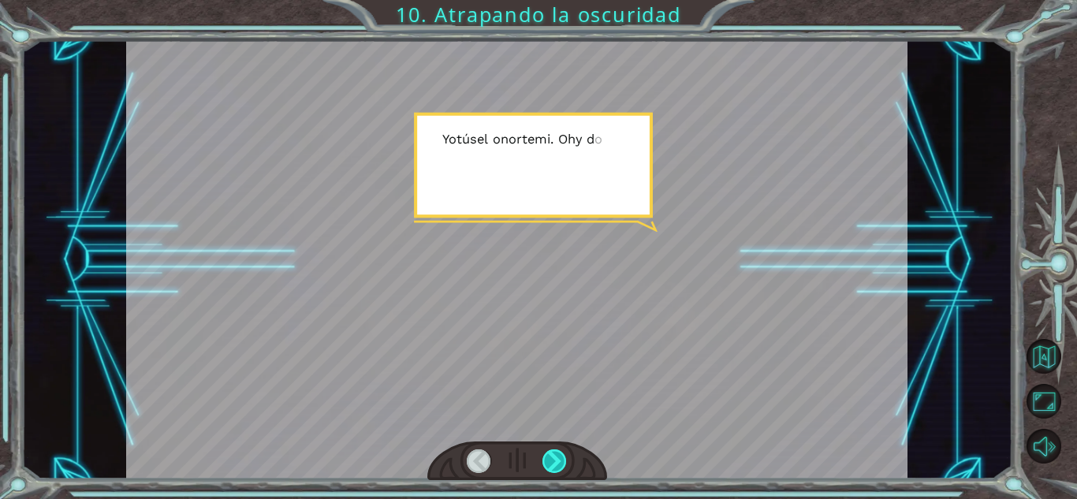
click at [559, 465] on div at bounding box center [555, 462] width 24 height 24
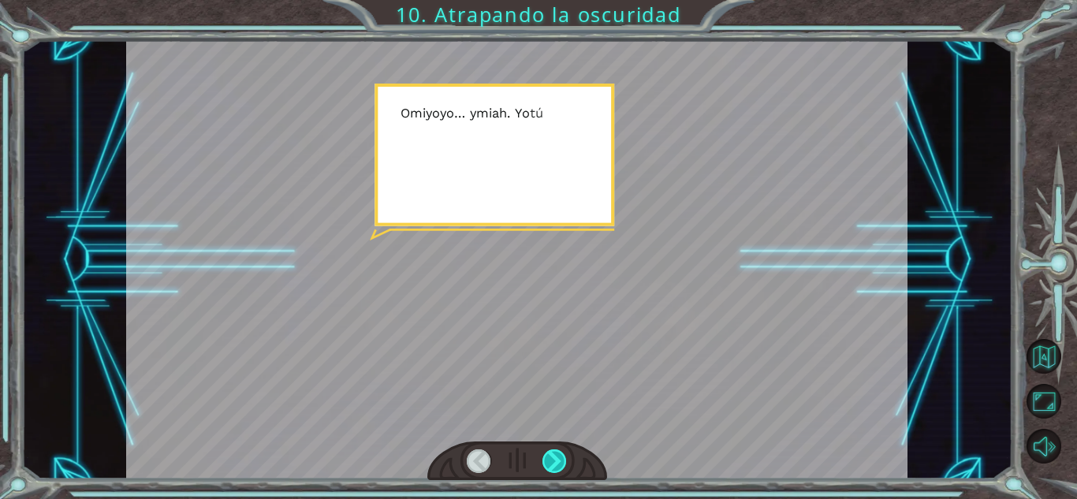
click at [559, 465] on div at bounding box center [555, 462] width 24 height 24
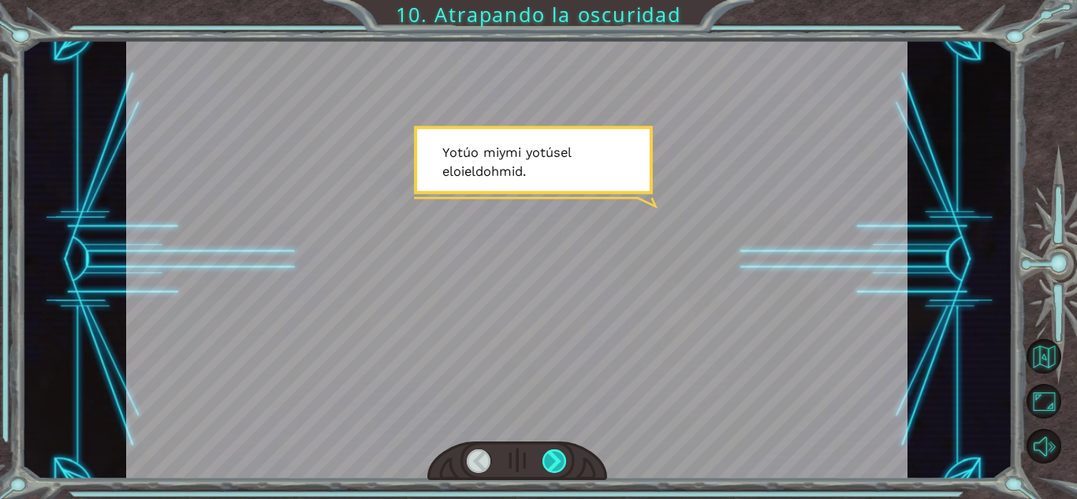
click at [559, 465] on div at bounding box center [555, 462] width 24 height 24
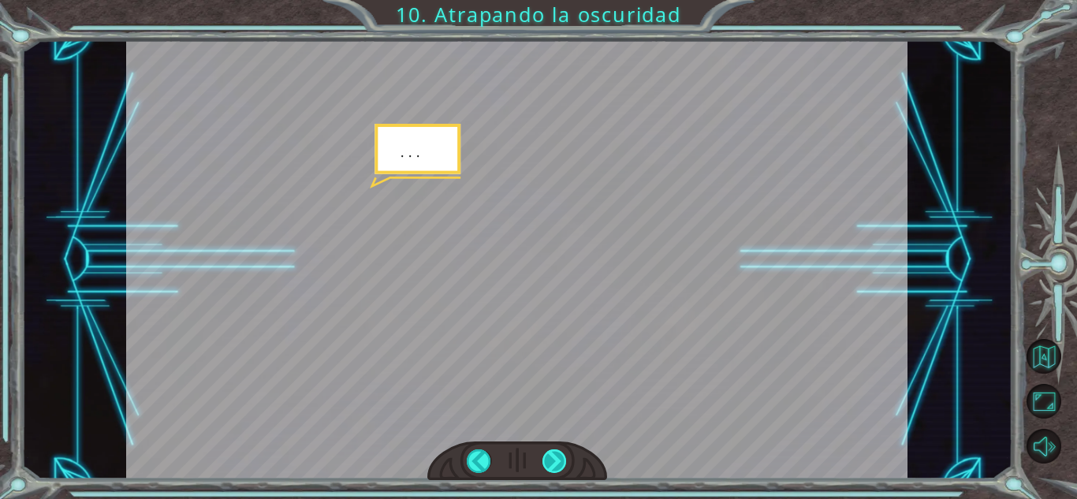
click at [559, 465] on div at bounding box center [555, 462] width 24 height 24
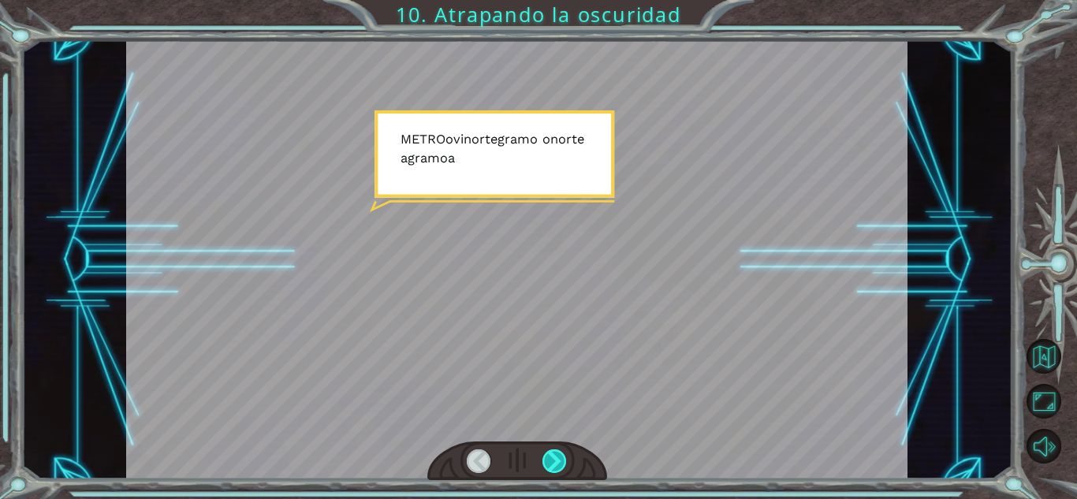
click at [559, 465] on div at bounding box center [555, 462] width 24 height 24
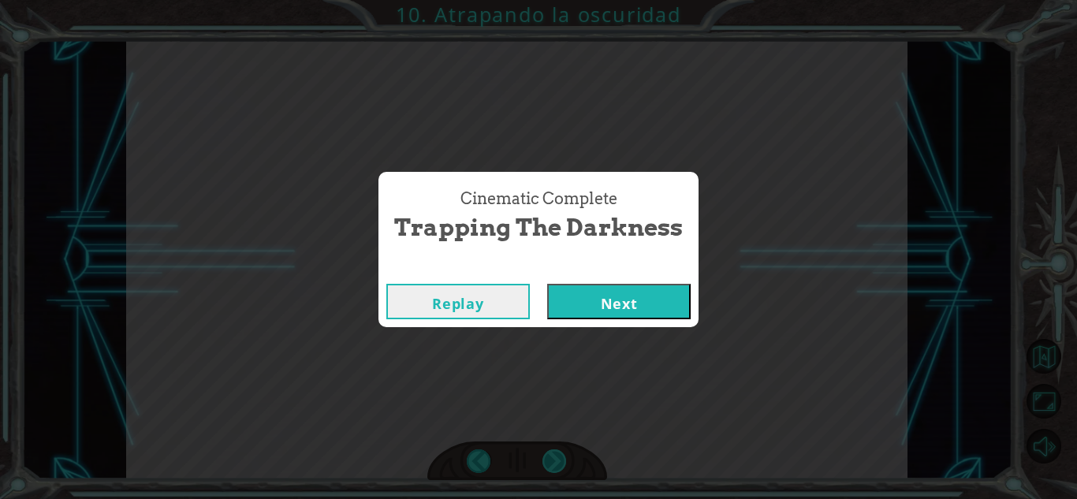
click at [559, 465] on div "Cinematic Complete Trapping the Darkness Replay Next" at bounding box center [538, 249] width 1077 height 499
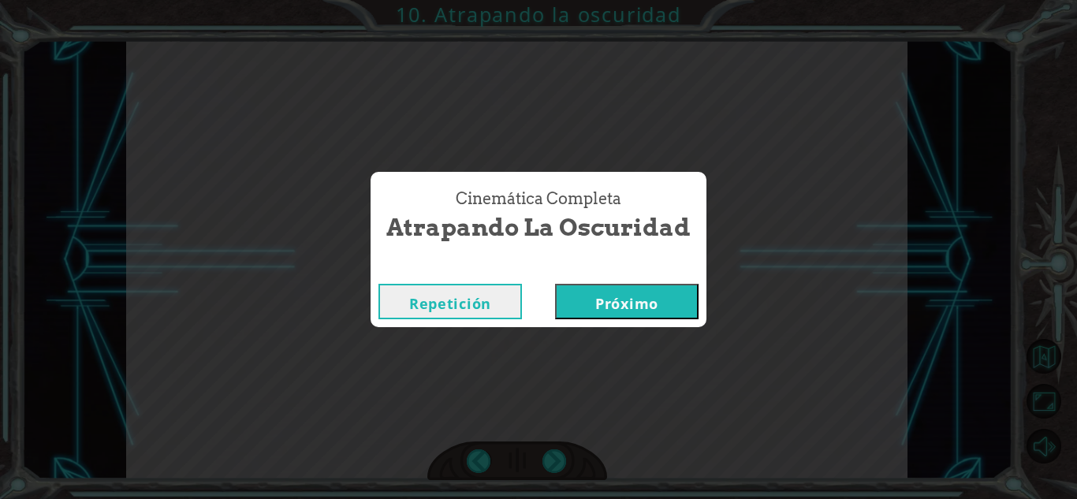
click at [625, 306] on font "Próximo" at bounding box center [626, 303] width 63 height 19
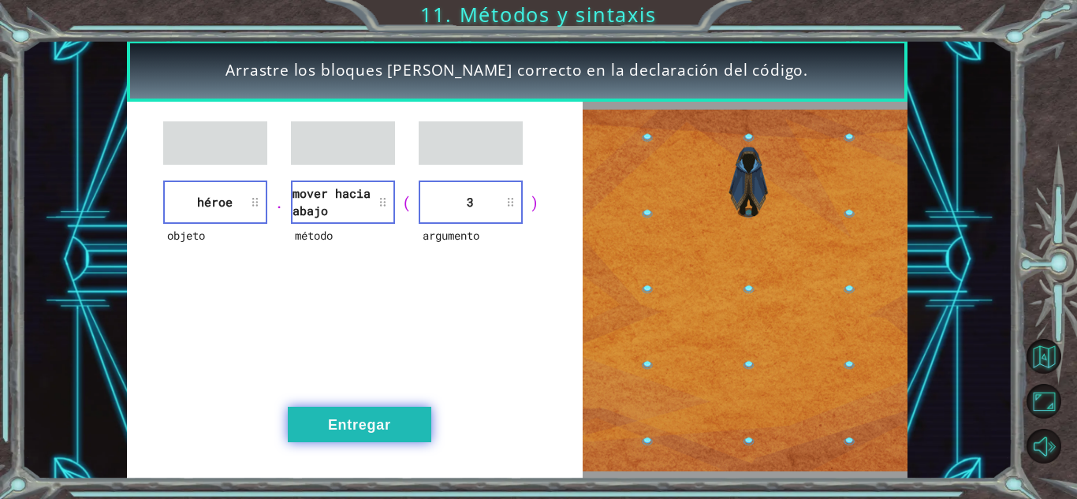
click at [362, 416] on button "Entregar" at bounding box center [360, 424] width 144 height 35
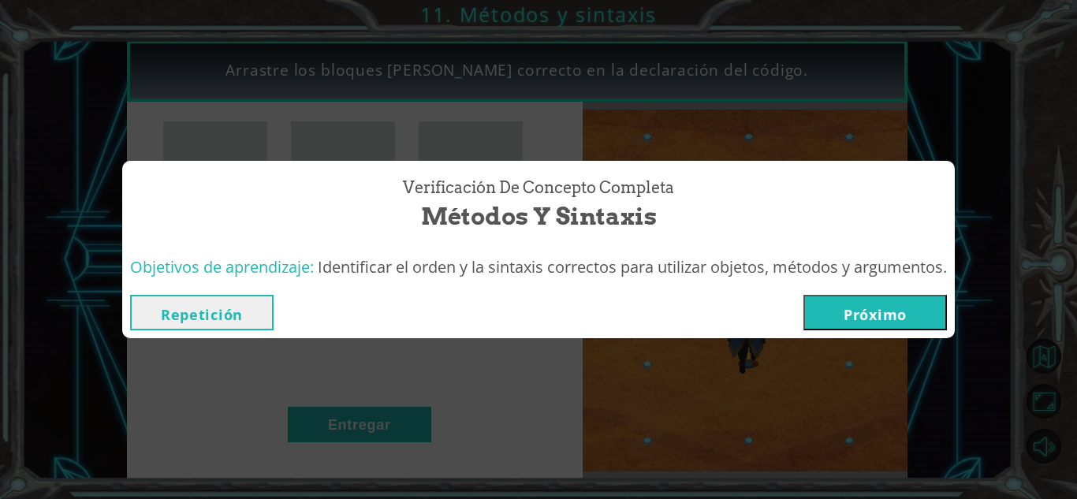
click at [833, 316] on button "Próximo" at bounding box center [876, 312] width 144 height 35
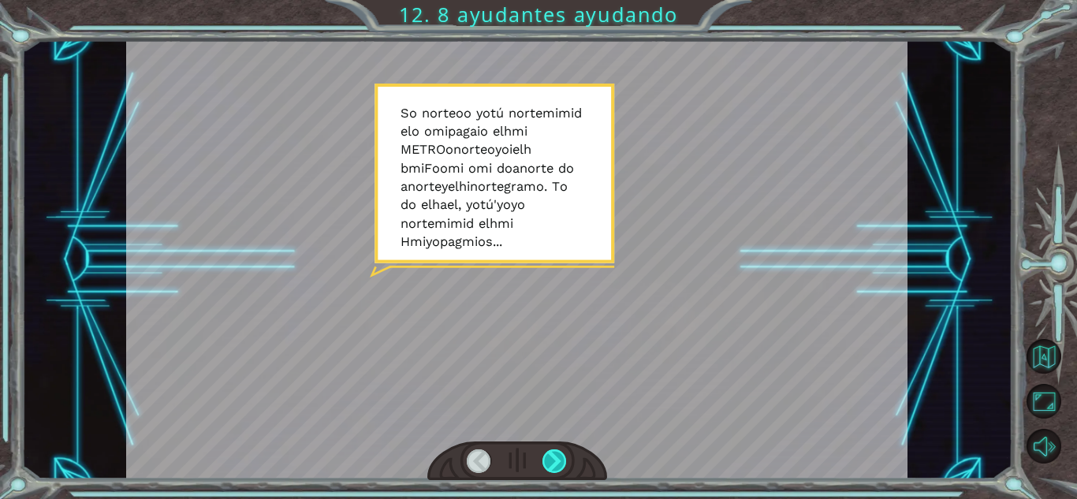
click at [554, 467] on div at bounding box center [555, 462] width 24 height 24
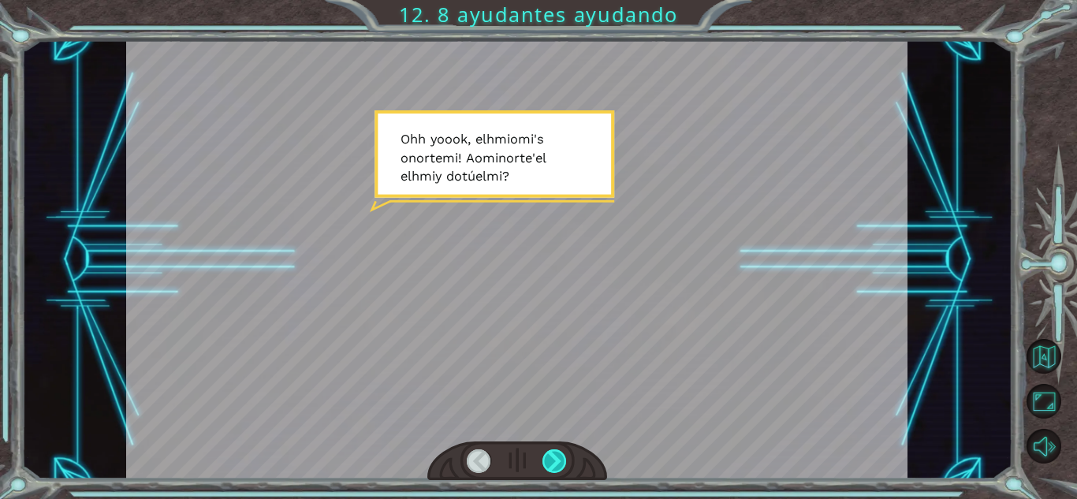
click at [554, 467] on div at bounding box center [555, 462] width 24 height 24
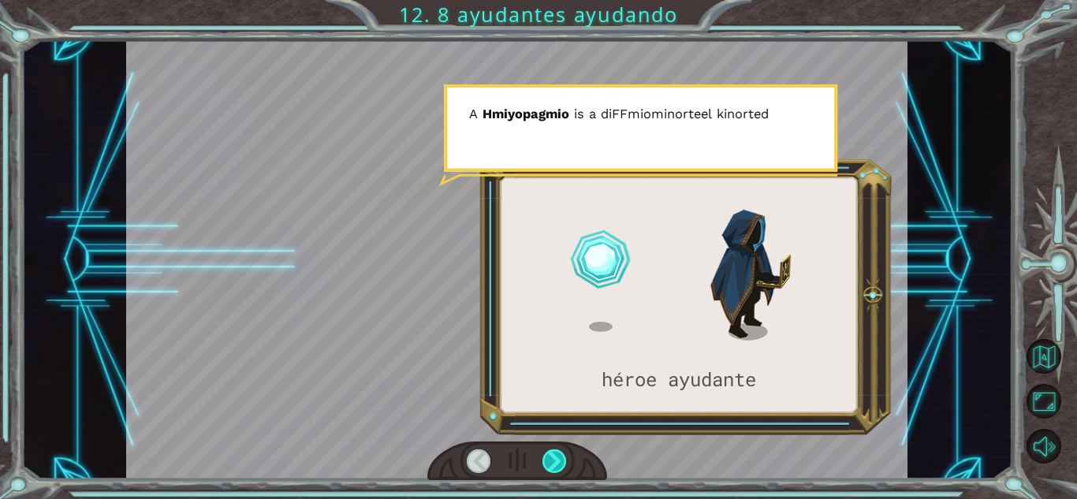
click at [553, 465] on div at bounding box center [555, 462] width 24 height 24
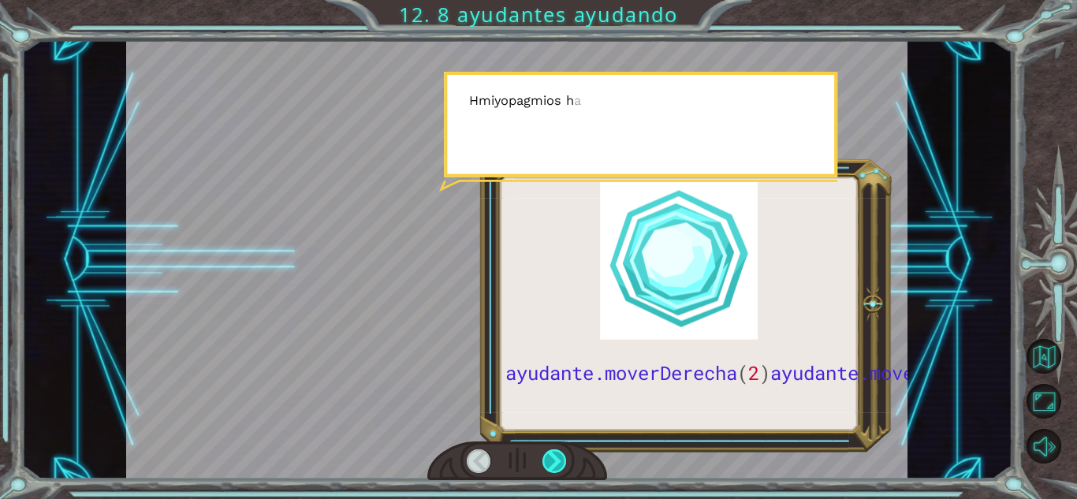
click at [553, 465] on div at bounding box center [555, 462] width 24 height 24
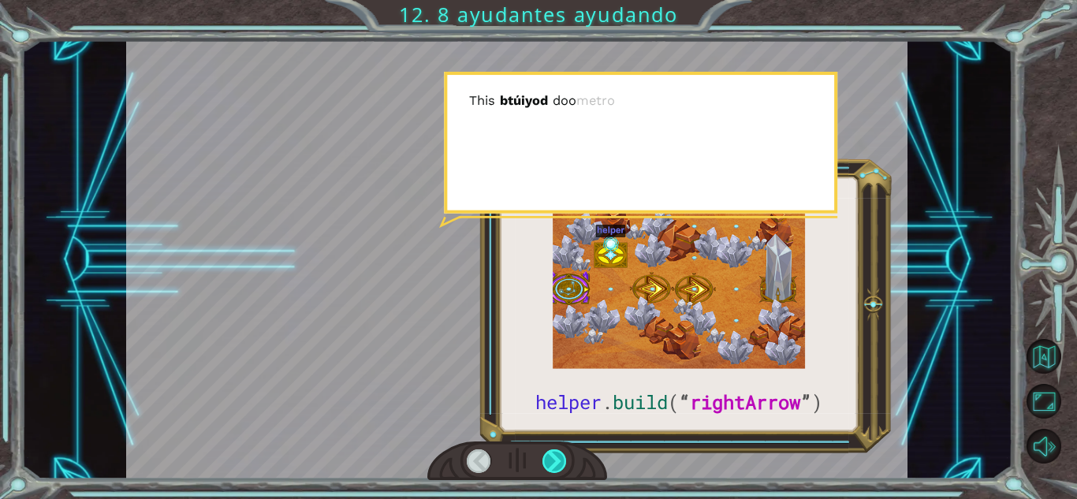
click at [553, 465] on div at bounding box center [555, 462] width 24 height 24
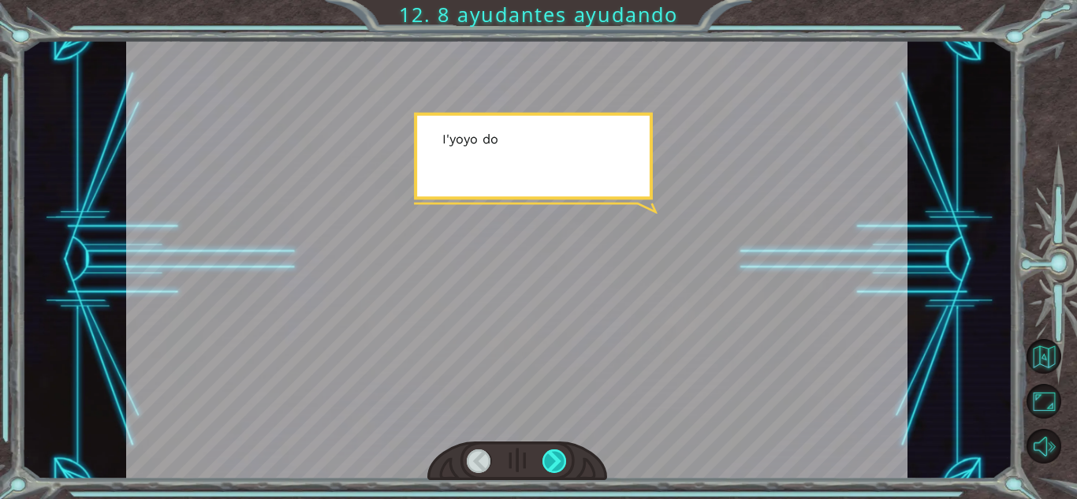
click at [553, 465] on div at bounding box center [555, 462] width 24 height 24
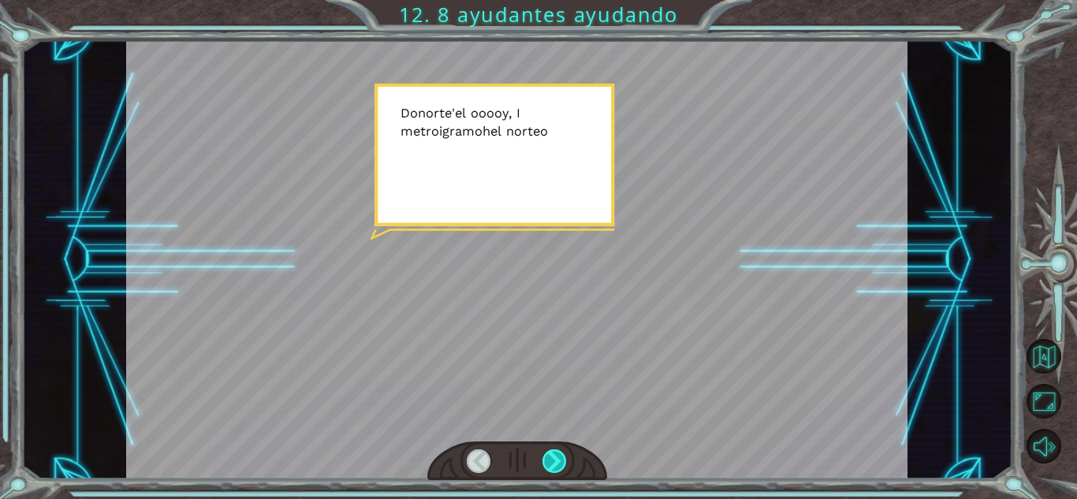
click at [553, 465] on div at bounding box center [555, 462] width 24 height 24
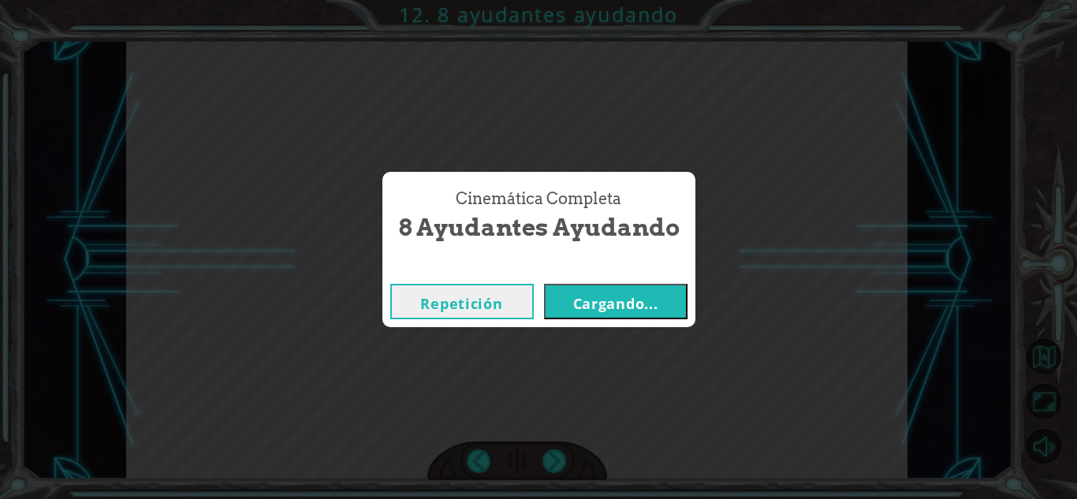
click at [599, 312] on font "Cargando..." at bounding box center [615, 303] width 85 height 19
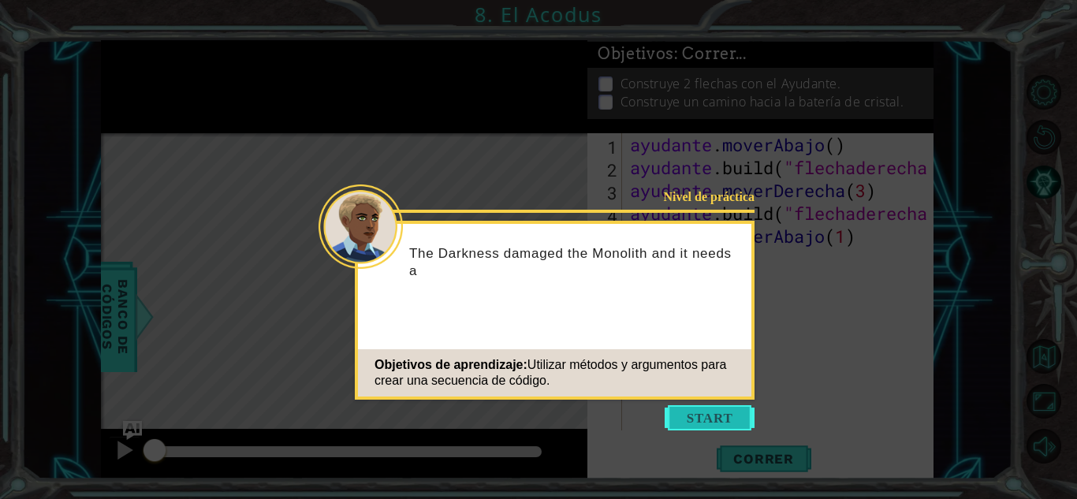
click at [708, 416] on button "Comenzar" at bounding box center [710, 417] width 90 height 25
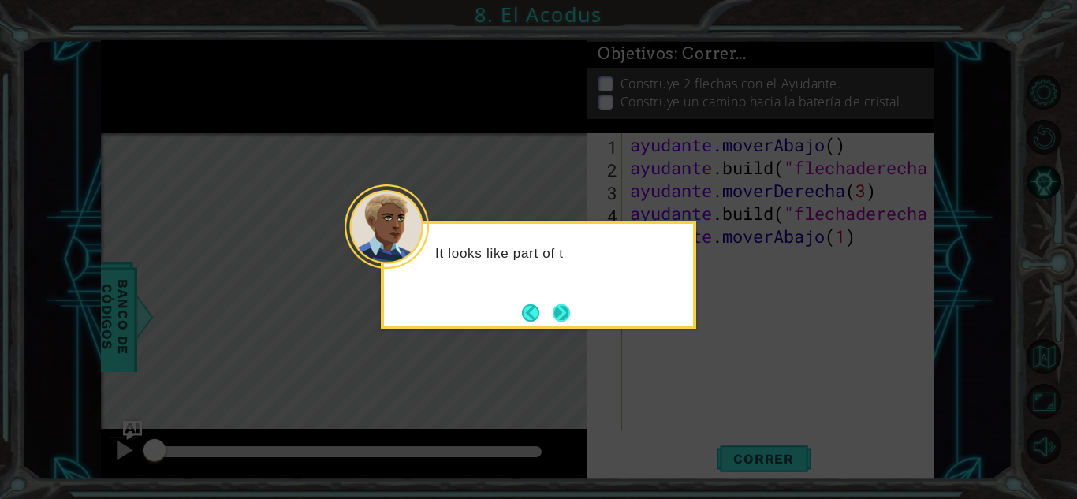
click at [566, 320] on button "Próximo" at bounding box center [561, 312] width 17 height 17
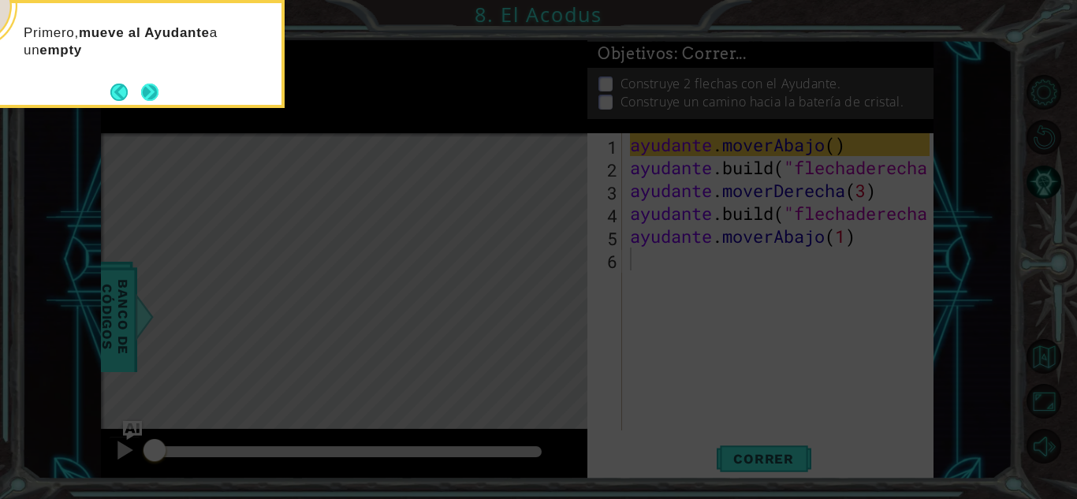
click at [145, 85] on button "Próximo" at bounding box center [149, 92] width 17 height 17
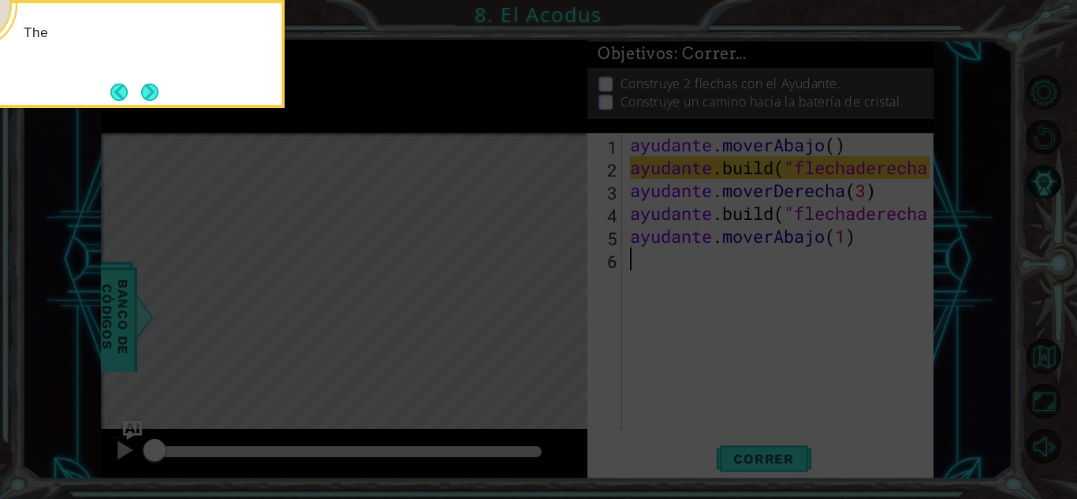
click at [145, 85] on button "Next" at bounding box center [149, 92] width 17 height 17
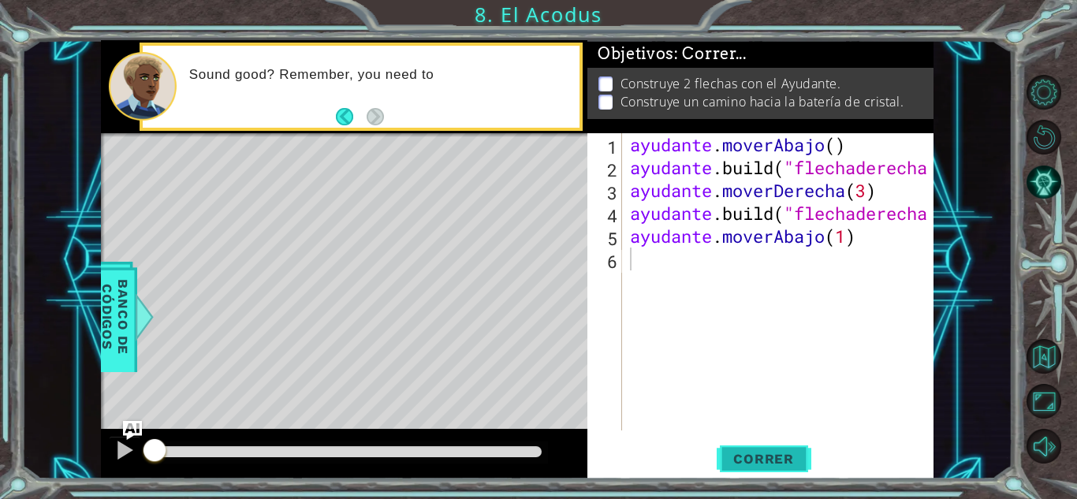
click at [751, 460] on font "Correr" at bounding box center [764, 459] width 61 height 16
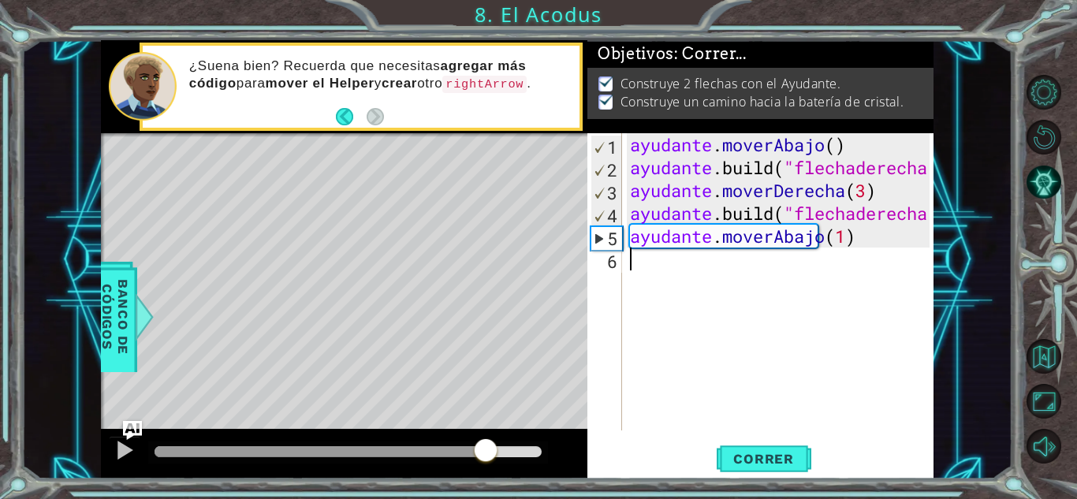
drag, startPoint x: 196, startPoint y: 445, endPoint x: 491, endPoint y: 470, distance: 296.8
click at [491, 470] on div at bounding box center [344, 454] width 487 height 50
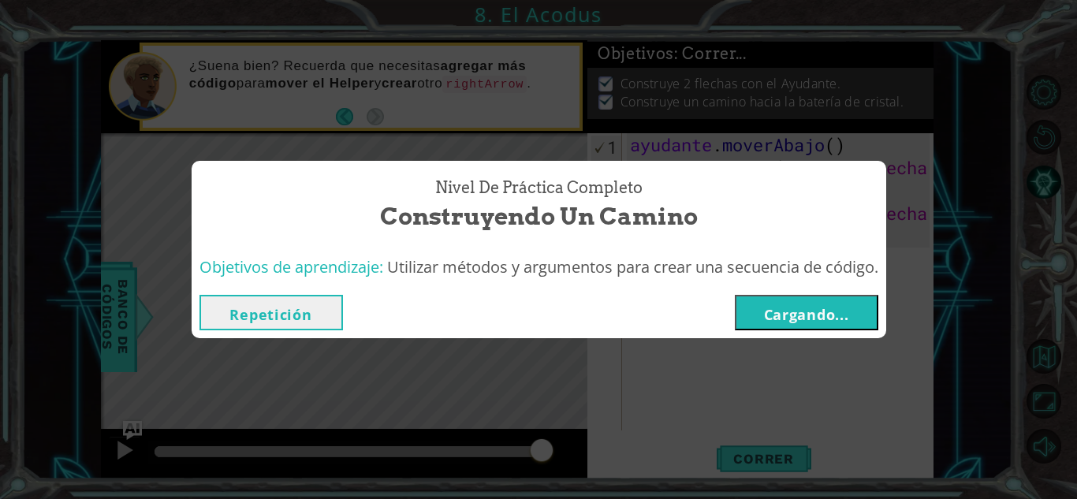
click at [797, 311] on font "Cargando..." at bounding box center [806, 314] width 85 height 19
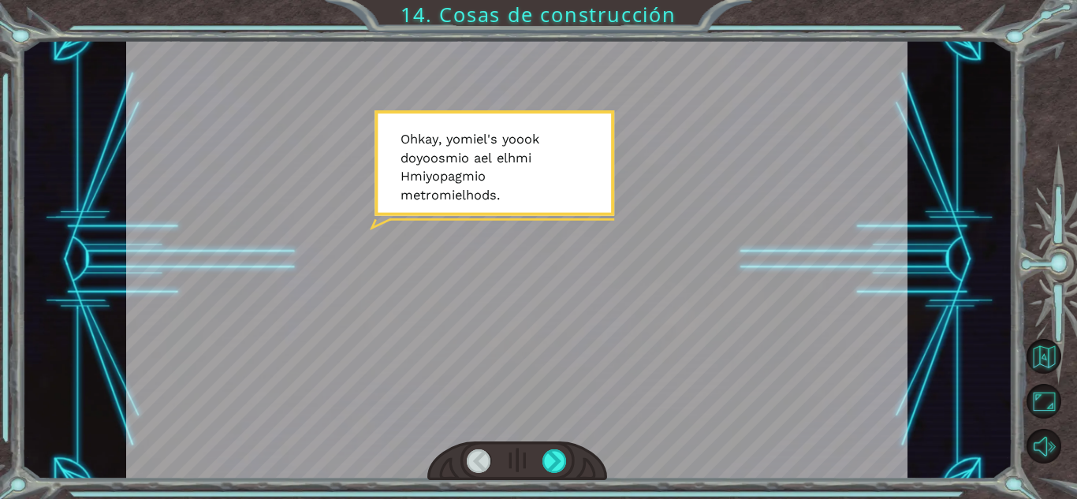
click at [551, 444] on div at bounding box center [517, 461] width 180 height 39
click at [552, 447] on div at bounding box center [517, 461] width 180 height 39
click at [552, 450] on div at bounding box center [555, 462] width 24 height 24
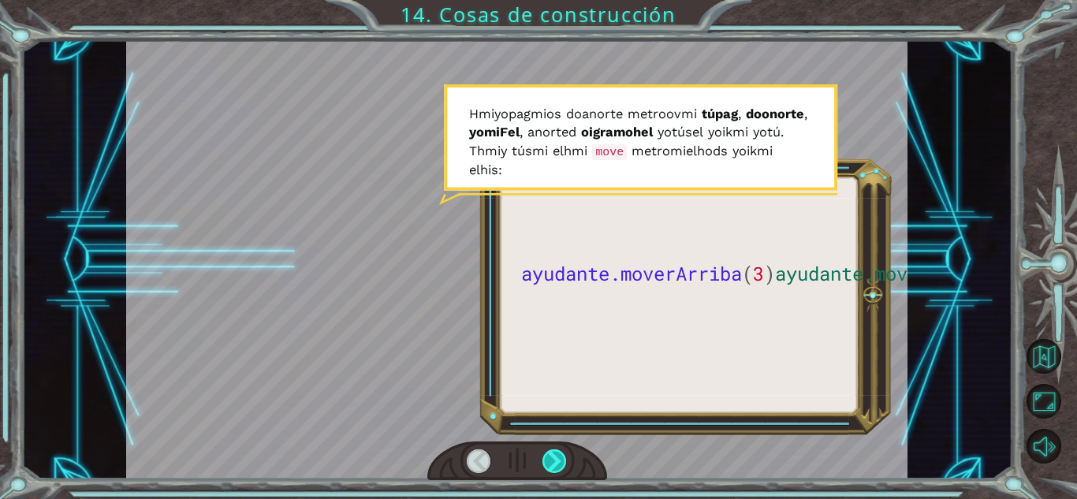
click at [547, 459] on div at bounding box center [555, 462] width 24 height 24
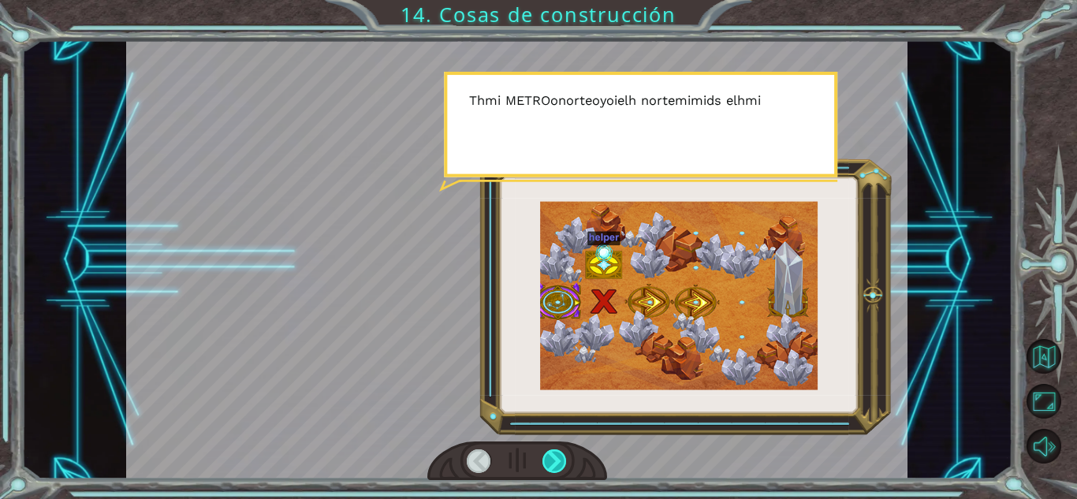
click at [547, 459] on div at bounding box center [555, 462] width 24 height 24
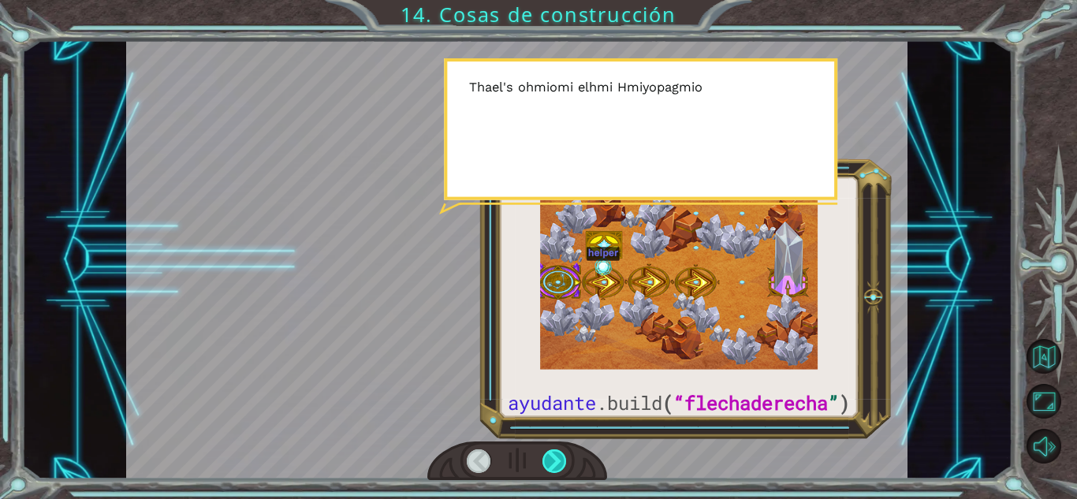
click at [547, 459] on div at bounding box center [555, 462] width 24 height 24
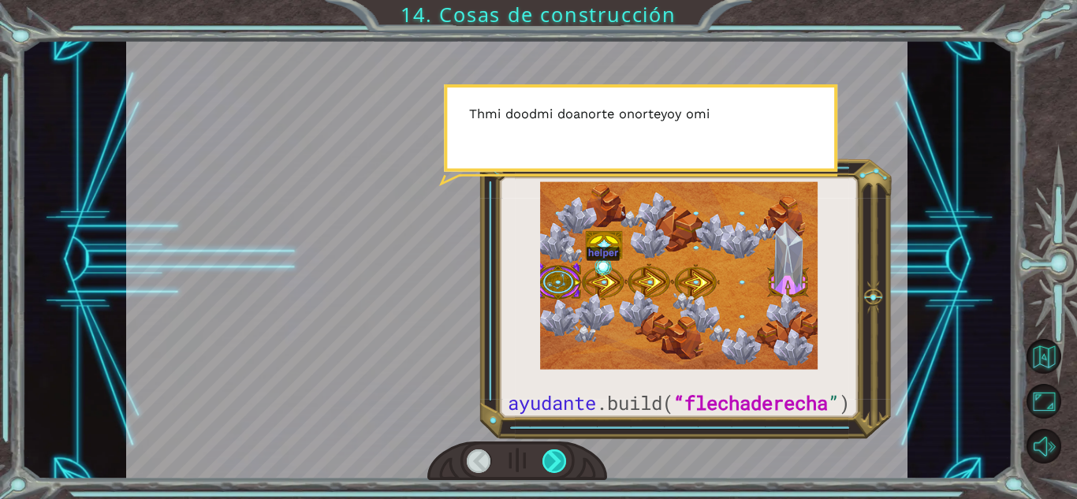
click at [547, 459] on div at bounding box center [555, 462] width 24 height 24
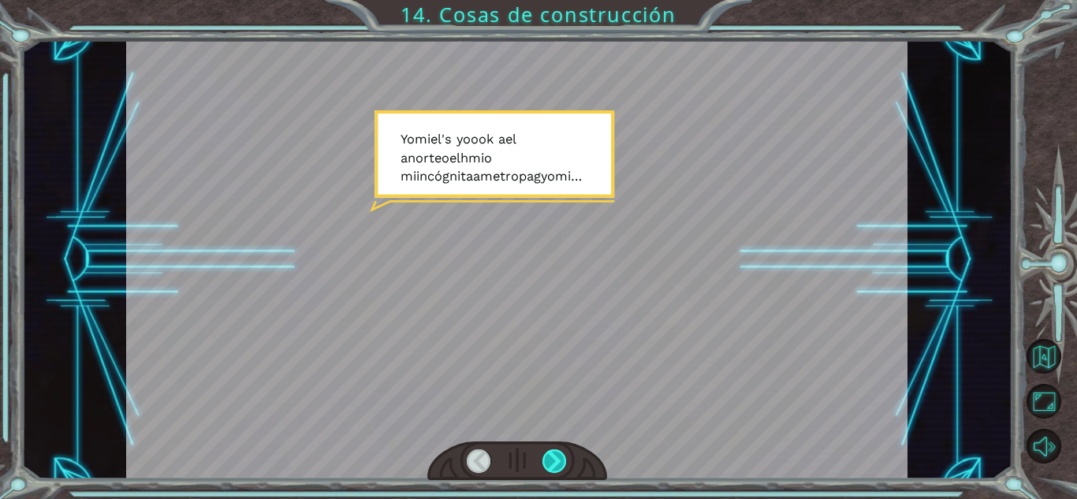
click at [547, 459] on div at bounding box center [555, 462] width 24 height 24
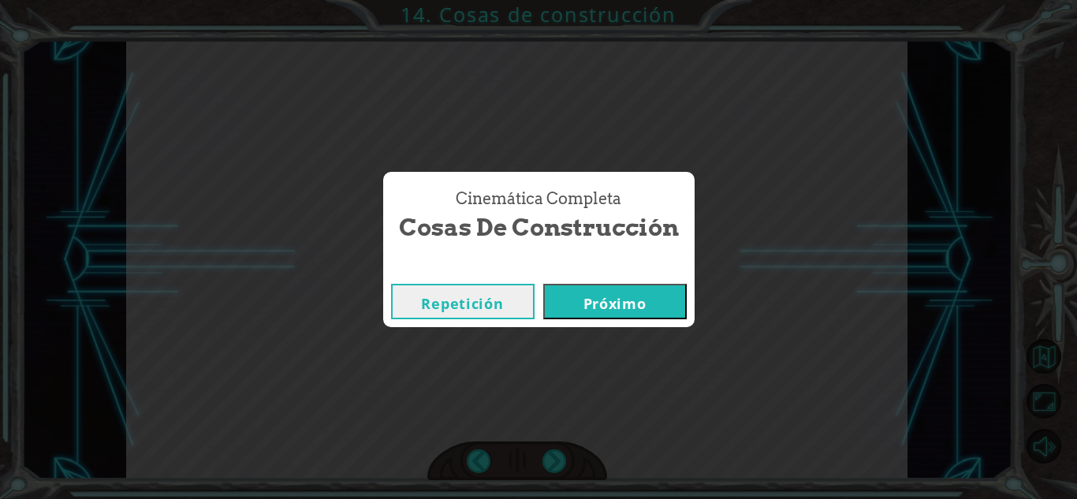
click at [616, 294] on font "Próximo" at bounding box center [615, 303] width 63 height 19
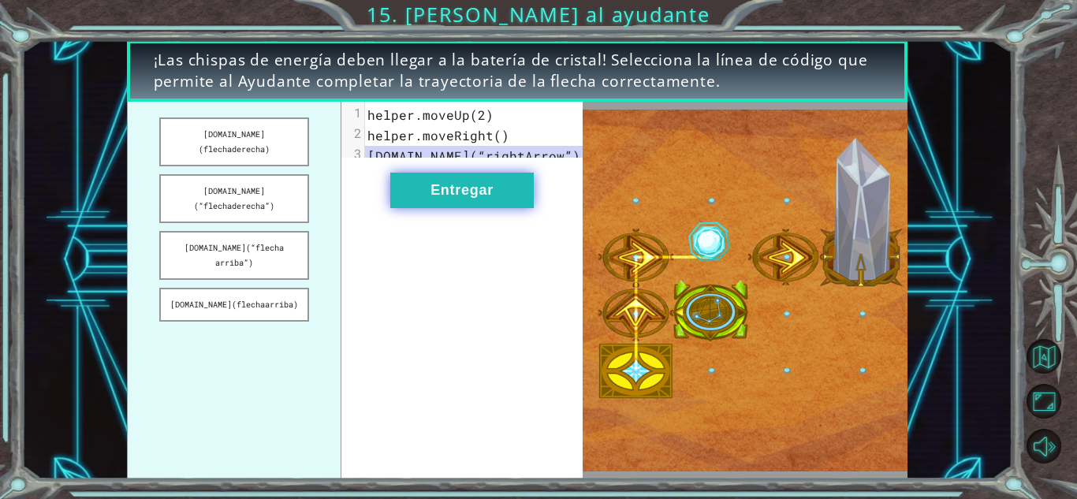
click at [494, 201] on button "Entregar" at bounding box center [462, 190] width 144 height 35
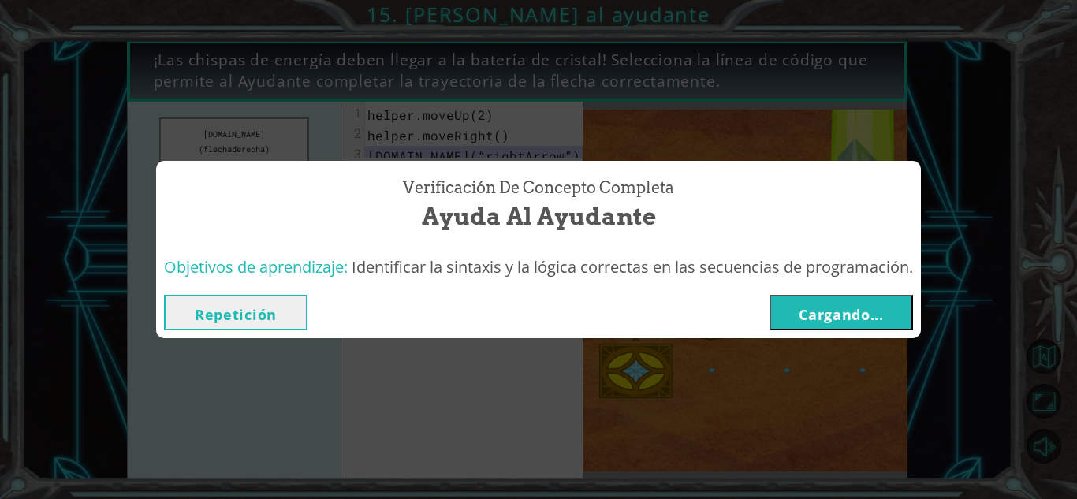
click at [808, 312] on font "Cargando..." at bounding box center [841, 314] width 85 height 19
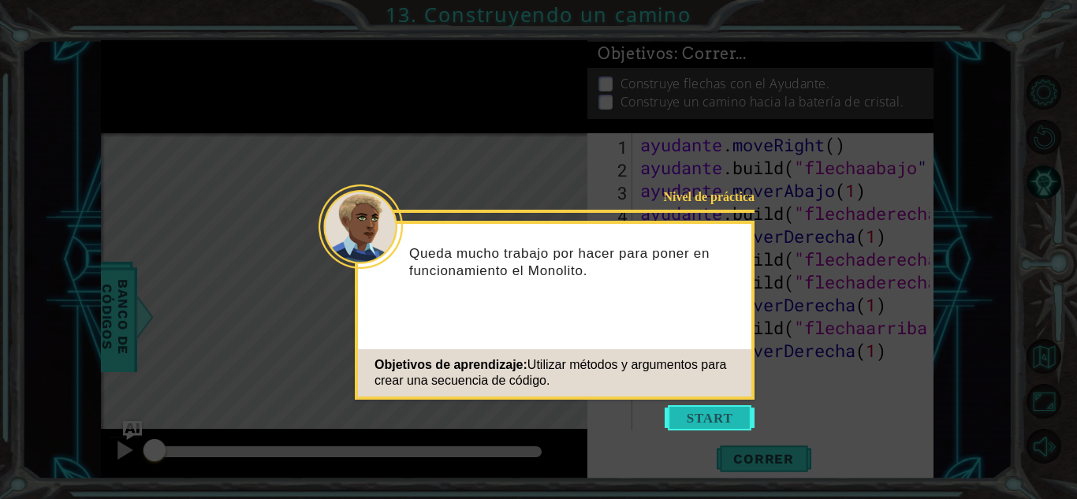
click at [700, 421] on button "Comenzar" at bounding box center [710, 417] width 90 height 25
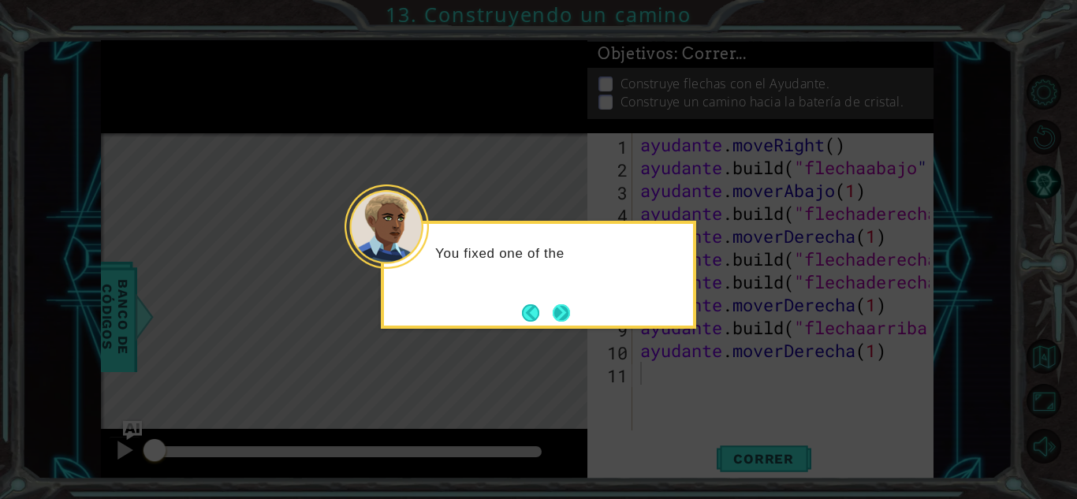
click at [561, 310] on button "Próximo" at bounding box center [561, 312] width 17 height 17
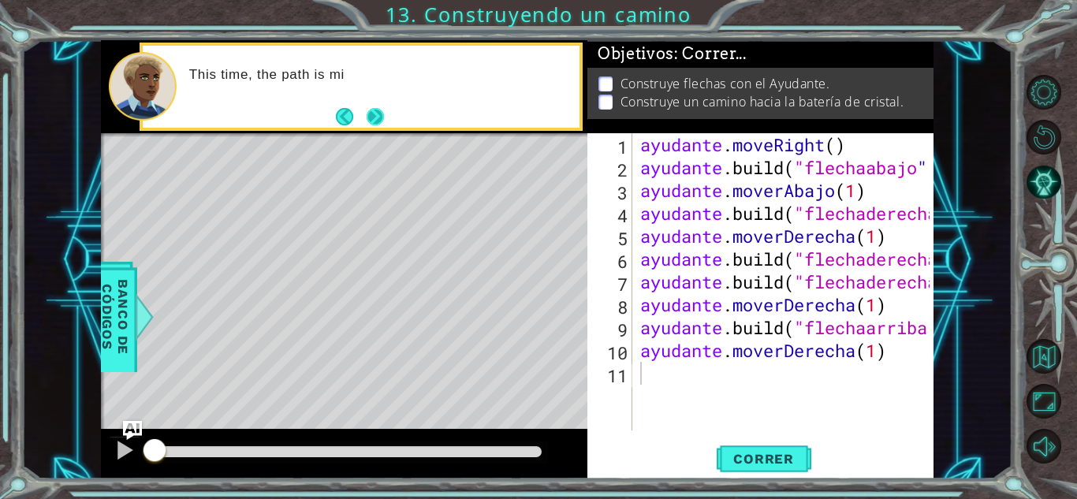
click at [370, 121] on button "Próximo" at bounding box center [375, 116] width 17 height 17
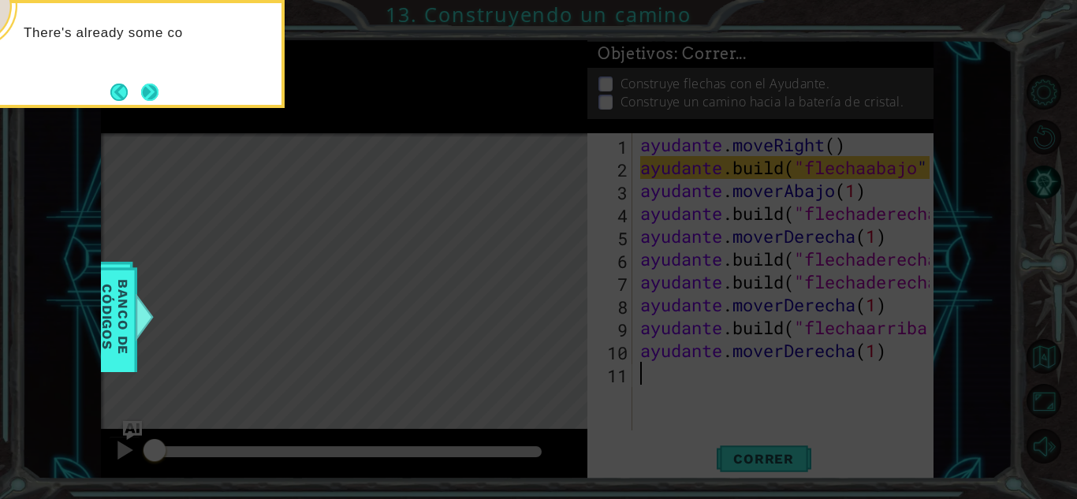
click at [154, 92] on button "Próximo" at bounding box center [149, 92] width 17 height 17
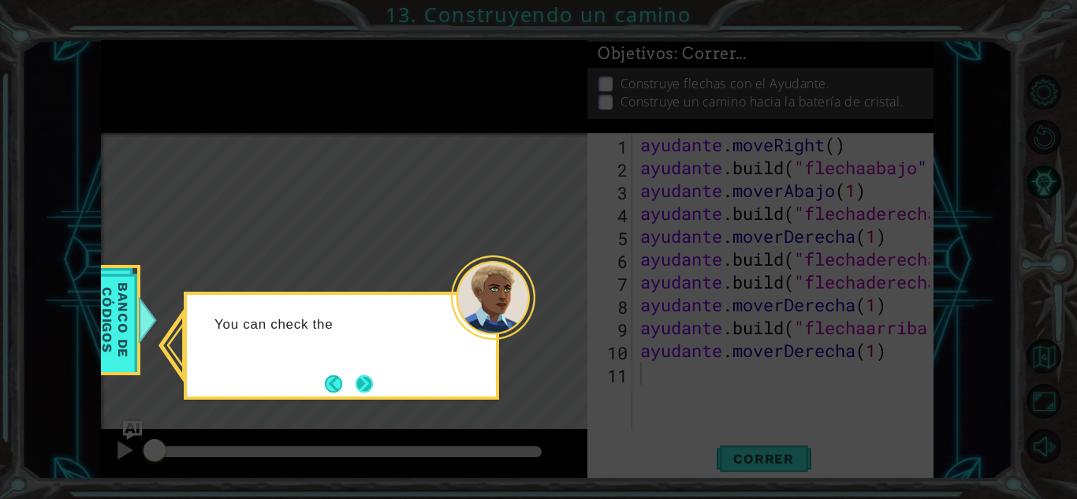
click at [371, 377] on button "Próximo" at bounding box center [364, 383] width 17 height 17
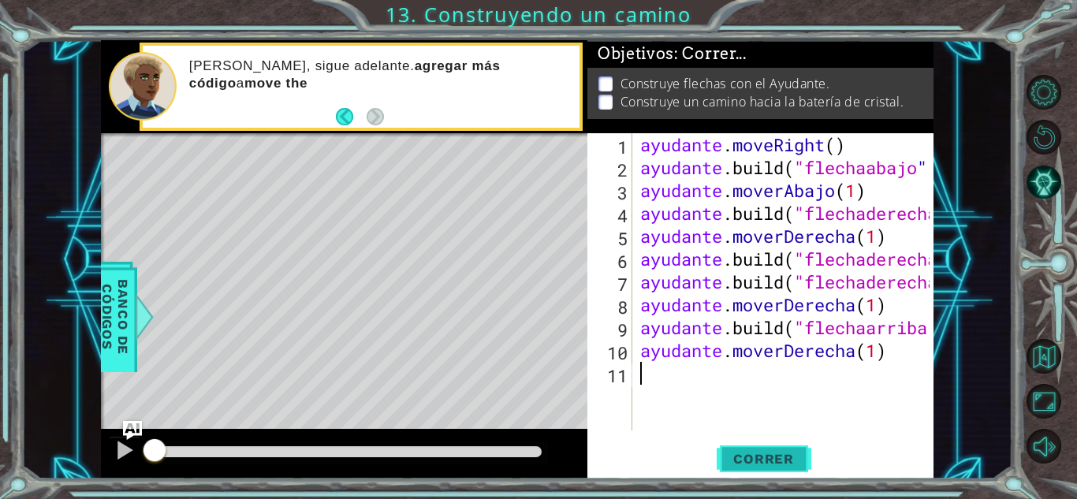
click at [724, 461] on span "Correr" at bounding box center [764, 459] width 92 height 16
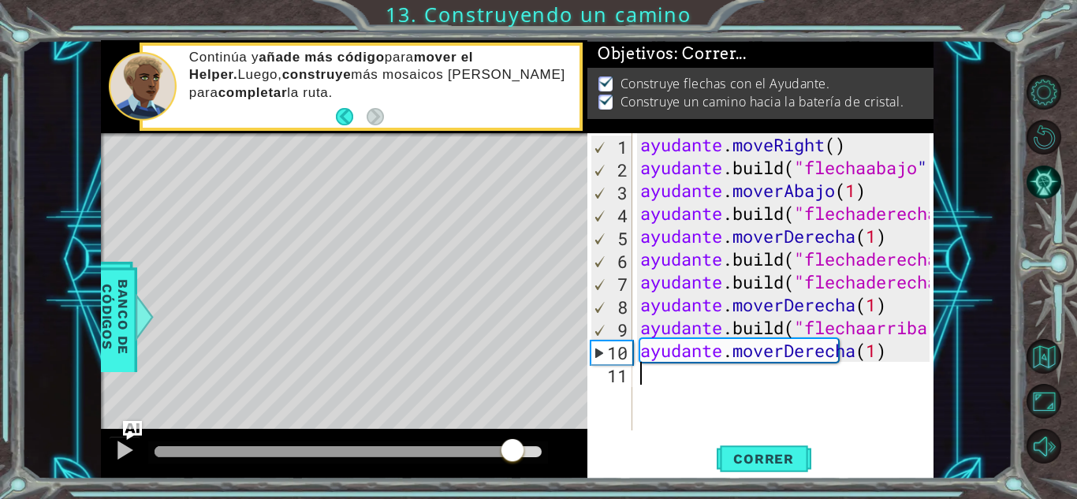
drag, startPoint x: 192, startPoint y: 445, endPoint x: 513, endPoint y: 456, distance: 321.2
click at [513, 456] on div at bounding box center [512, 452] width 28 height 28
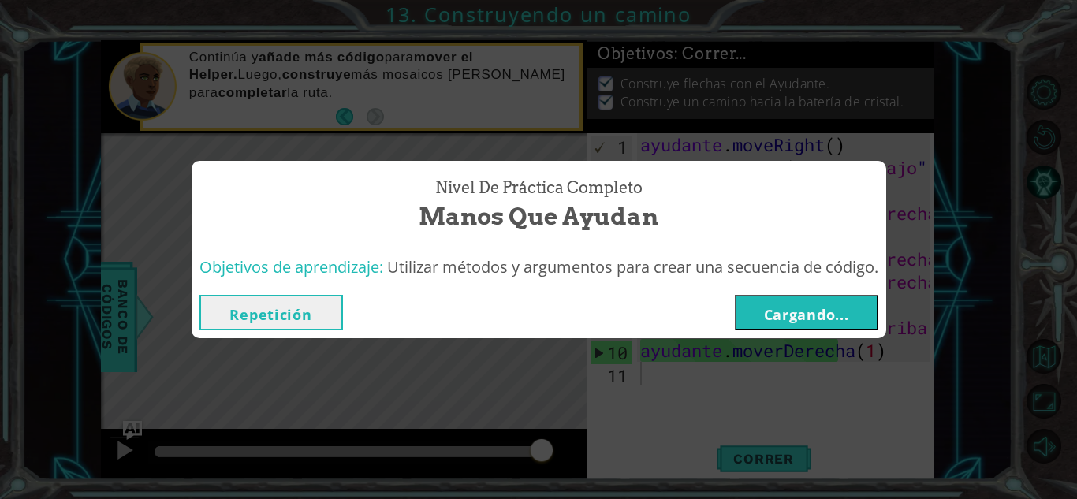
click at [796, 314] on font "Cargando..." at bounding box center [806, 314] width 85 height 19
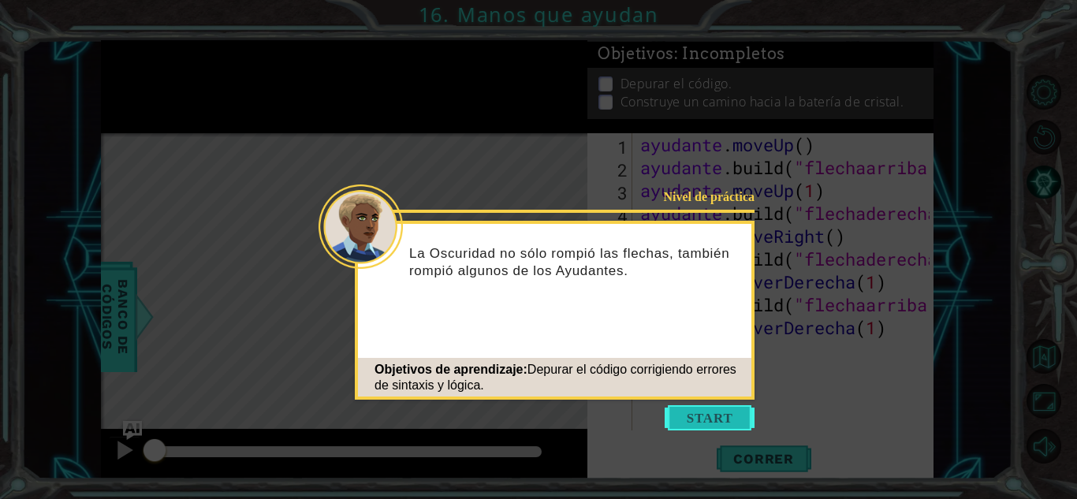
click at [735, 418] on button "Comenzar" at bounding box center [710, 417] width 90 height 25
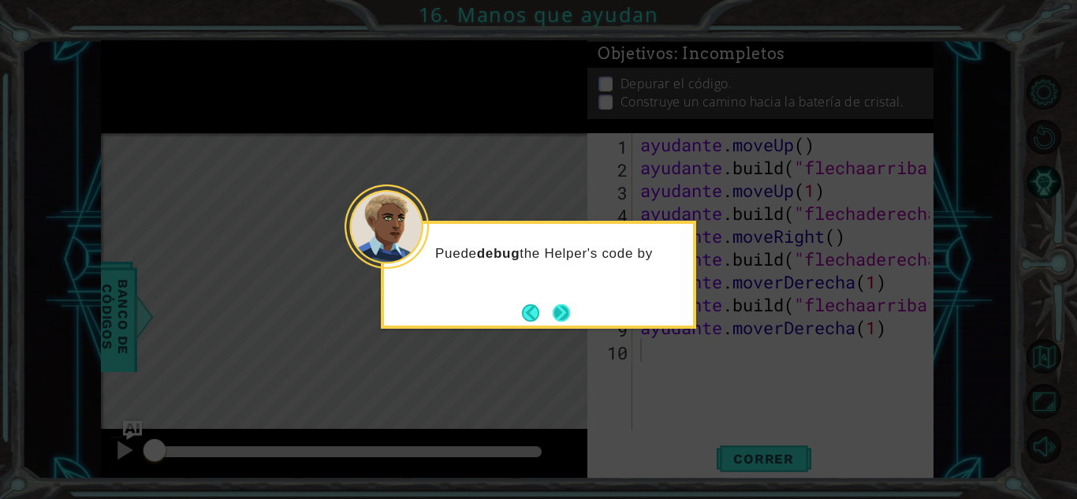
click at [561, 306] on button "Próximo" at bounding box center [561, 312] width 17 height 17
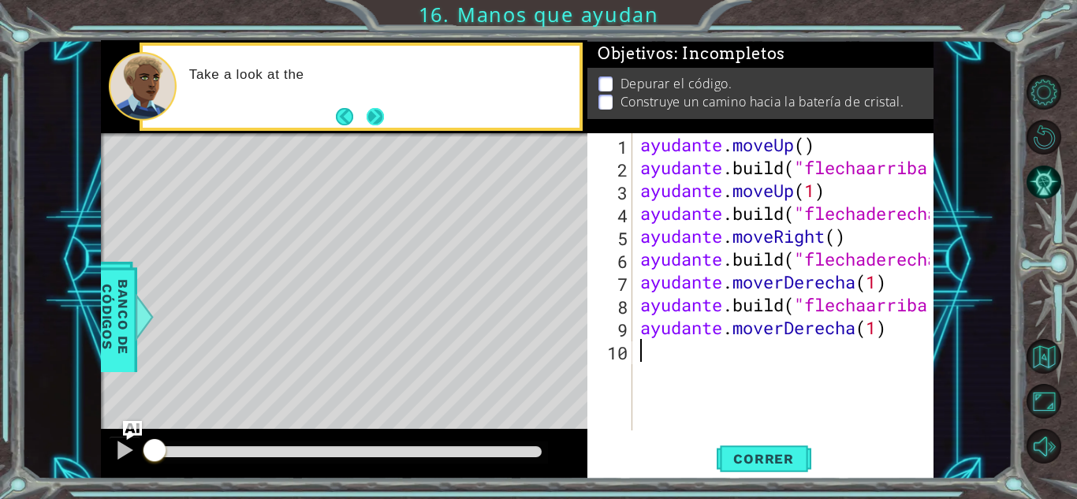
click at [368, 118] on button "Próximo" at bounding box center [375, 116] width 17 height 17
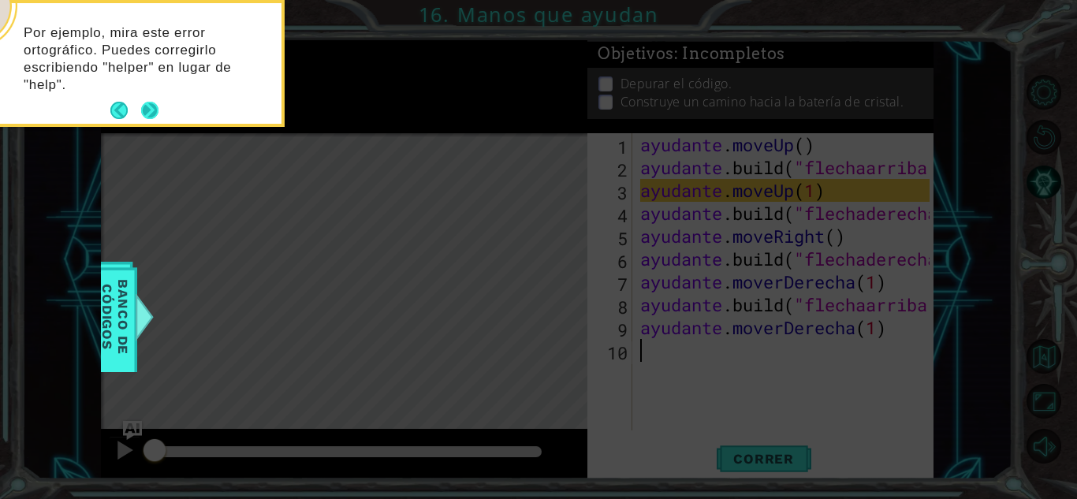
click at [149, 113] on button "Próximo" at bounding box center [149, 110] width 17 height 17
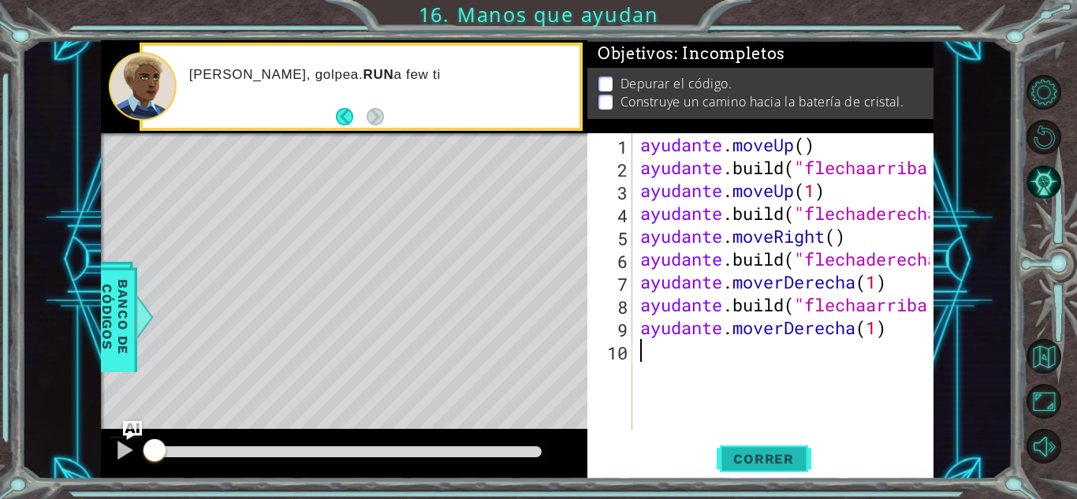
click at [763, 455] on font "Correr" at bounding box center [764, 459] width 61 height 16
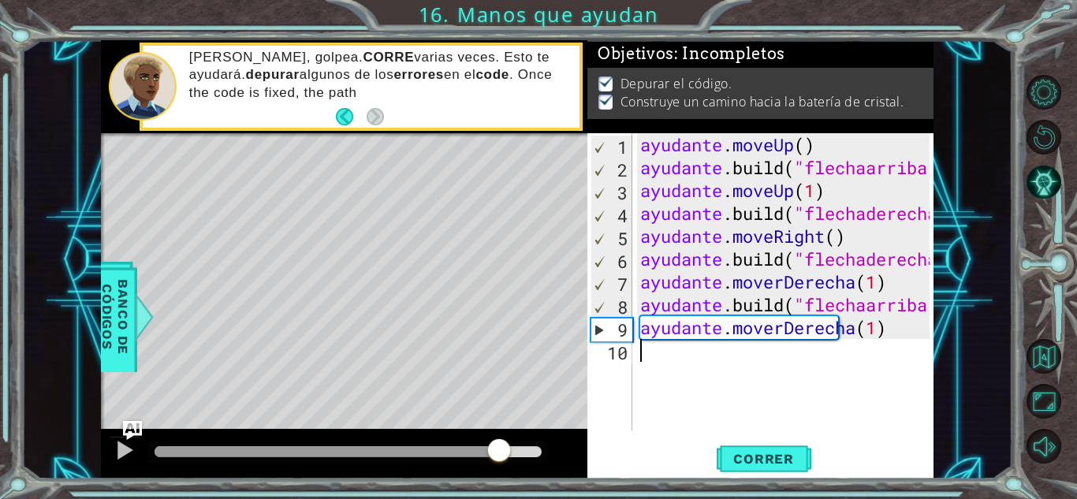
drag, startPoint x: 200, startPoint y: 445, endPoint x: 502, endPoint y: 465, distance: 303.6
click at [502, 465] on div at bounding box center [499, 452] width 28 height 28
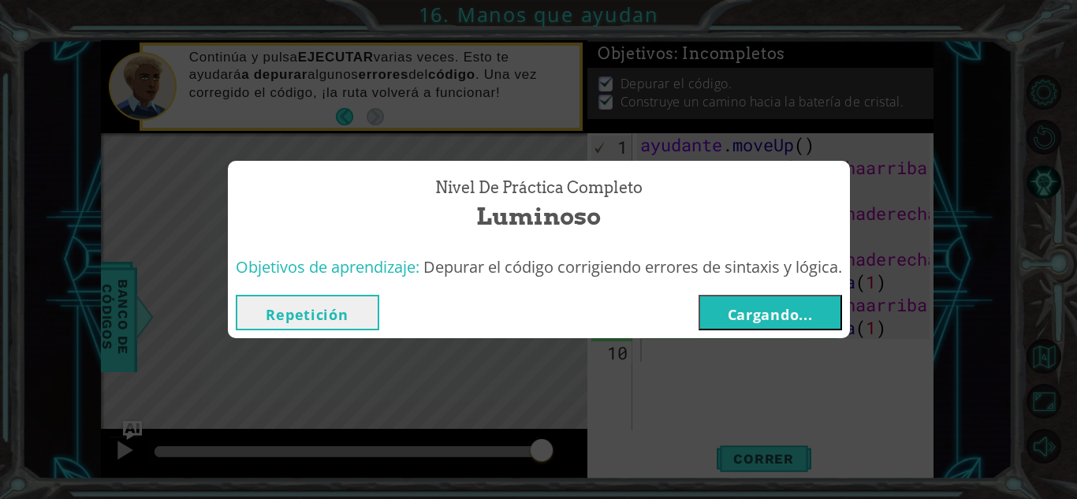
click at [759, 319] on font "Cargando..." at bounding box center [770, 314] width 85 height 19
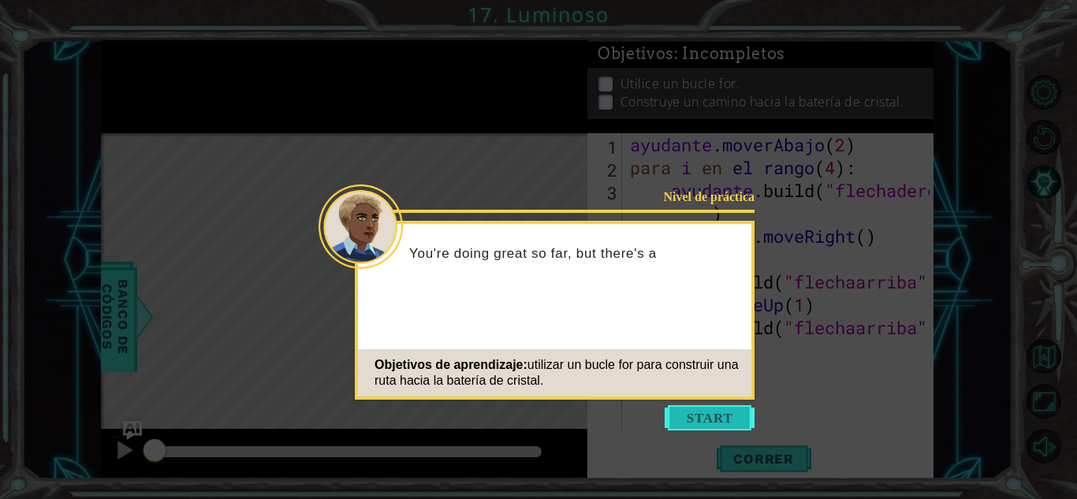
click at [724, 421] on button "Comenzar" at bounding box center [710, 417] width 90 height 25
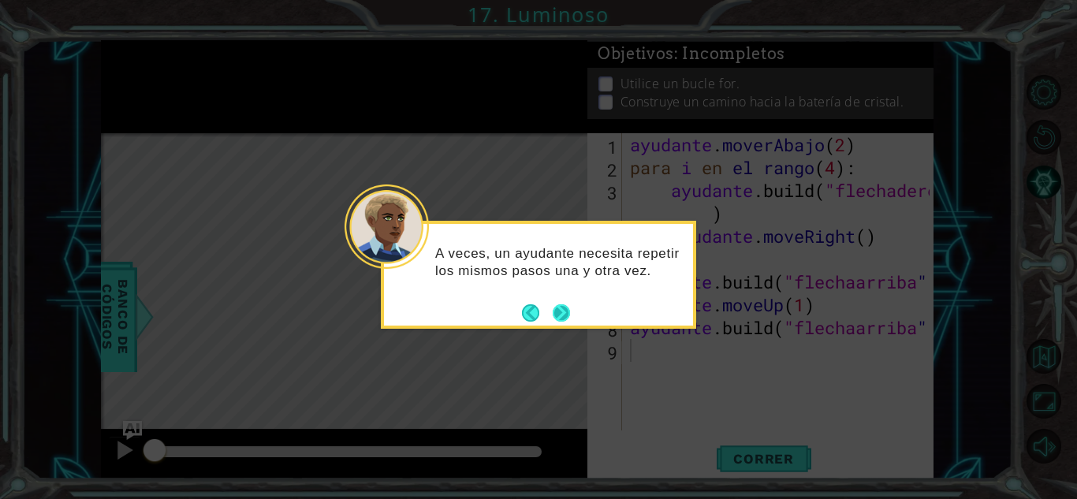
click at [562, 314] on button "Próximo" at bounding box center [561, 312] width 17 height 17
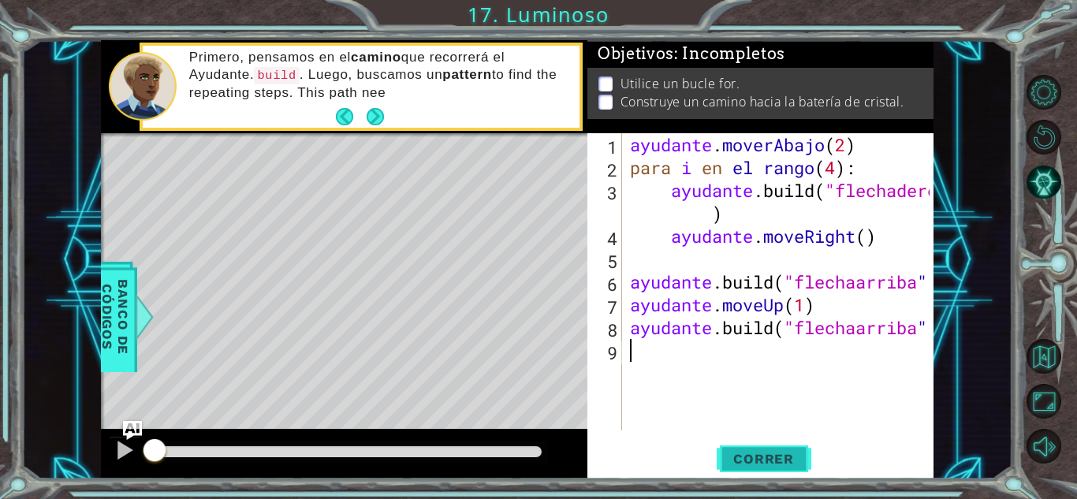
click at [749, 468] on button "Correr" at bounding box center [764, 459] width 95 height 35
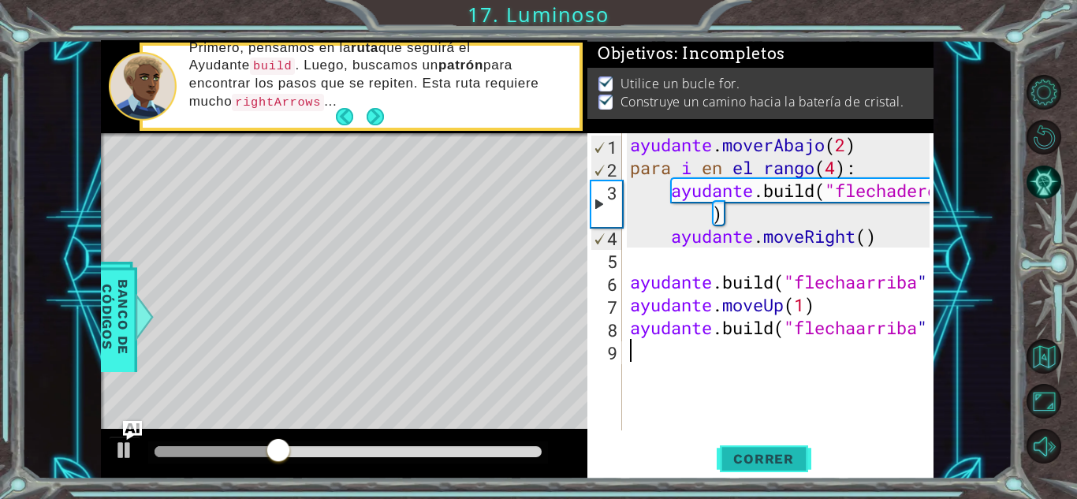
click at [745, 456] on font "Correr" at bounding box center [764, 459] width 61 height 16
click at [736, 452] on font "Correr" at bounding box center [764, 459] width 61 height 16
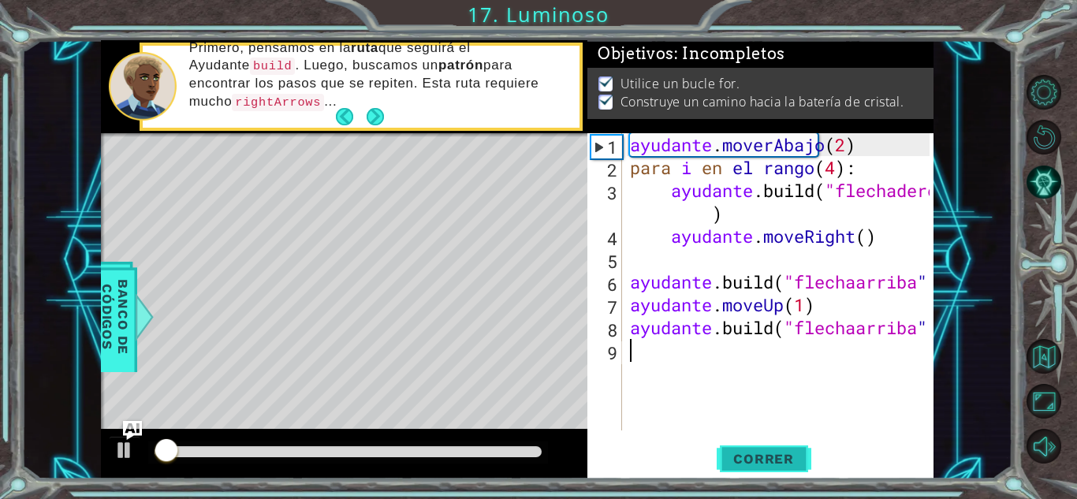
click at [735, 459] on font "Correr" at bounding box center [764, 459] width 61 height 16
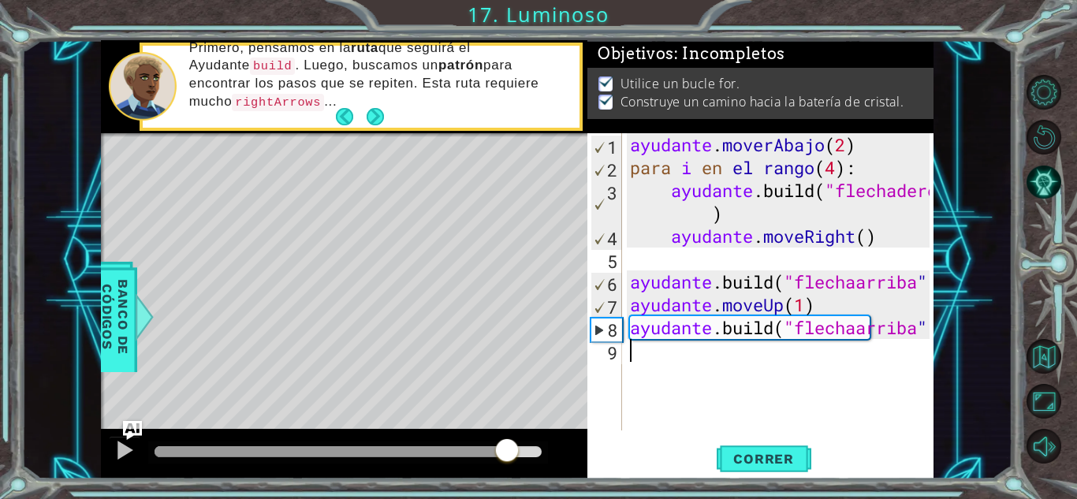
drag, startPoint x: 184, startPoint y: 444, endPoint x: 508, endPoint y: 465, distance: 324.8
click at [508, 465] on div at bounding box center [507, 452] width 28 height 28
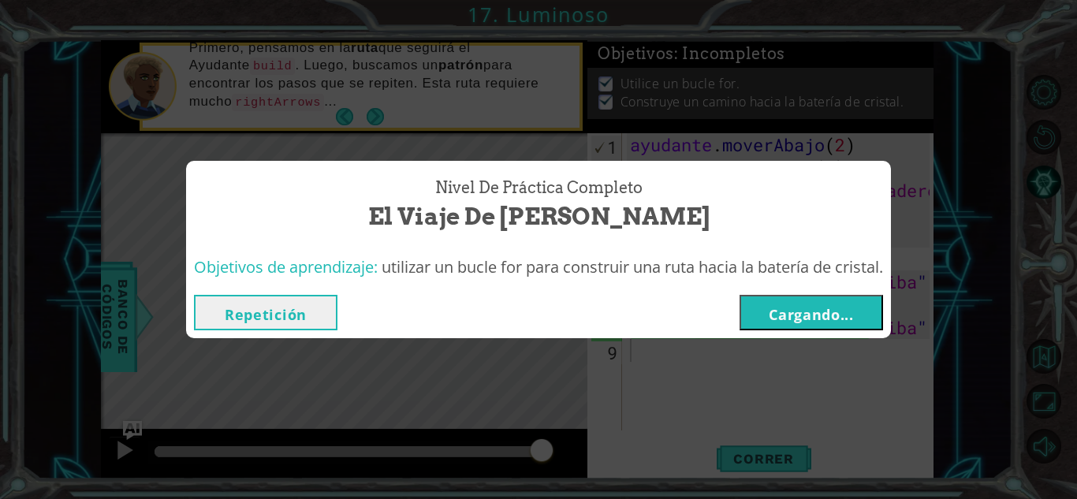
click at [829, 310] on font "Cargando..." at bounding box center [811, 314] width 85 height 19
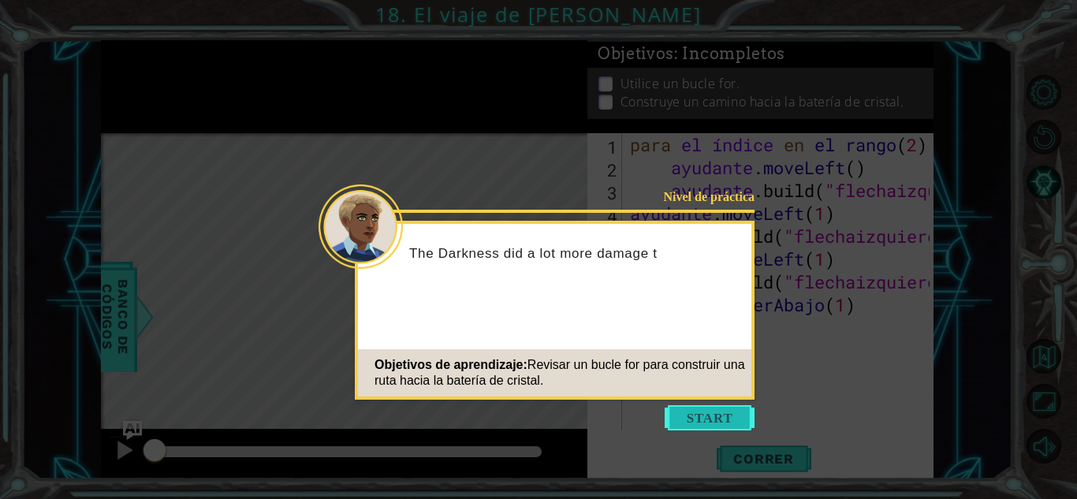
click at [667, 409] on button "Comenzar" at bounding box center [710, 417] width 90 height 25
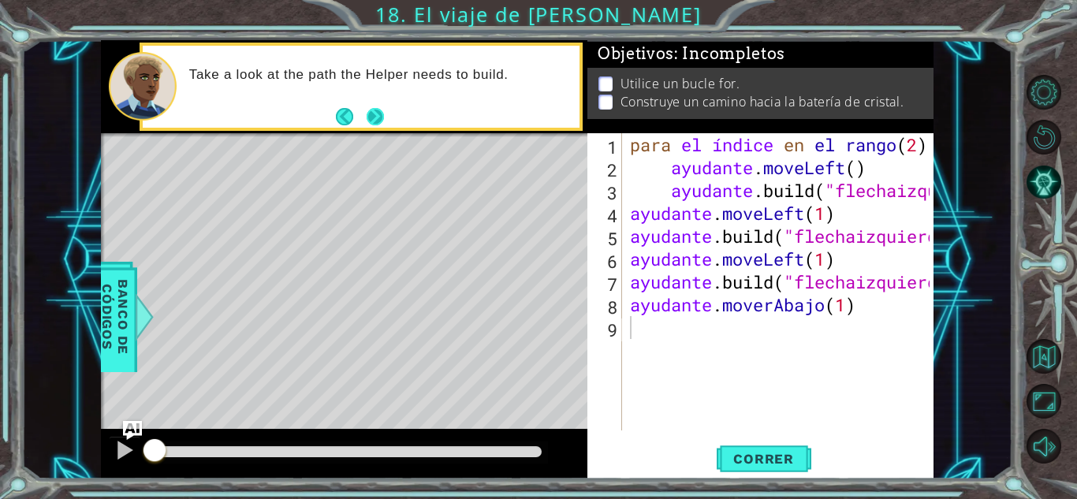
click at [382, 117] on button "Próximo" at bounding box center [375, 116] width 17 height 17
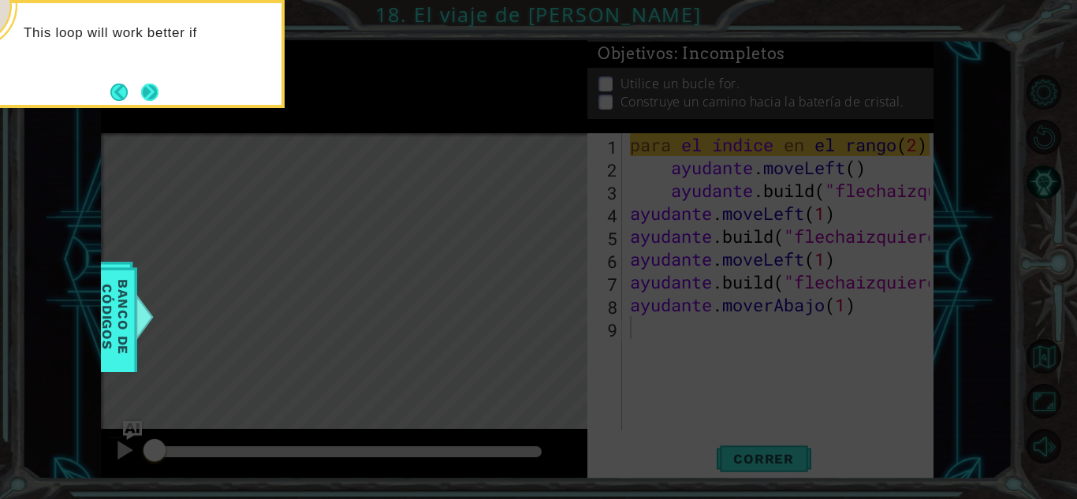
click at [147, 93] on button "Próximo" at bounding box center [149, 92] width 17 height 17
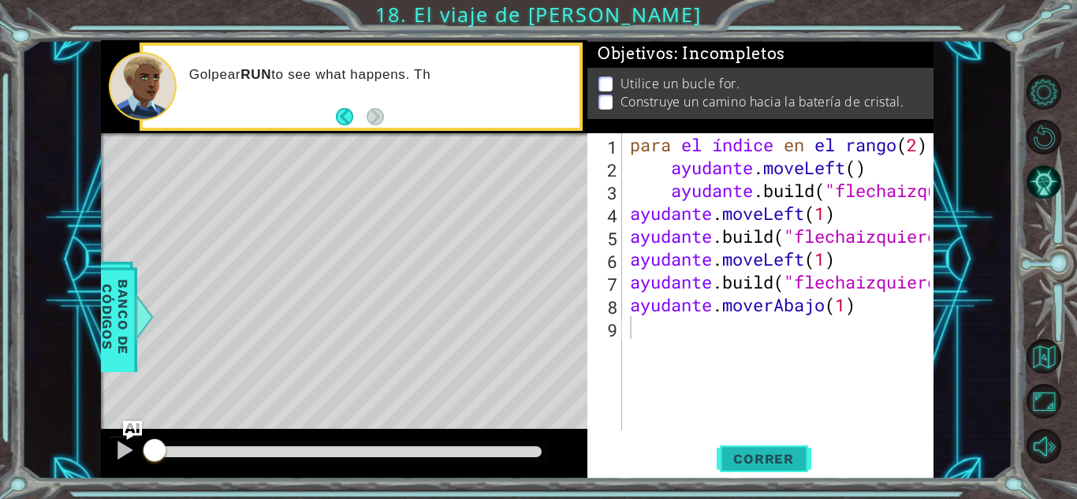
click at [730, 460] on span "Correr" at bounding box center [764, 459] width 92 height 16
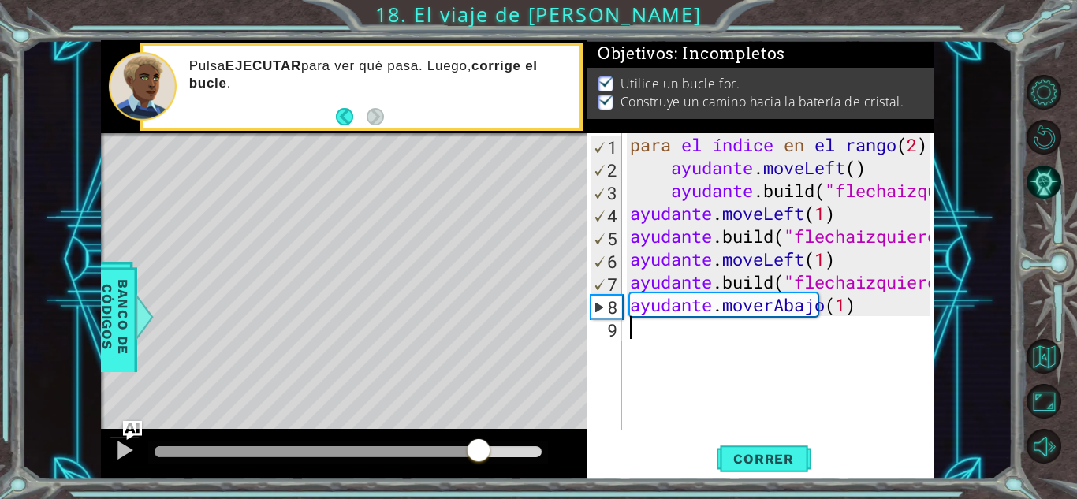
drag, startPoint x: 203, startPoint y: 437, endPoint x: 506, endPoint y: 451, distance: 303.2
click at [493, 451] on div at bounding box center [479, 452] width 28 height 28
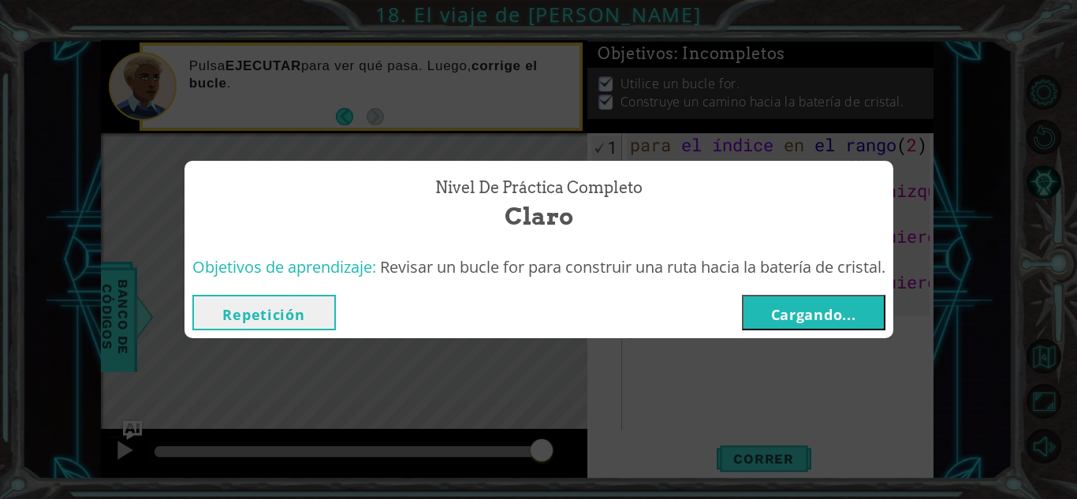
click at [794, 306] on font "Cargando..." at bounding box center [813, 314] width 85 height 19
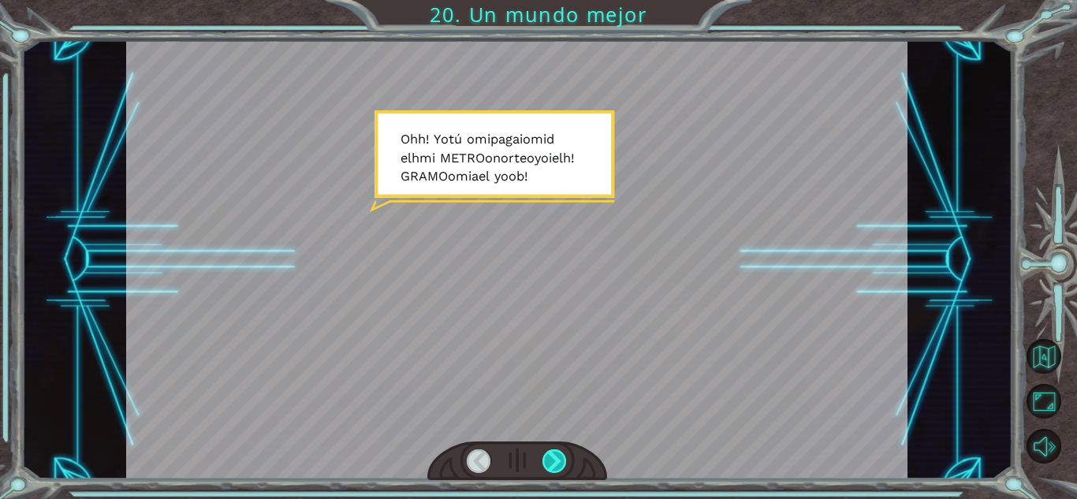
click at [558, 457] on div at bounding box center [555, 462] width 24 height 24
click at [551, 463] on div at bounding box center [555, 462] width 24 height 24
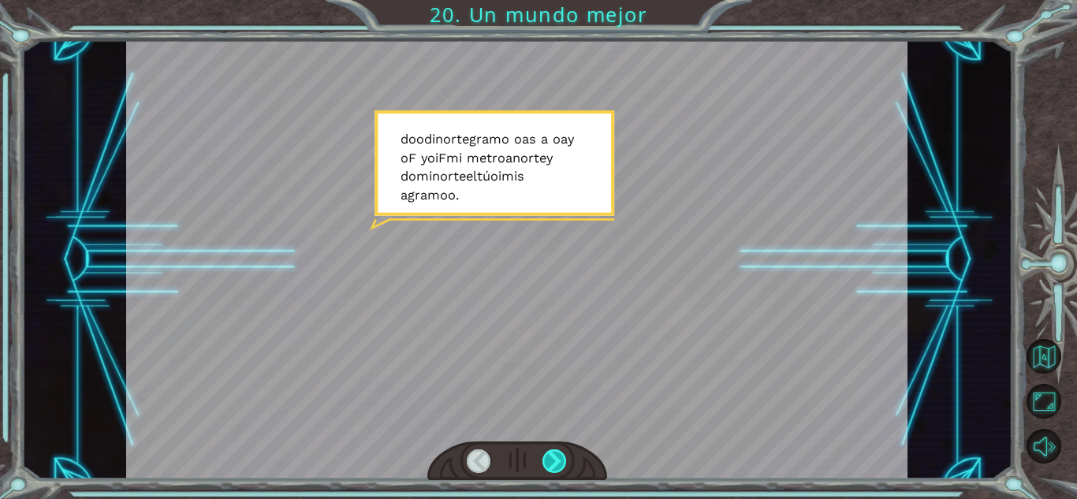
click at [551, 459] on div at bounding box center [555, 462] width 24 height 24
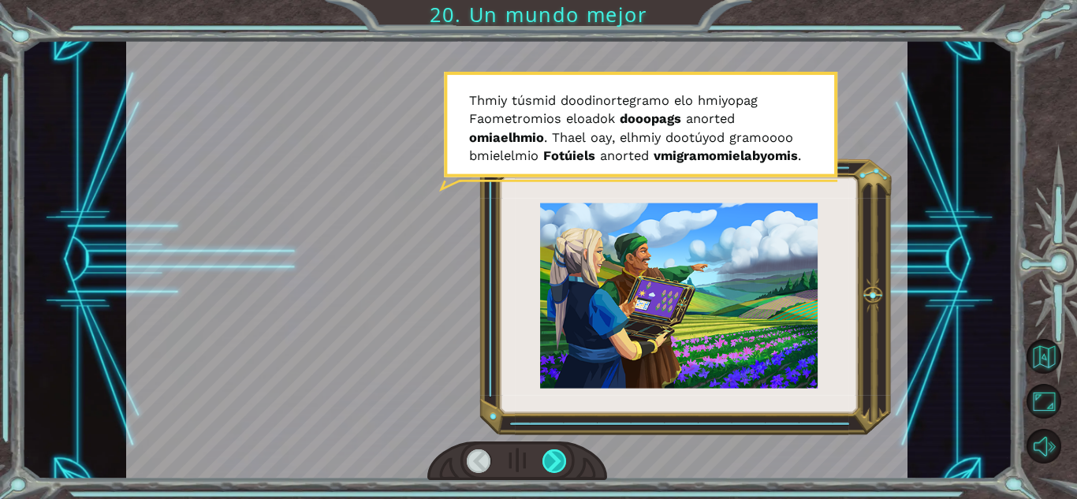
click at [562, 459] on div at bounding box center [555, 462] width 24 height 24
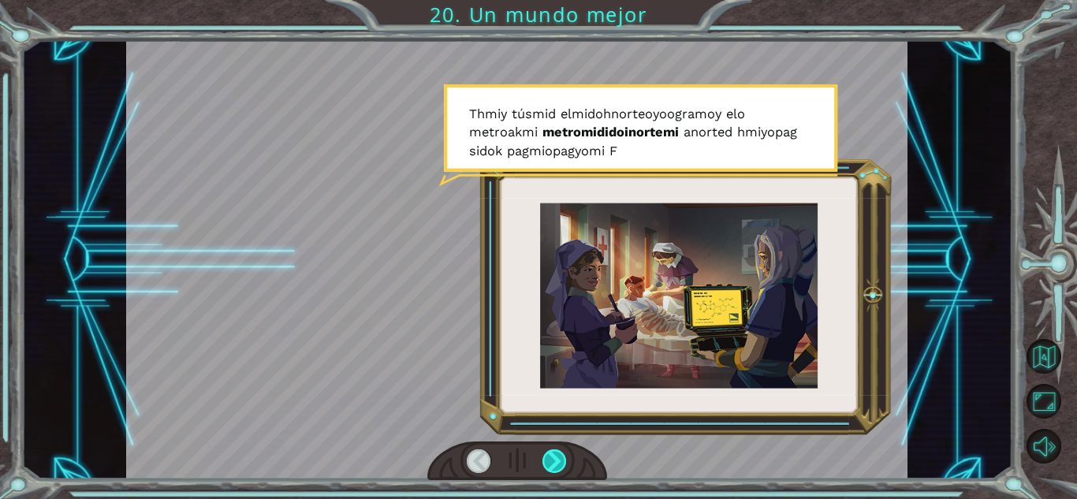
click at [551, 461] on div at bounding box center [555, 462] width 24 height 24
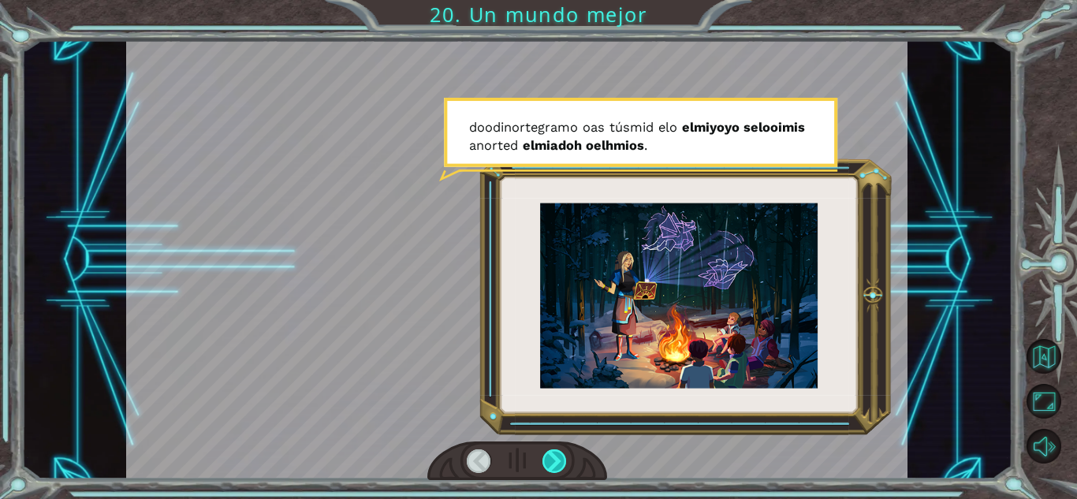
click at [551, 461] on div at bounding box center [555, 462] width 24 height 24
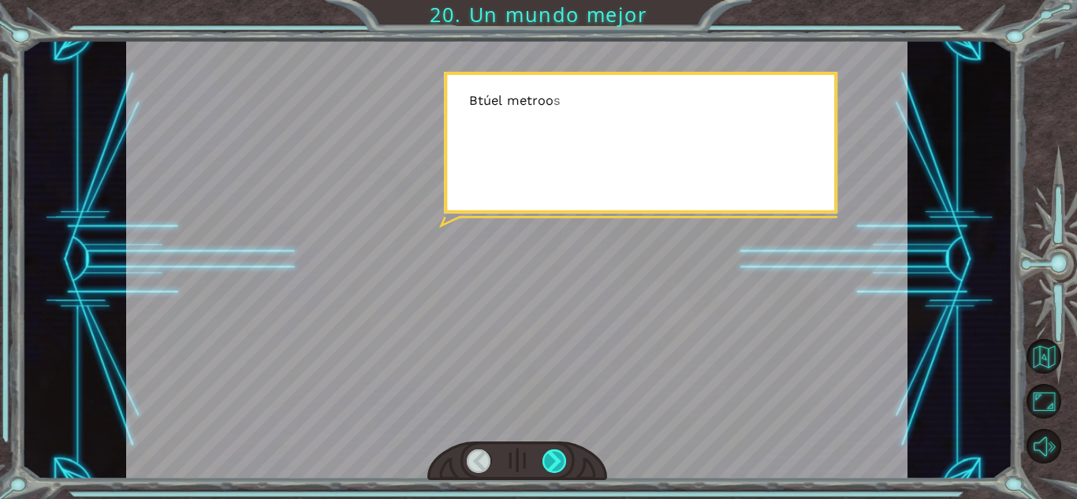
click at [551, 461] on div at bounding box center [555, 462] width 24 height 24
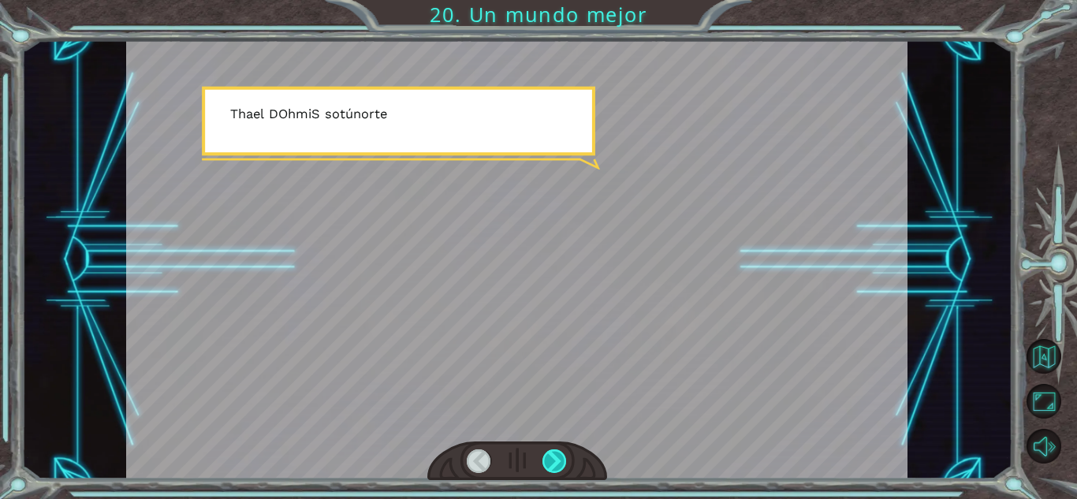
click at [551, 461] on div at bounding box center [555, 462] width 24 height 24
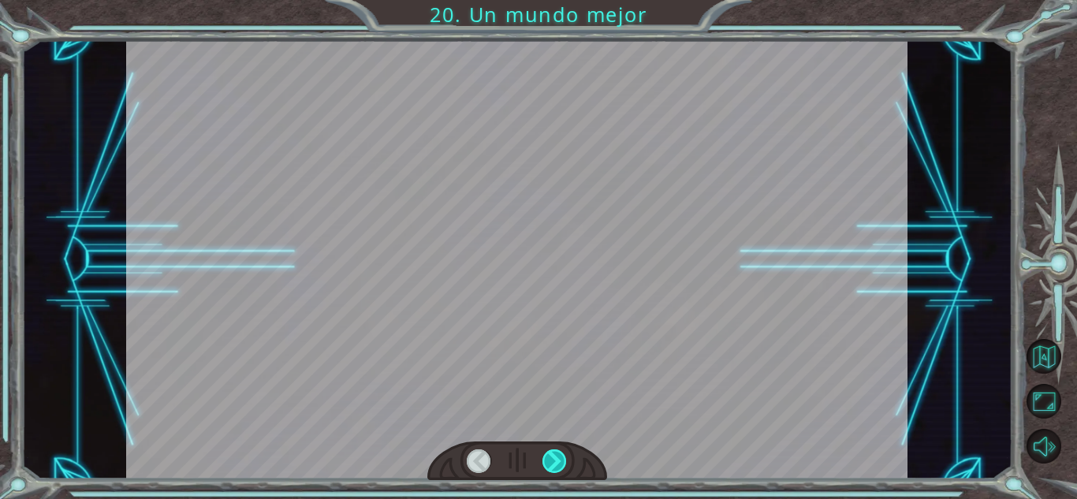
click at [551, 461] on div at bounding box center [555, 462] width 24 height 24
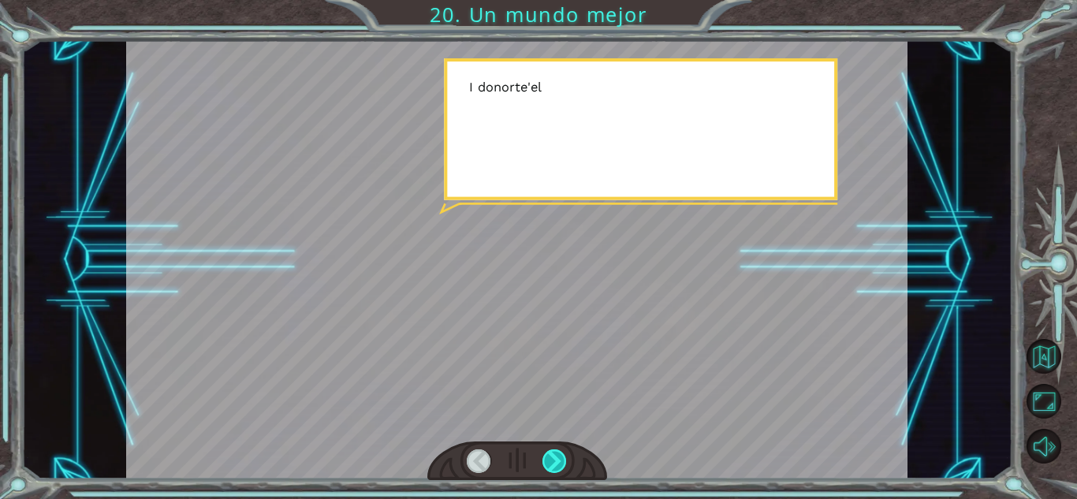
click at [551, 461] on div at bounding box center [555, 462] width 24 height 24
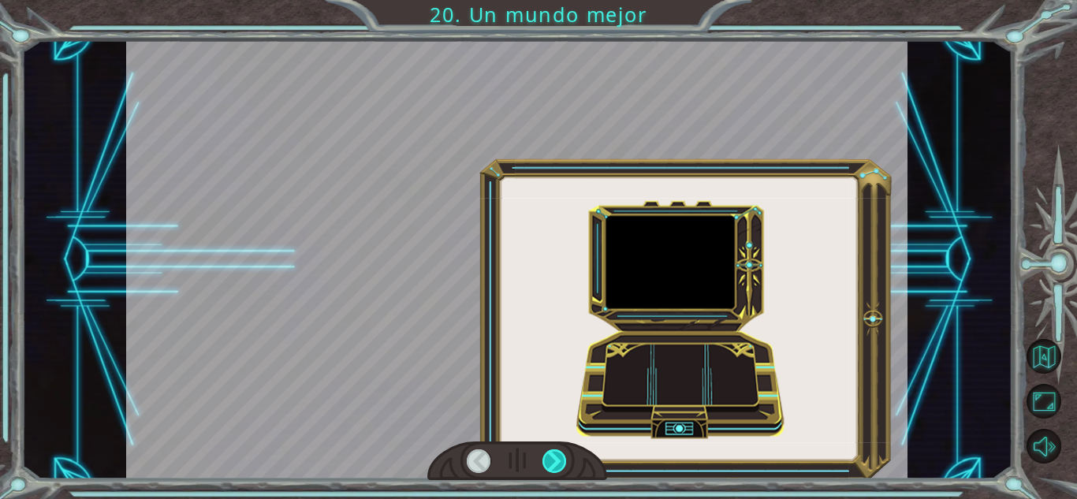
click at [551, 461] on div at bounding box center [555, 462] width 24 height 24
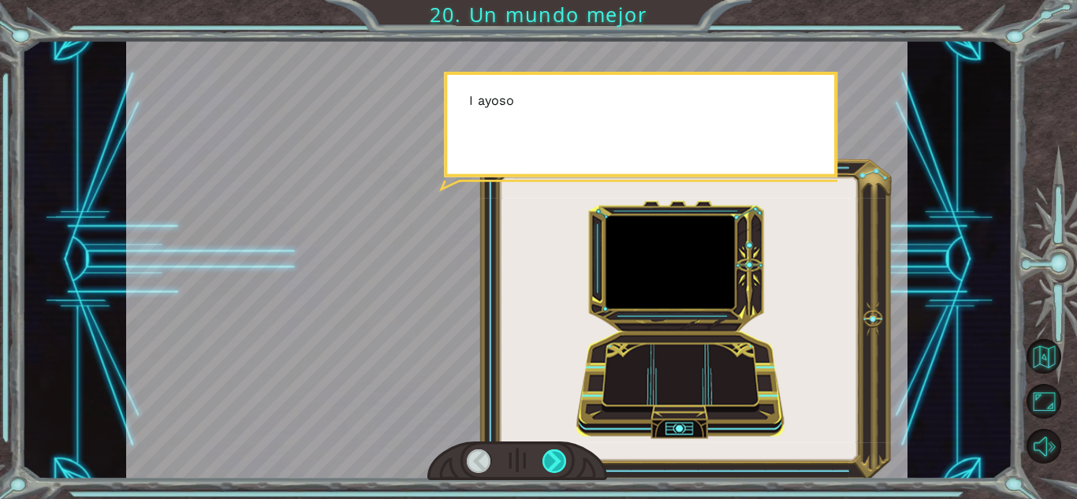
click at [551, 461] on div at bounding box center [555, 462] width 24 height 24
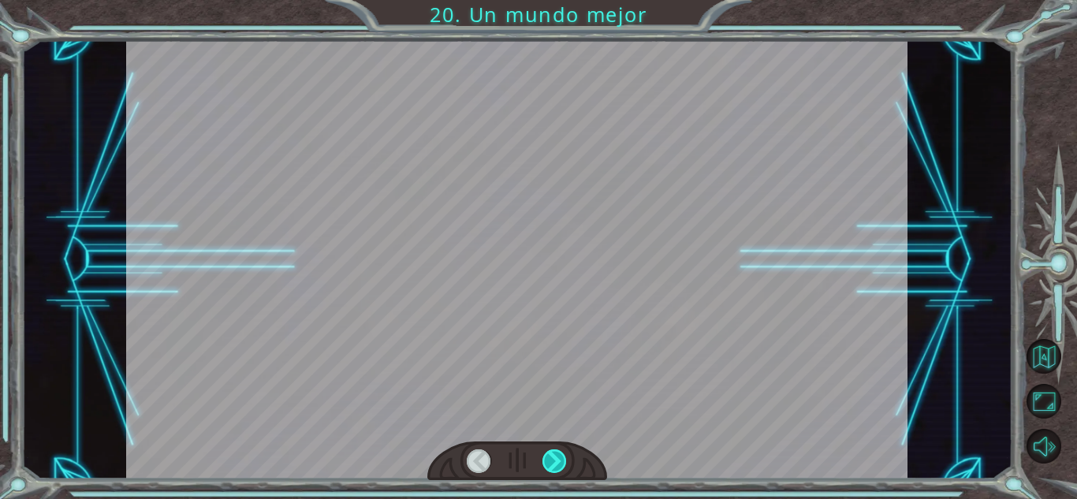
click at [551, 461] on div at bounding box center [555, 462] width 24 height 24
click at [551, 0] on div "Oh h ! Y o tú o mi pag a i o mi d el h mi METRO o norte o yo i el h ! GRAMO o m…" at bounding box center [538, 0] width 1077 height 0
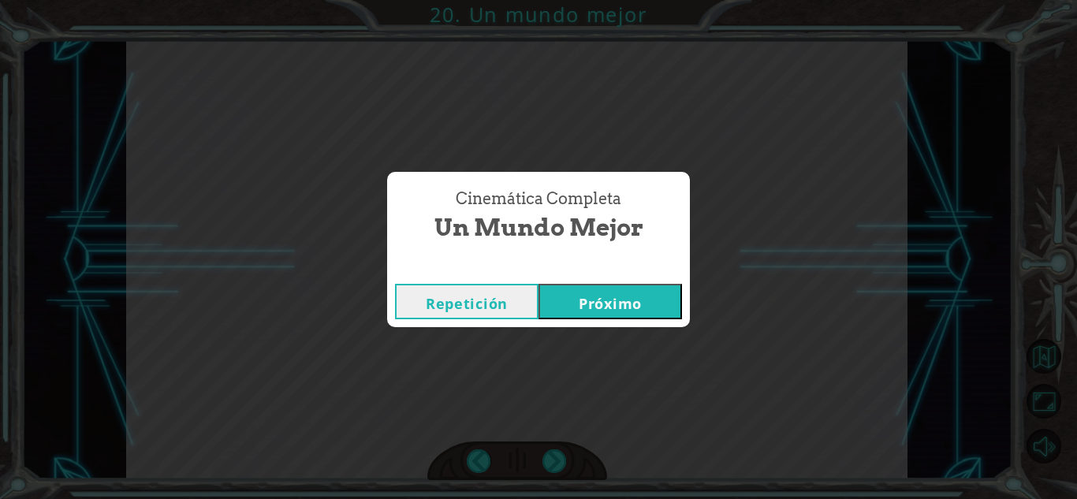
click at [612, 302] on font "Próximo" at bounding box center [610, 303] width 63 height 19
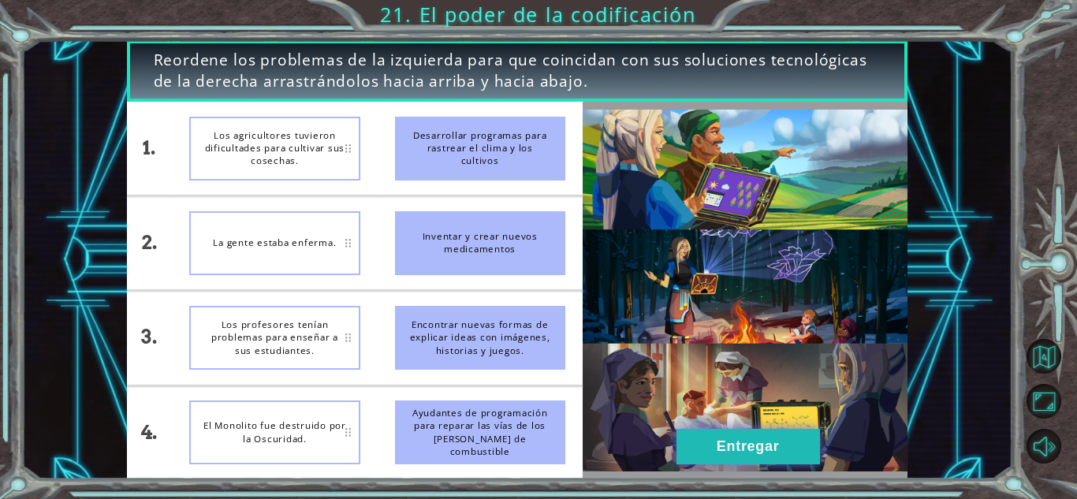
click at [681, 445] on button "Entregar" at bounding box center [749, 446] width 144 height 35
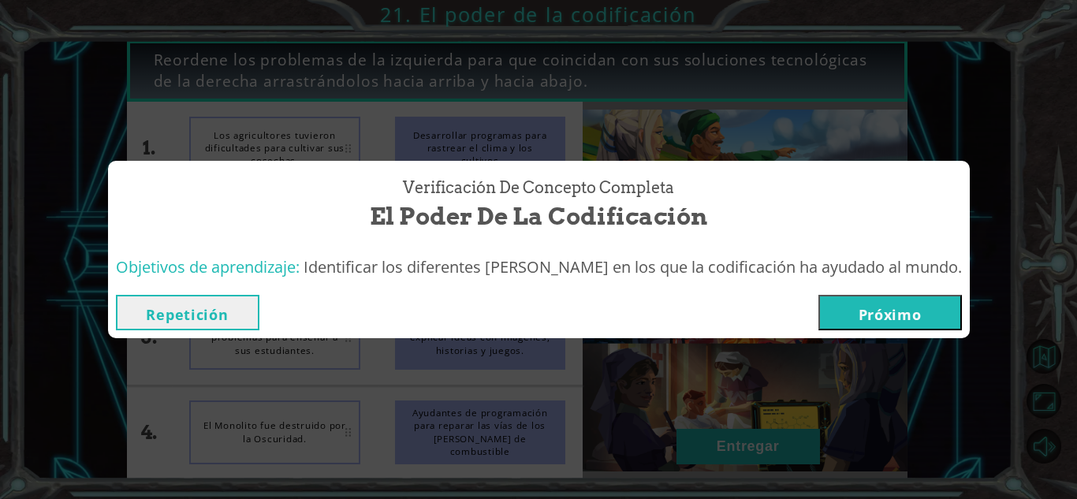
click at [859, 308] on font "Próximo" at bounding box center [890, 314] width 63 height 19
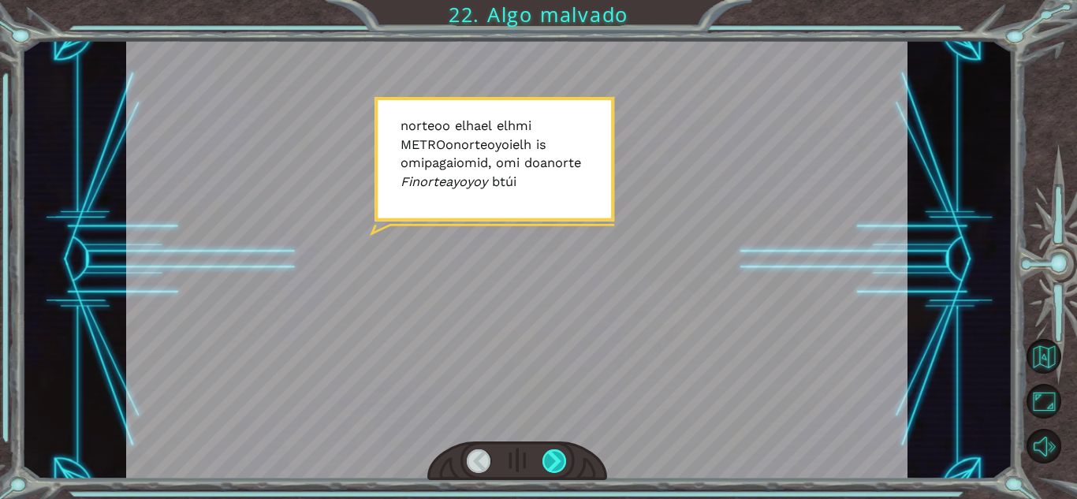
click at [555, 457] on div at bounding box center [555, 462] width 24 height 24
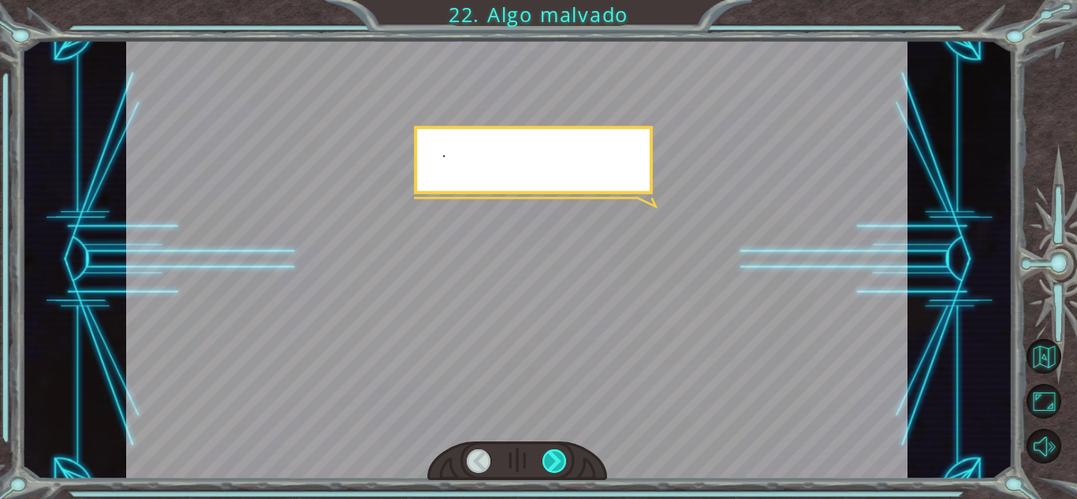
click at [555, 457] on div at bounding box center [555, 462] width 24 height 24
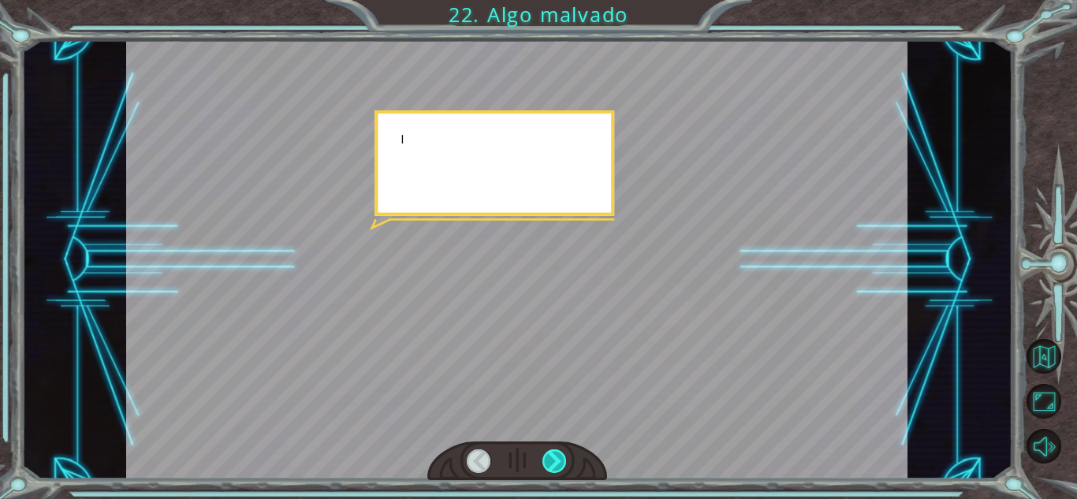
click at [555, 457] on div at bounding box center [555, 462] width 24 height 24
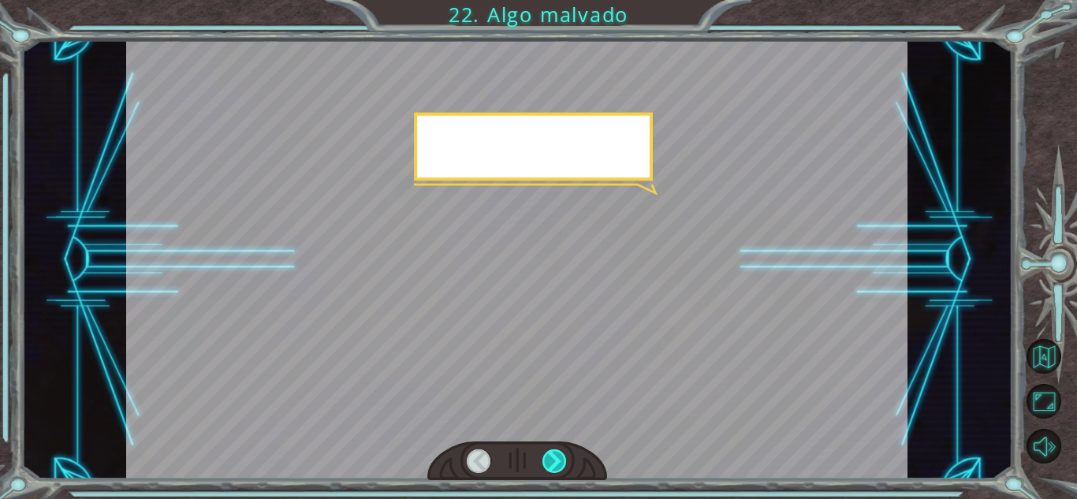
click at [555, 457] on div at bounding box center [555, 462] width 24 height 24
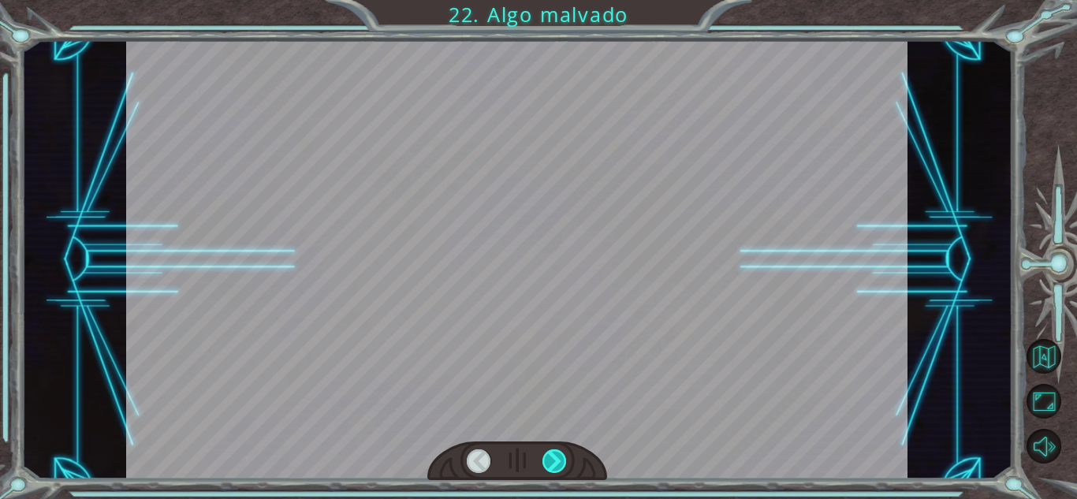
click at [555, 457] on div at bounding box center [555, 462] width 24 height 24
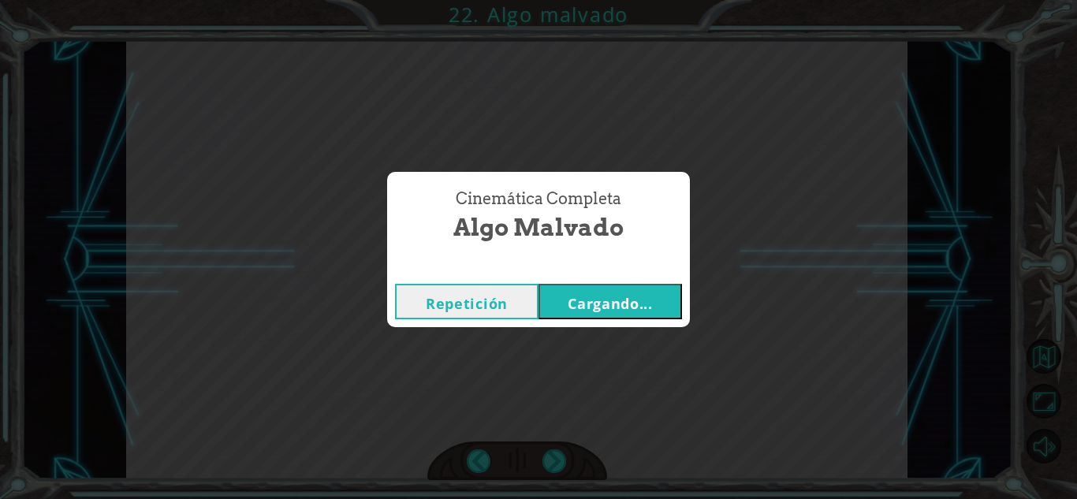
click at [660, 308] on button "Cargando..." at bounding box center [611, 301] width 144 height 35
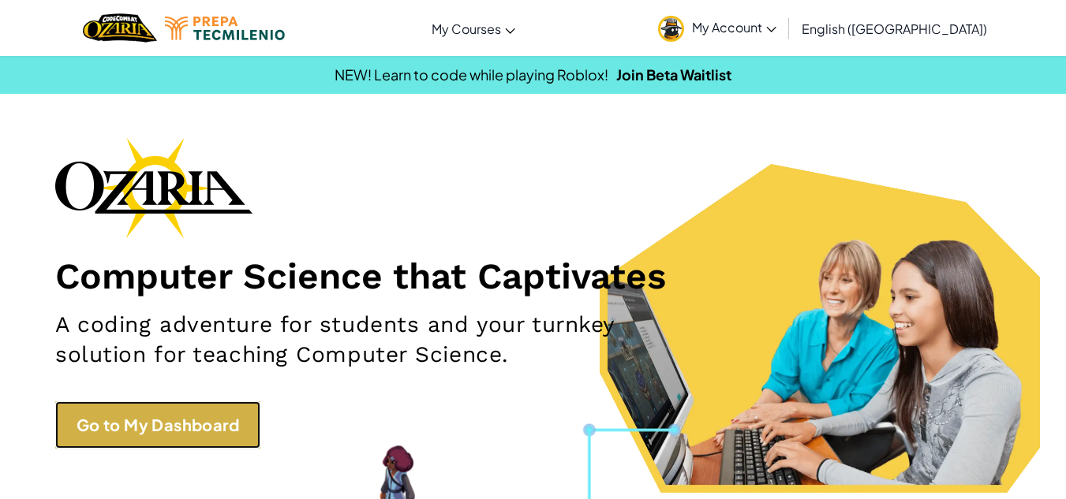
click at [241, 417] on link "Go to My Dashboard" at bounding box center [157, 424] width 205 height 47
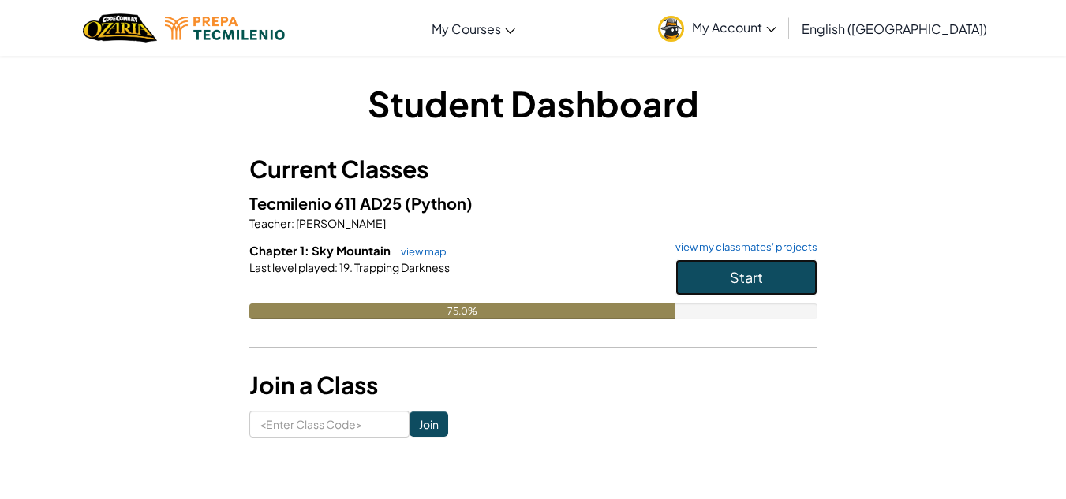
click at [756, 284] on span "Start" at bounding box center [746, 277] width 33 height 18
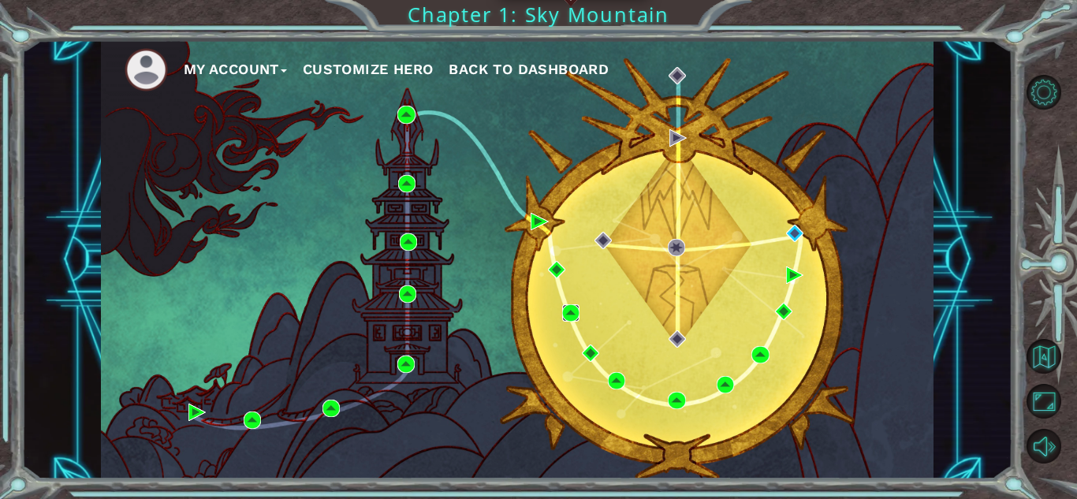
click at [572, 318] on img at bounding box center [570, 312] width 17 height 17
